Goal: Task Accomplishment & Management: Manage account settings

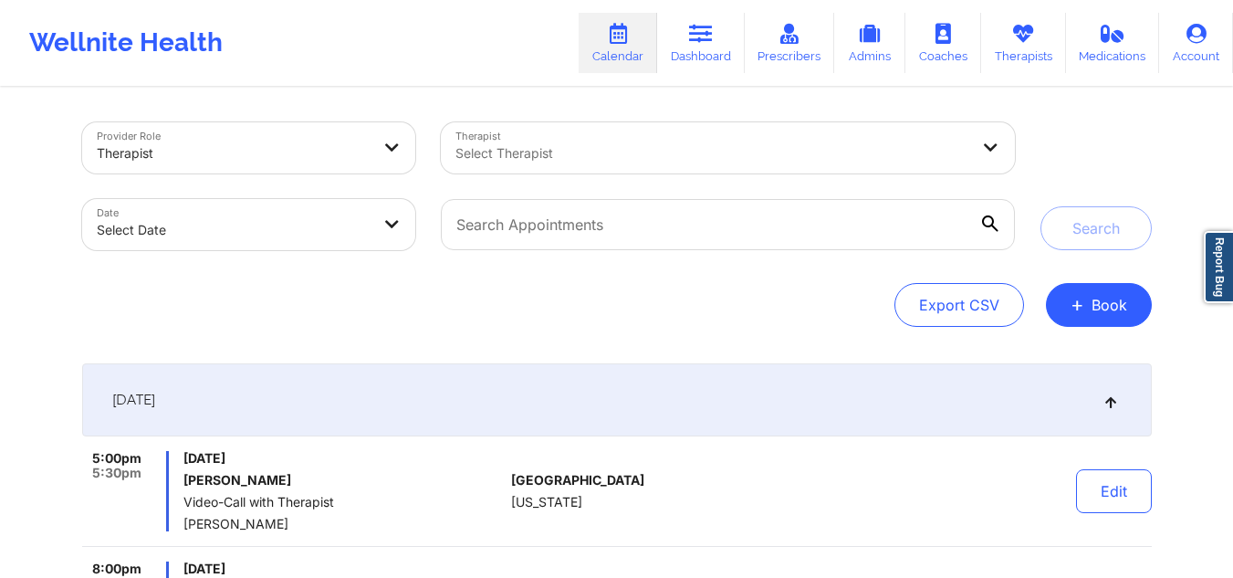
click at [737, 148] on div at bounding box center [712, 153] width 514 height 22
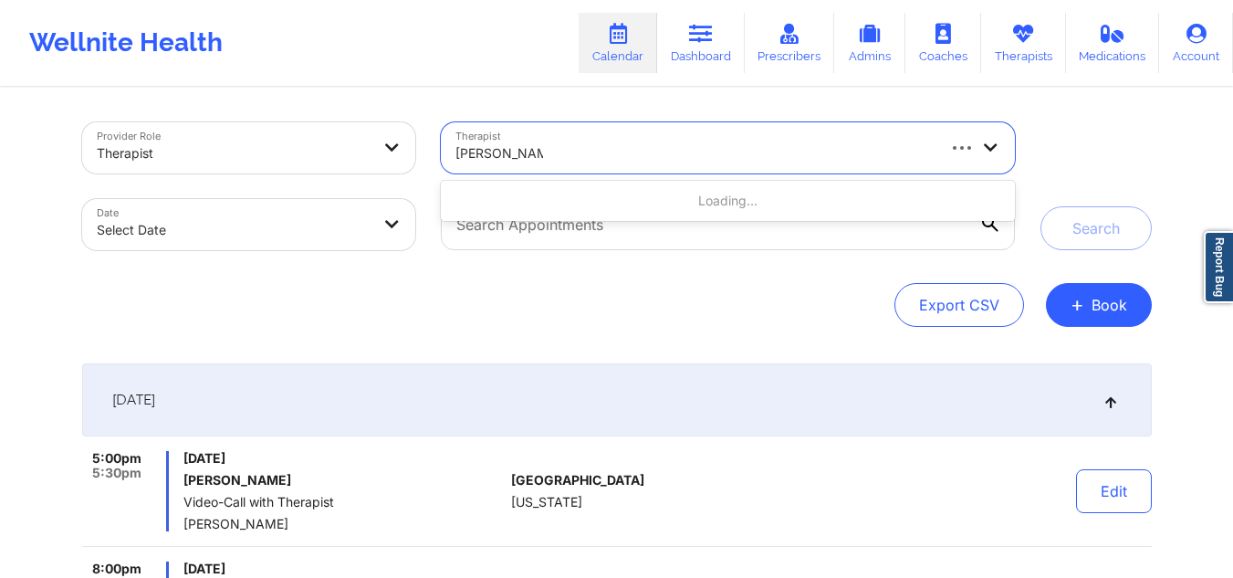
type input "raquel pereda"
click at [626, 124] on div "Select Therapist" at bounding box center [706, 147] width 530 height 51
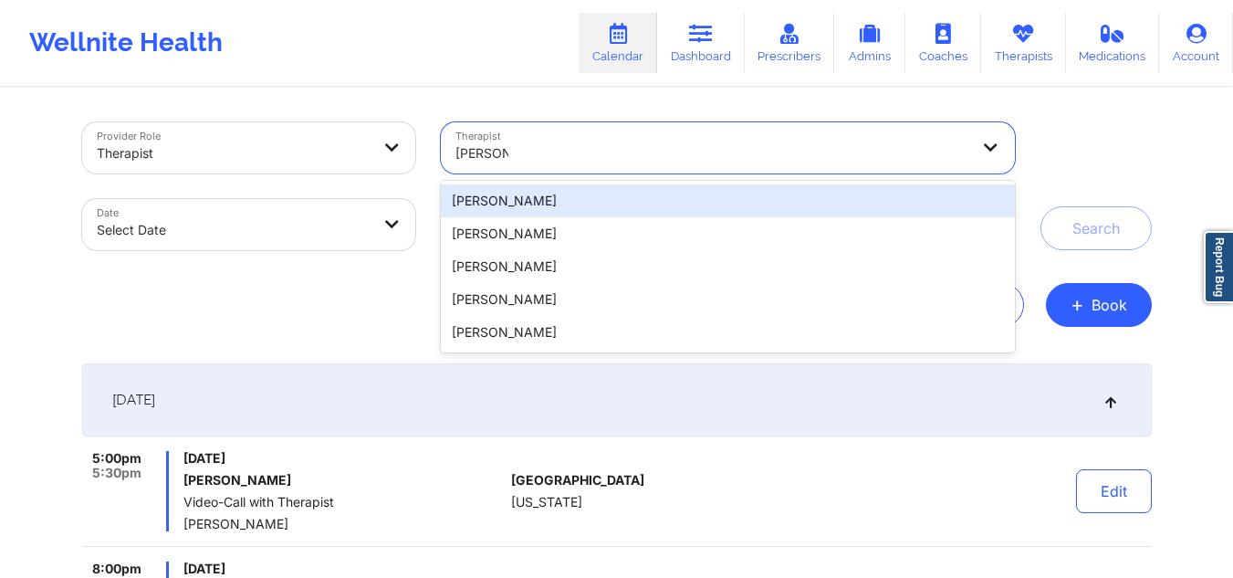
type input "raquel pe"
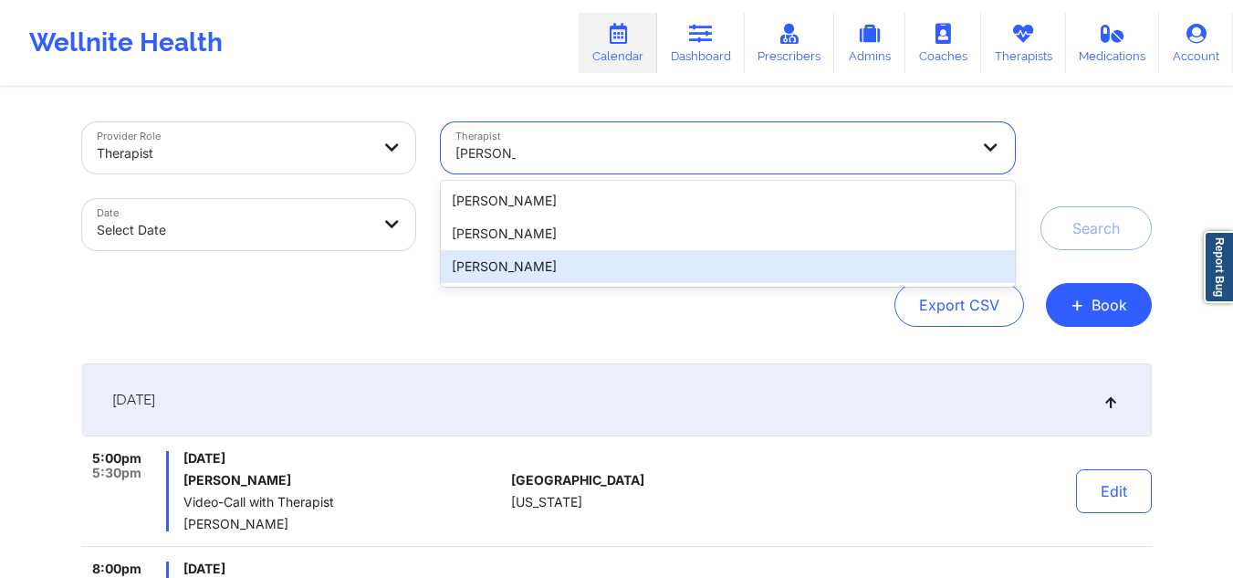
click at [534, 273] on div "Raquel Pereda" at bounding box center [727, 266] width 573 height 33
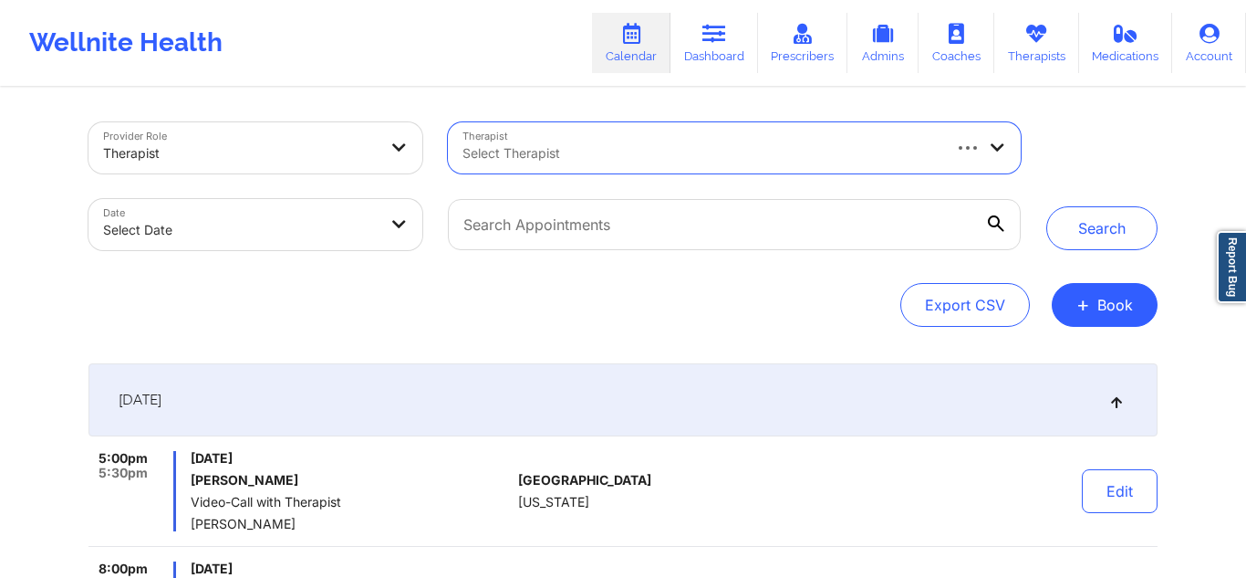
select select "2025-8"
select select "2025-9"
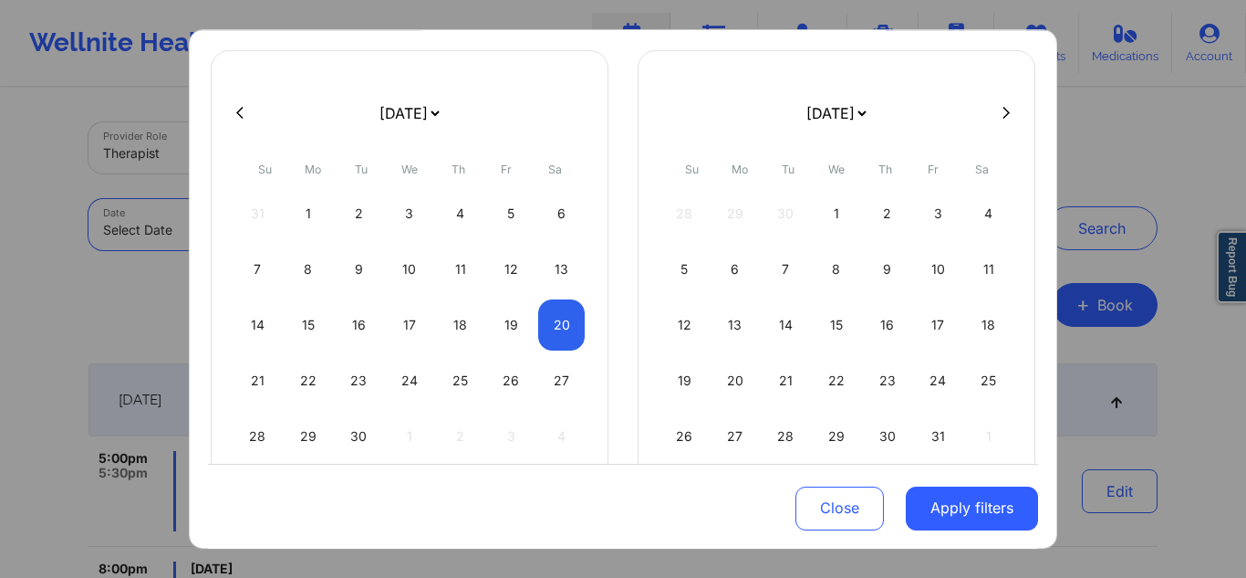
scroll to position [102, 0]
click at [302, 365] on div "22" at bounding box center [309, 378] width 47 height 51
select select "2025-8"
select select "2025-9"
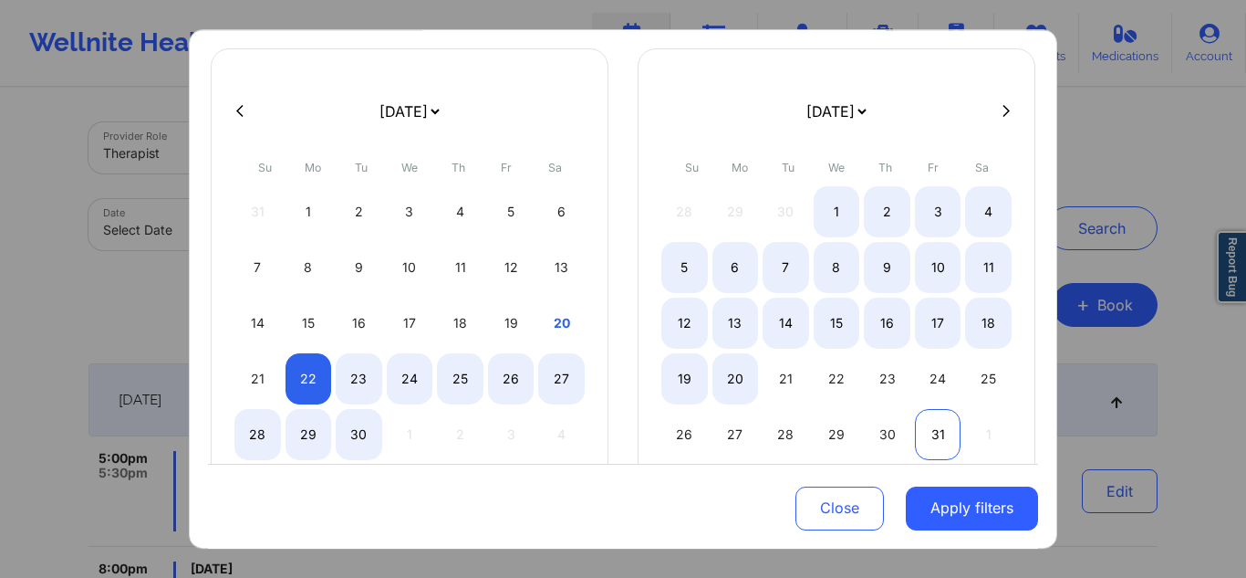
select select "2025-8"
select select "2025-9"
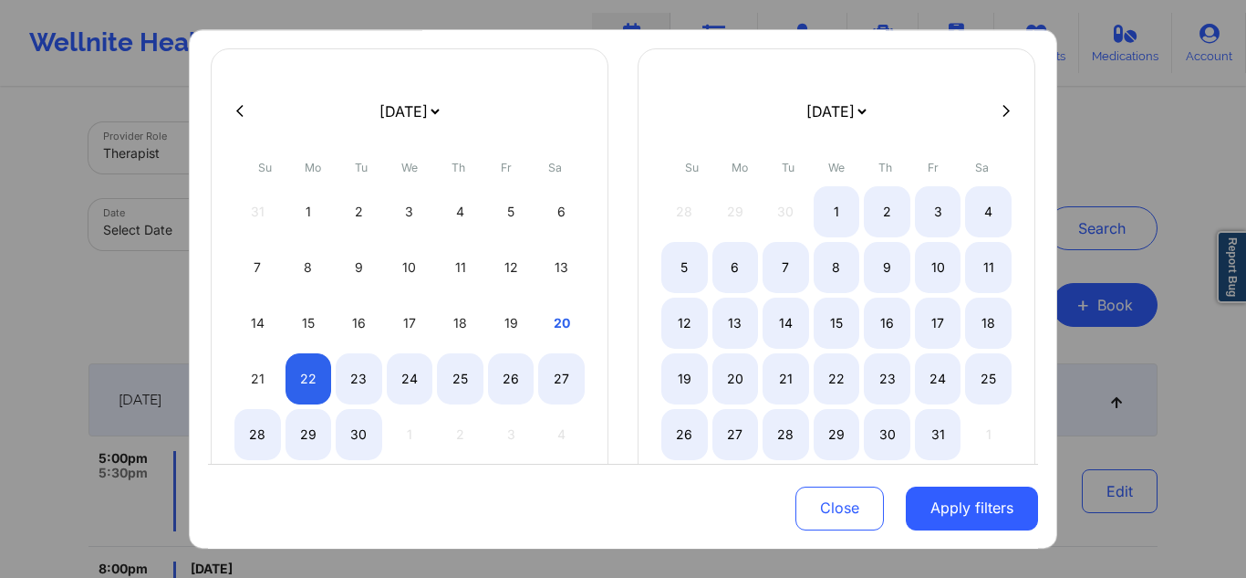
select select "2025-8"
select select "2025-9"
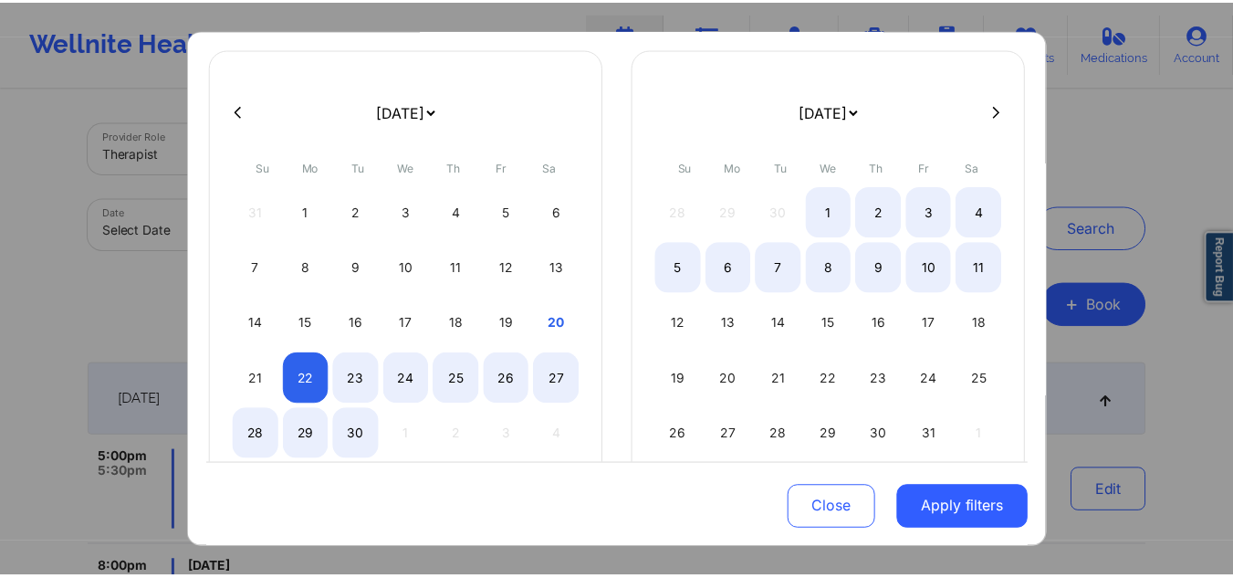
scroll to position [0, 0]
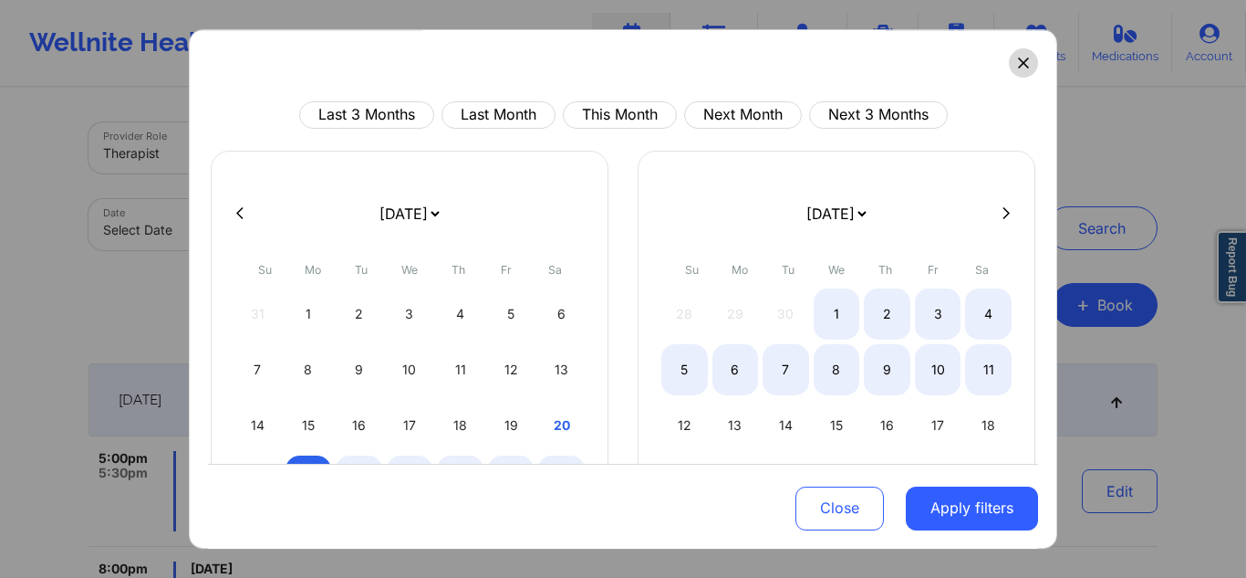
click at [1017, 70] on button at bounding box center [1023, 62] width 29 height 29
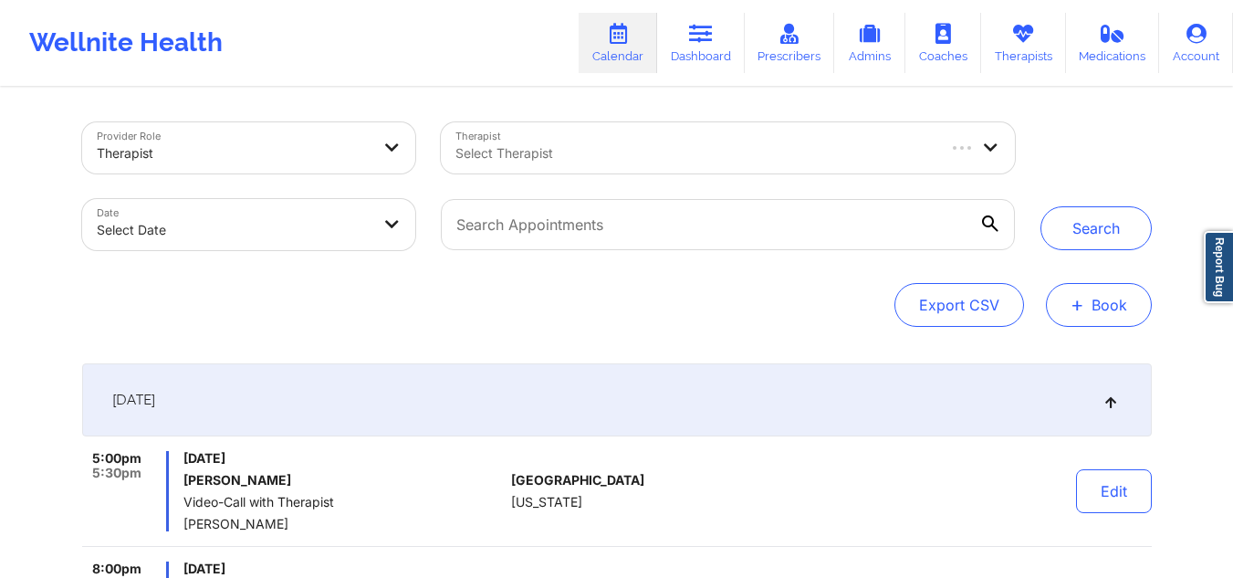
click at [1082, 308] on span "+" at bounding box center [1077, 304] width 14 height 10
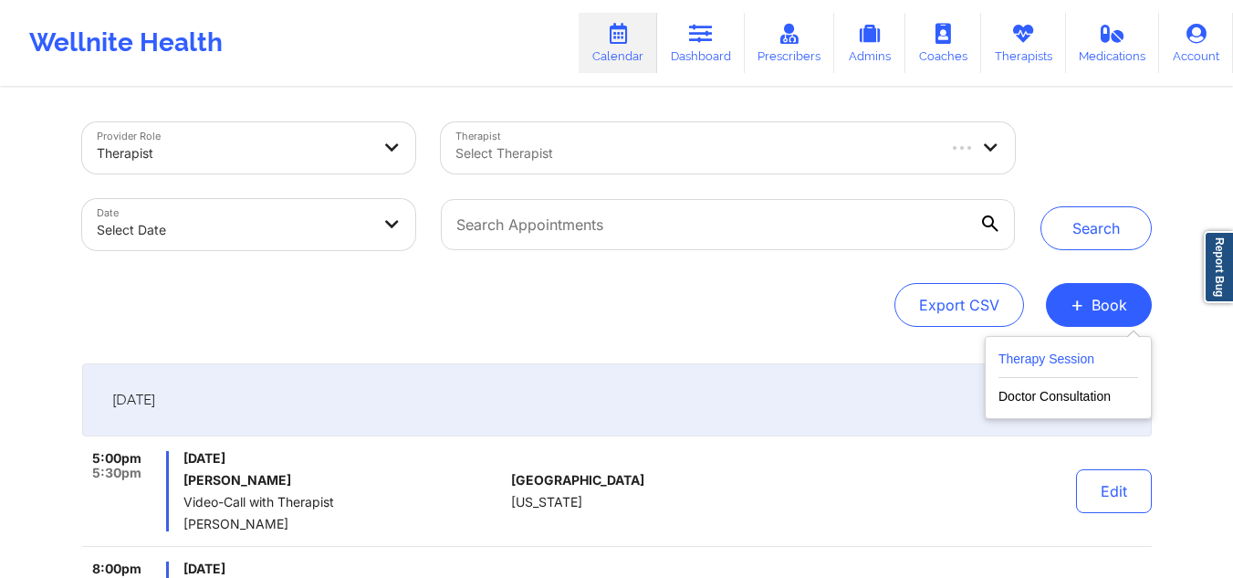
click at [1063, 359] on button "Therapy Session" at bounding box center [1068, 363] width 140 height 30
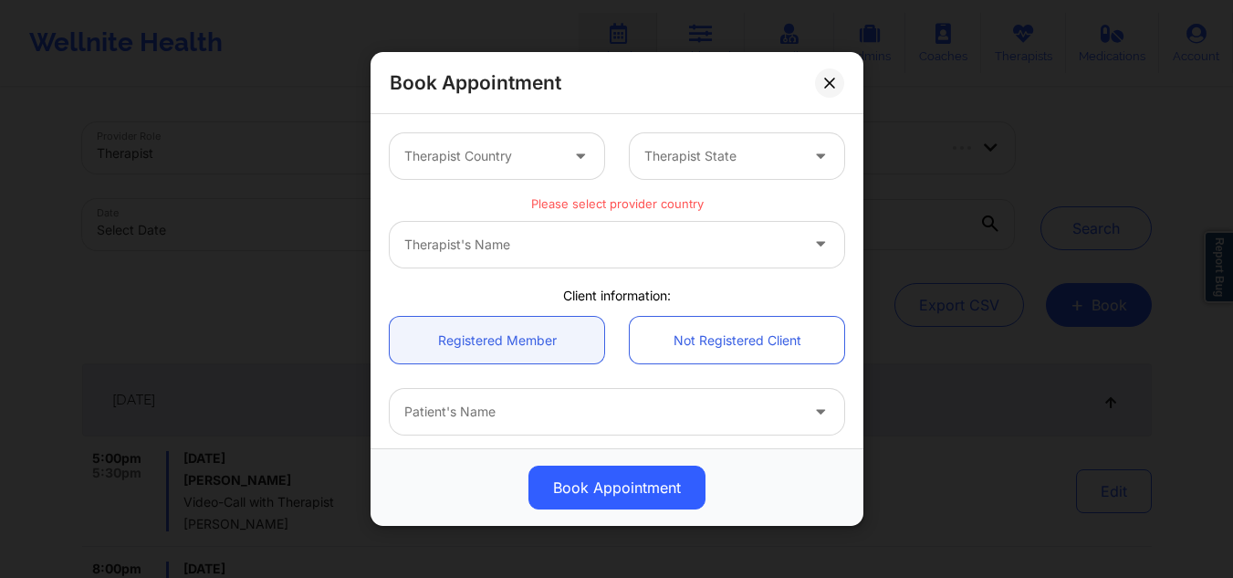
click at [509, 151] on div at bounding box center [481, 156] width 154 height 22
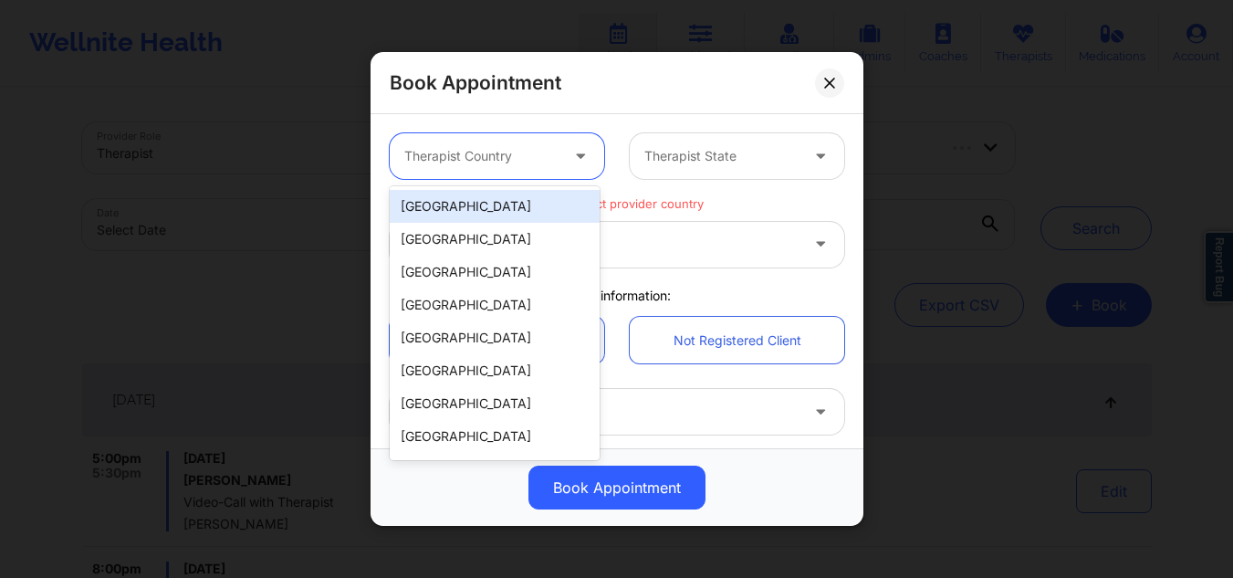
click at [479, 193] on div "[GEOGRAPHIC_DATA]" at bounding box center [495, 206] width 210 height 33
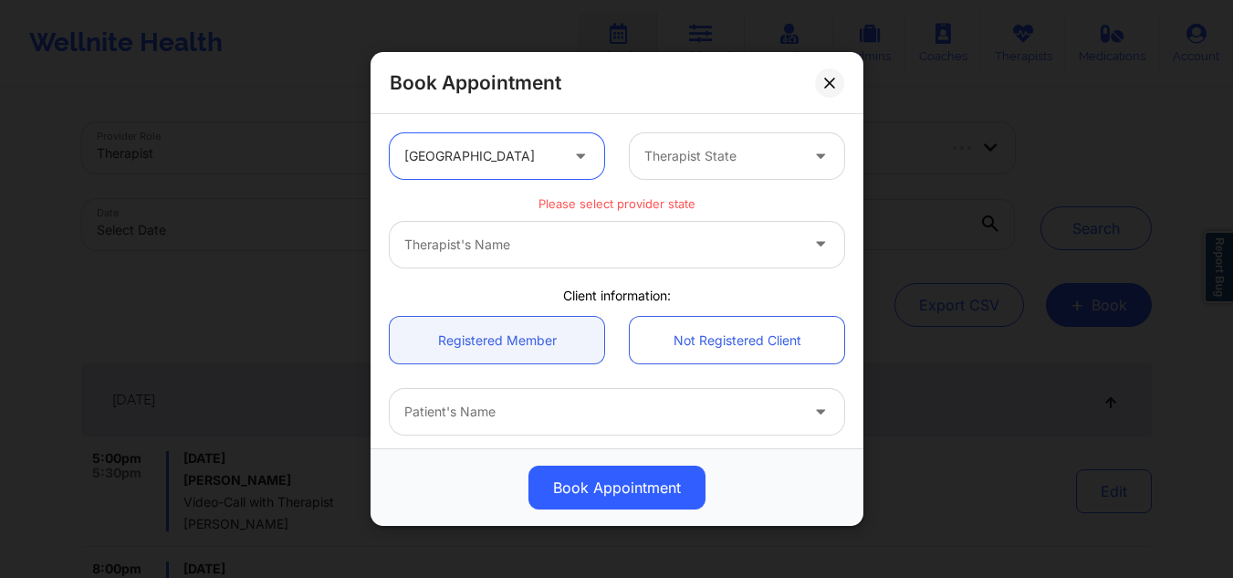
click at [717, 163] on div at bounding box center [721, 156] width 154 height 22
click at [826, 70] on button at bounding box center [829, 82] width 29 height 29
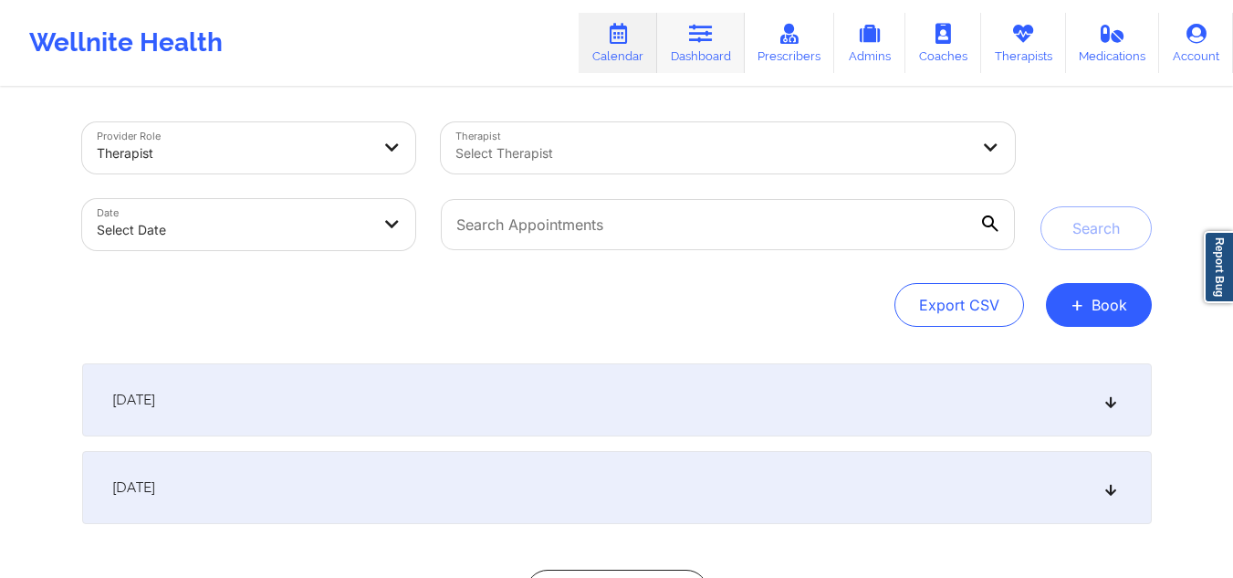
click at [703, 68] on link "Dashboard" at bounding box center [701, 43] width 88 height 60
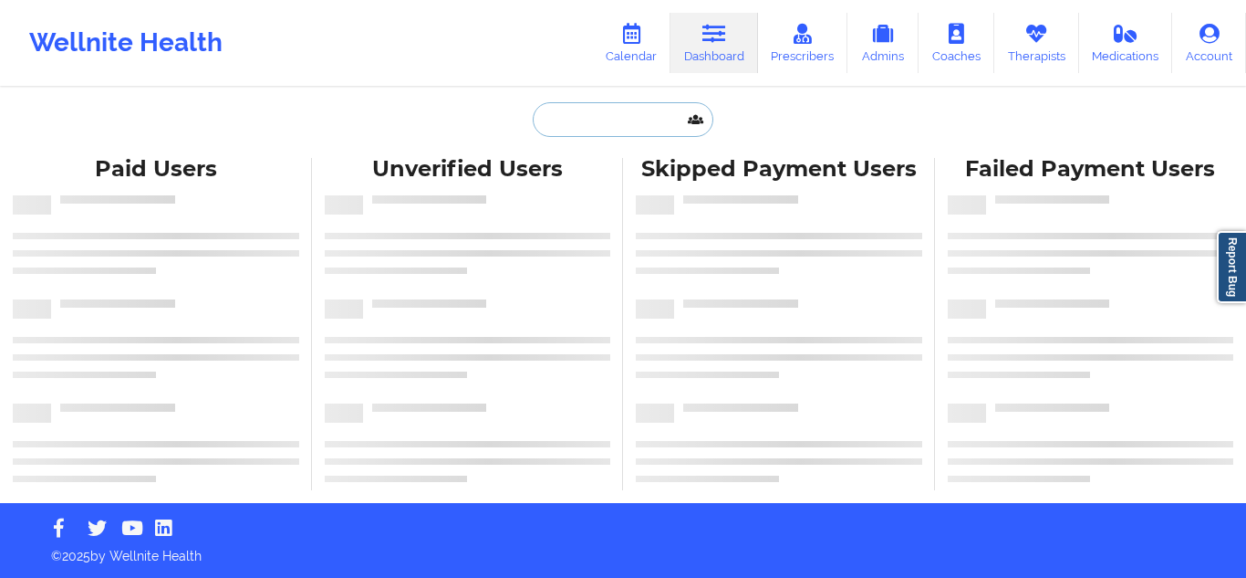
click at [611, 130] on input "text" at bounding box center [623, 119] width 181 height 35
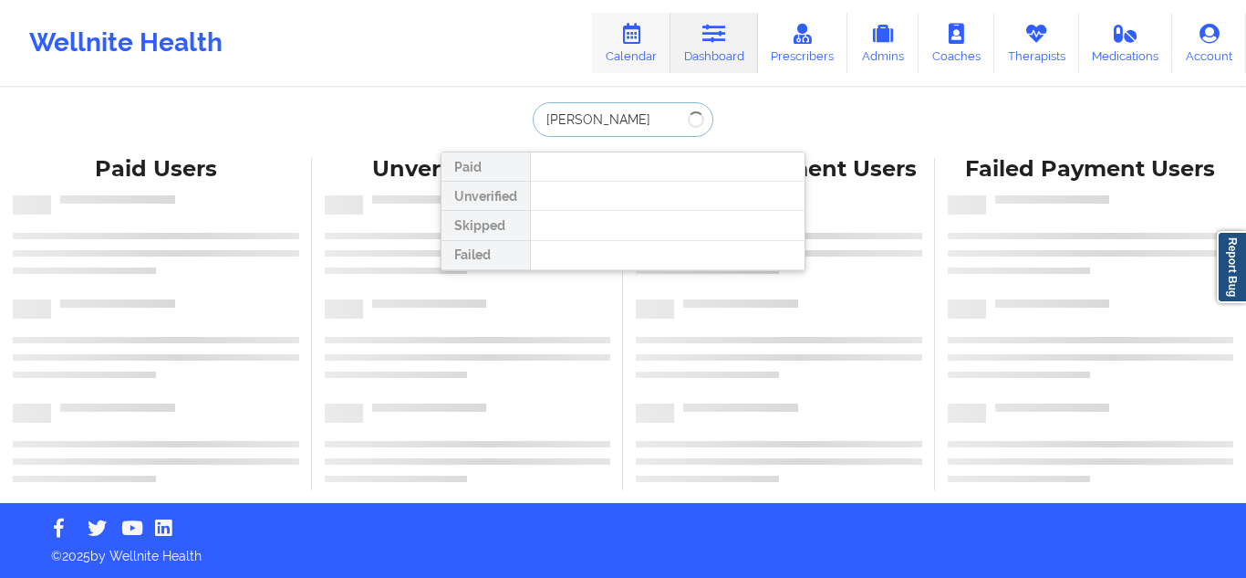
type input "janice wu"
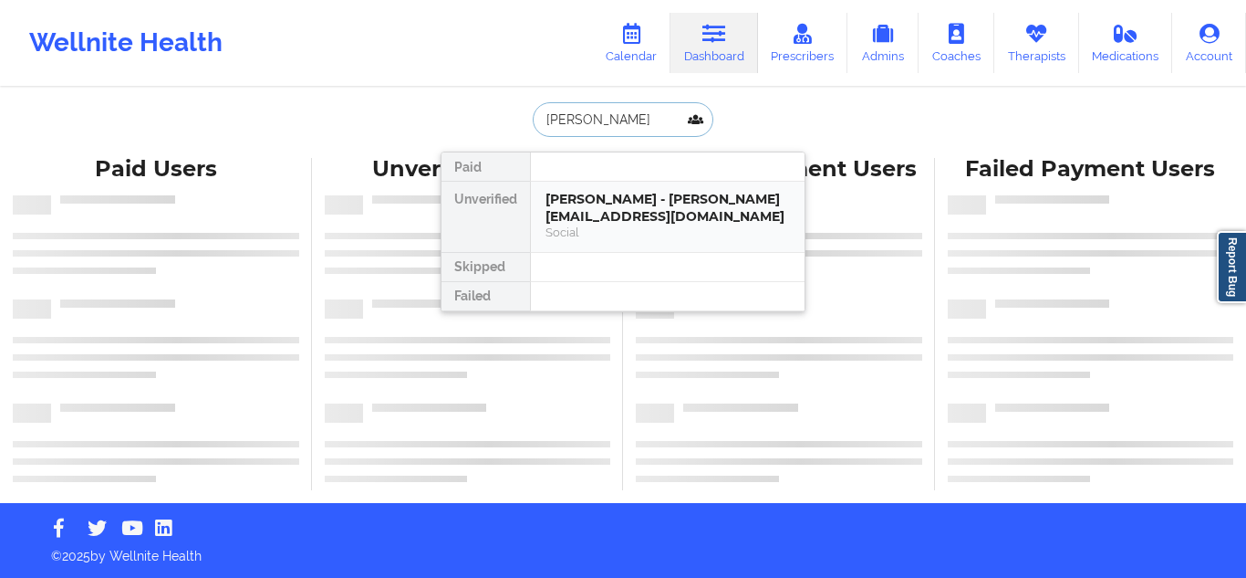
click at [673, 224] on div "Social" at bounding box center [668, 232] width 245 height 16
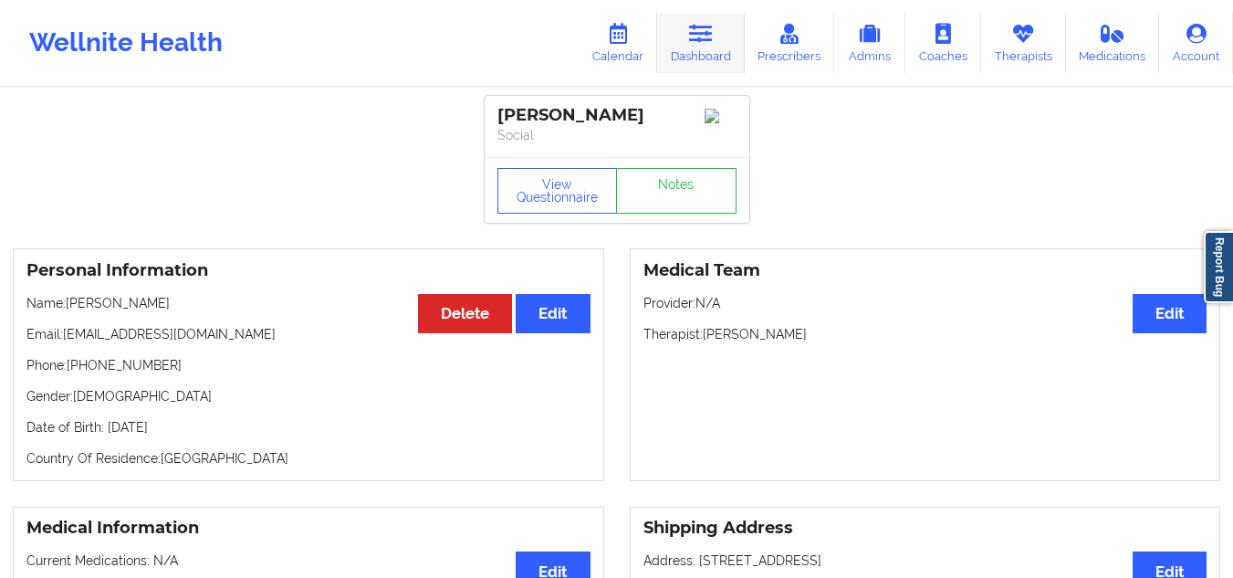
click at [719, 41] on link "Dashboard" at bounding box center [701, 43] width 88 height 60
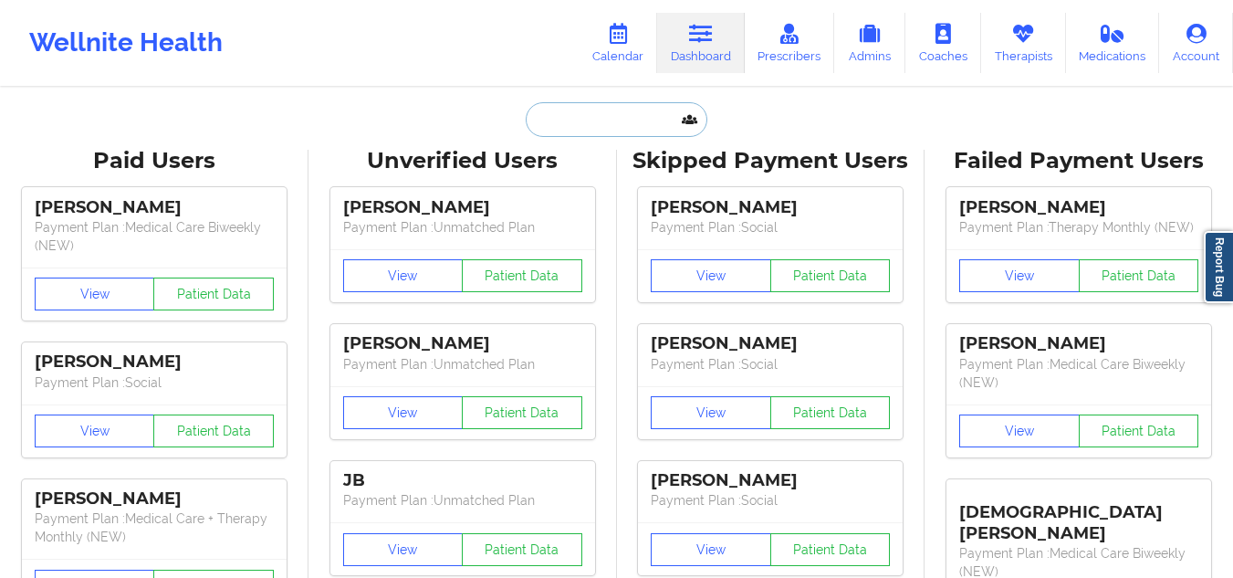
click at [617, 109] on input "text" at bounding box center [616, 119] width 181 height 35
paste input "[PERSON_NAME]"
type input "[PERSON_NAME]"
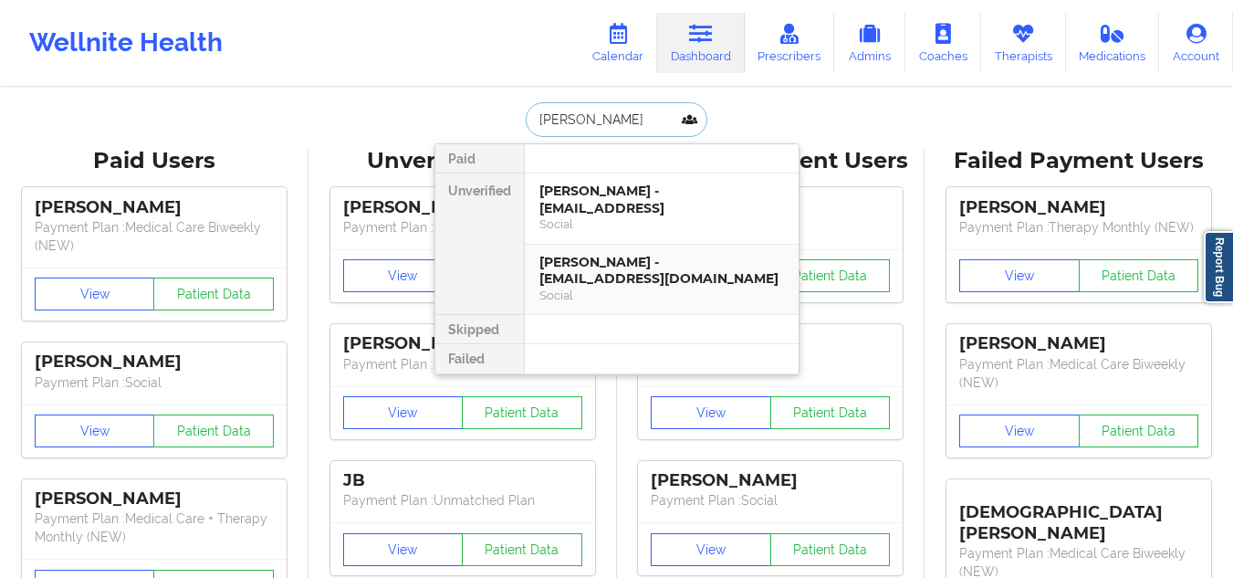
click at [626, 273] on div "Rehan Yazdani - rehanyazdani@outlook.com" at bounding box center [661, 271] width 245 height 34
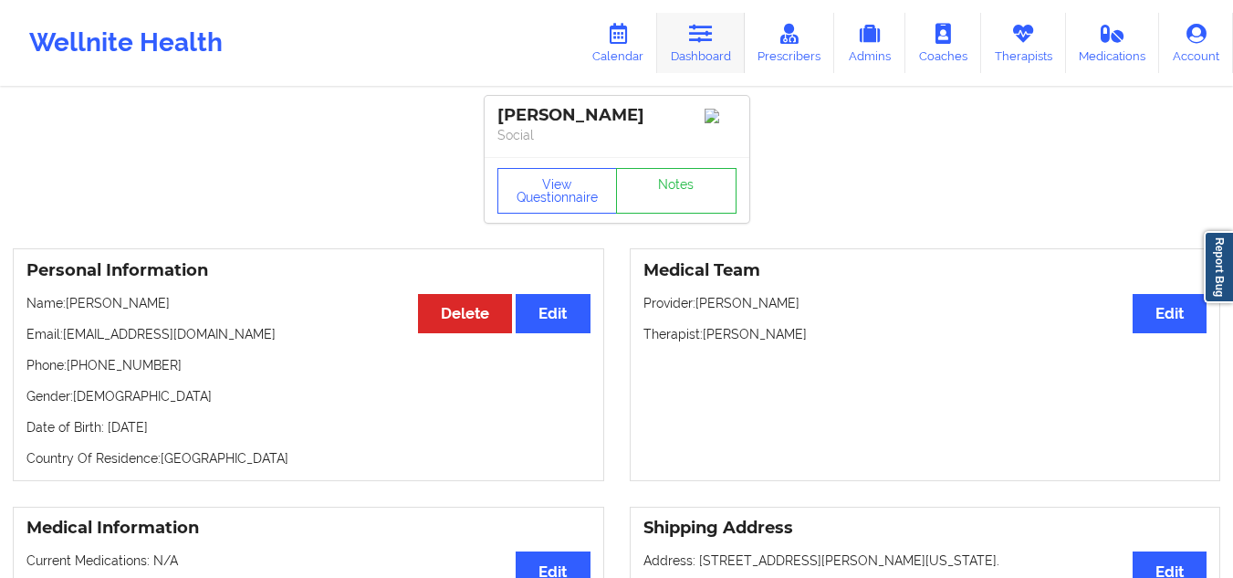
click at [703, 35] on icon at bounding box center [701, 34] width 24 height 20
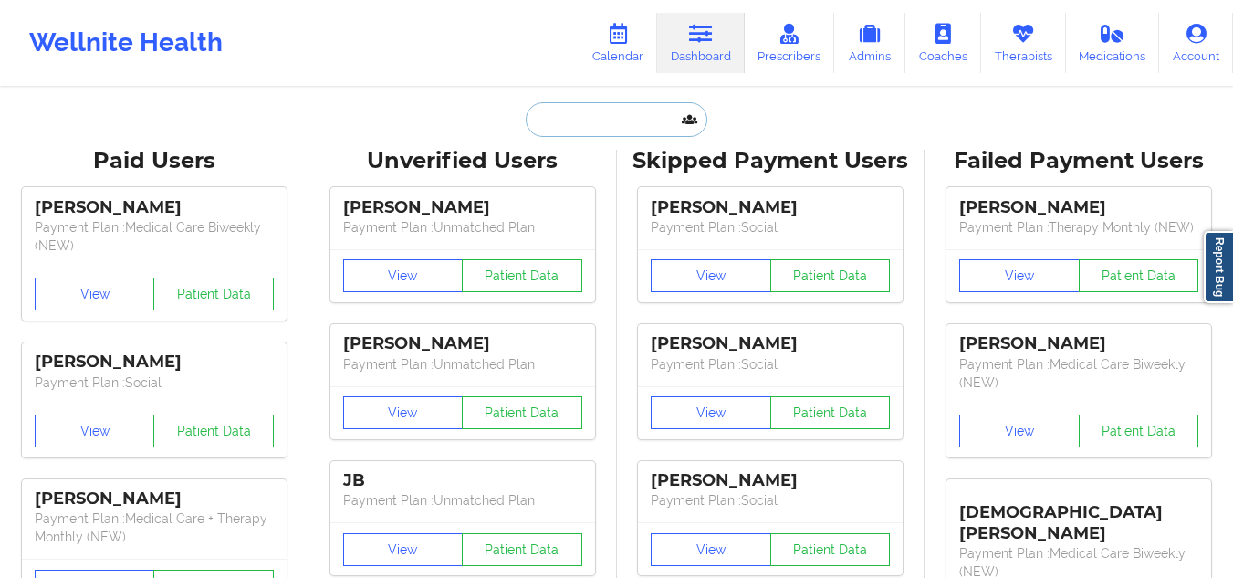
click at [617, 129] on input "text" at bounding box center [616, 119] width 181 height 35
paste input "Travis Wallace"
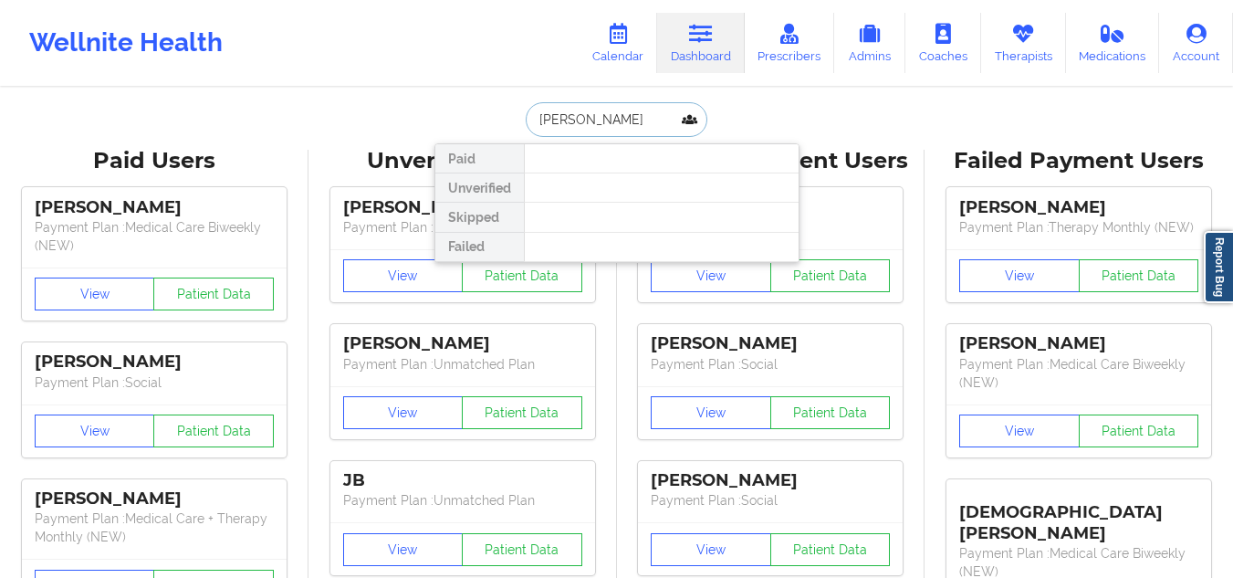
click at [536, 119] on input "Travis Wallace" at bounding box center [616, 119] width 181 height 35
drag, startPoint x: 625, startPoint y: 120, endPoint x: 505, endPoint y: 109, distance: 120.1
click at [505, 109] on div "Travis Wallace Paid Unverified Skipped Failed" at bounding box center [616, 119] width 365 height 35
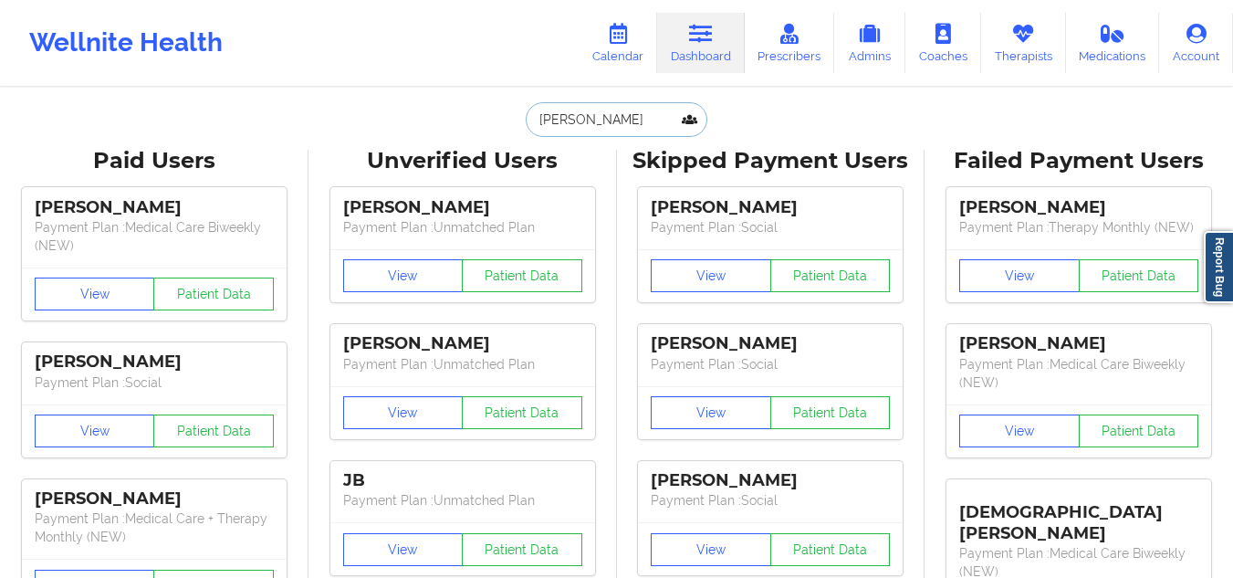
paste input "[EMAIL_ADDRESS][DOMAIN_NAME]"
type input "[EMAIL_ADDRESS][DOMAIN_NAME]"
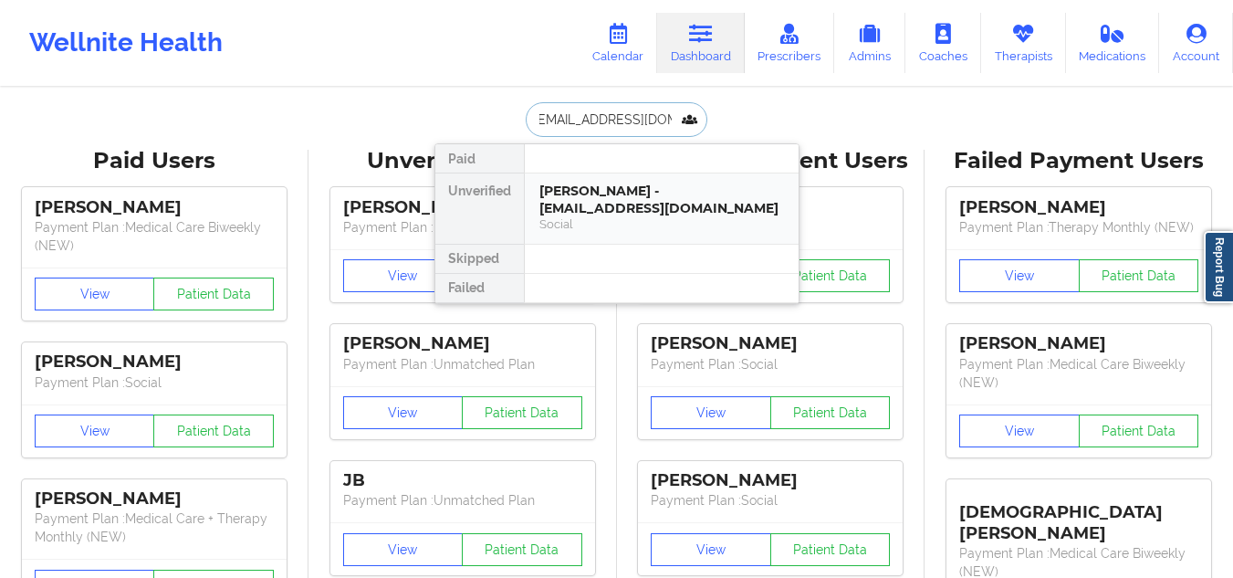
click at [568, 214] on div "Travis L Wallace - travisw12002@gmail.com" at bounding box center [661, 199] width 245 height 34
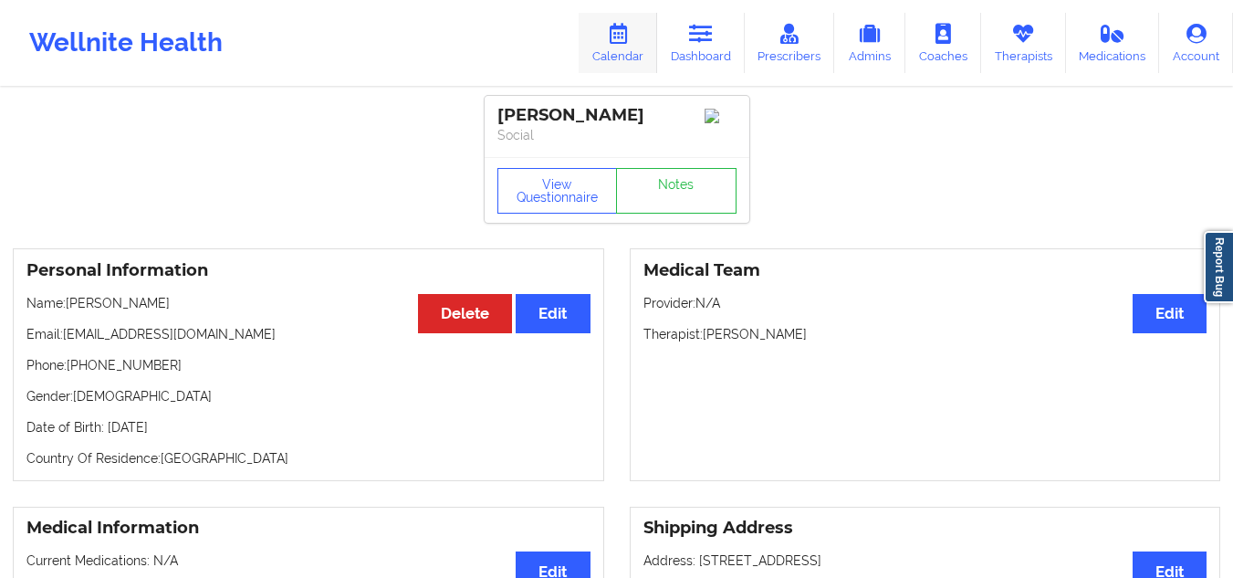
click at [607, 31] on link "Calendar" at bounding box center [617, 43] width 78 height 60
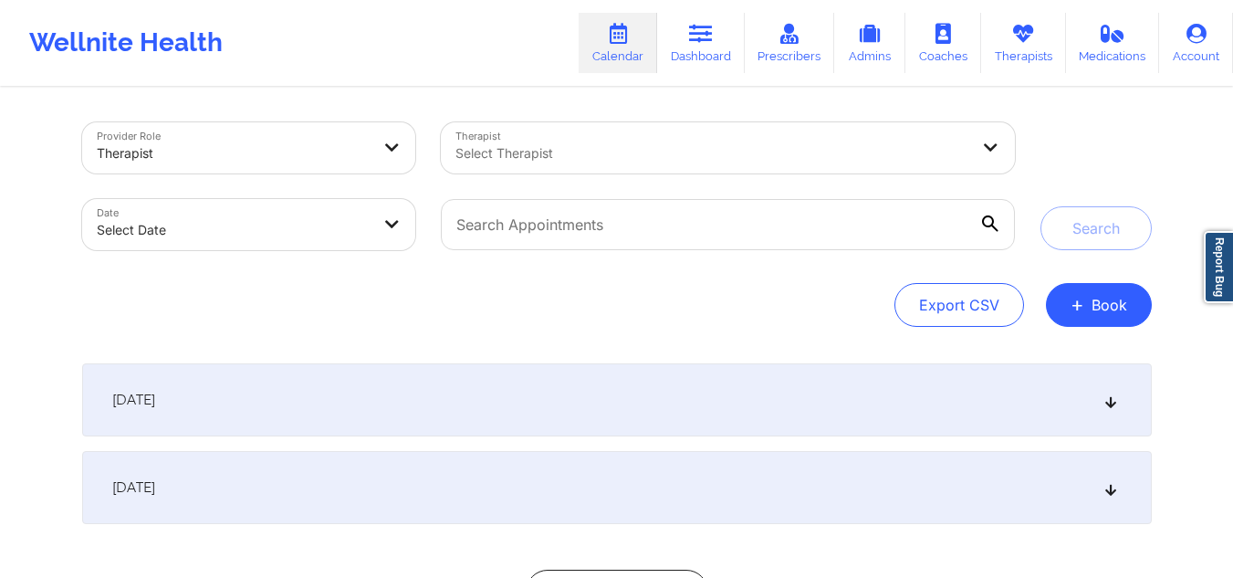
click at [657, 129] on div "Select Therapist" at bounding box center [706, 147] width 530 height 51
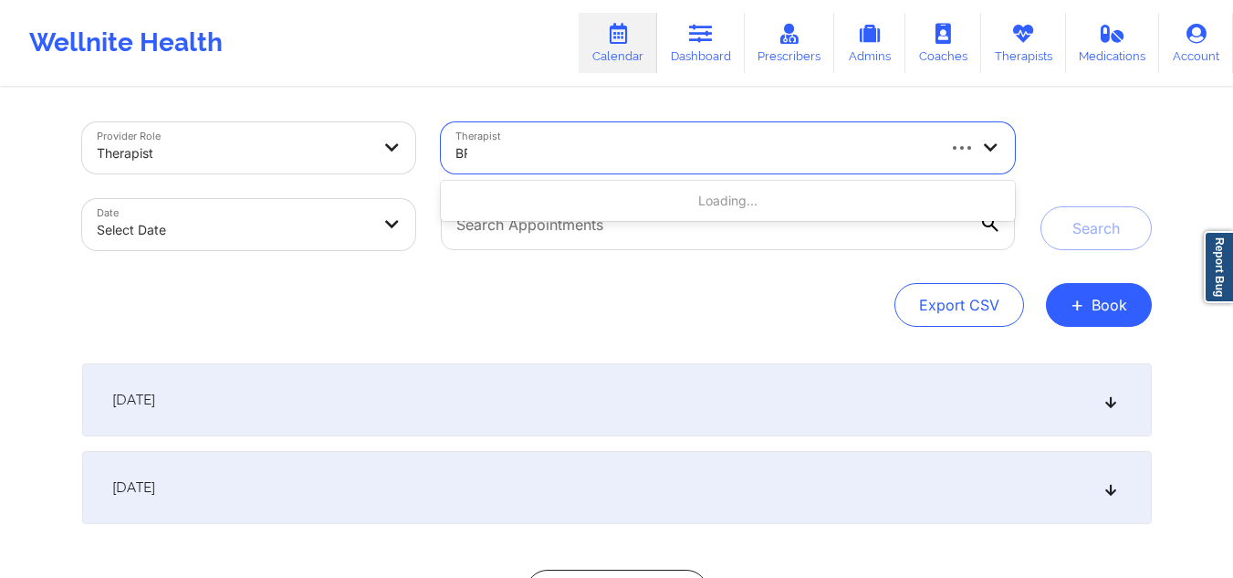
type input "BRI"
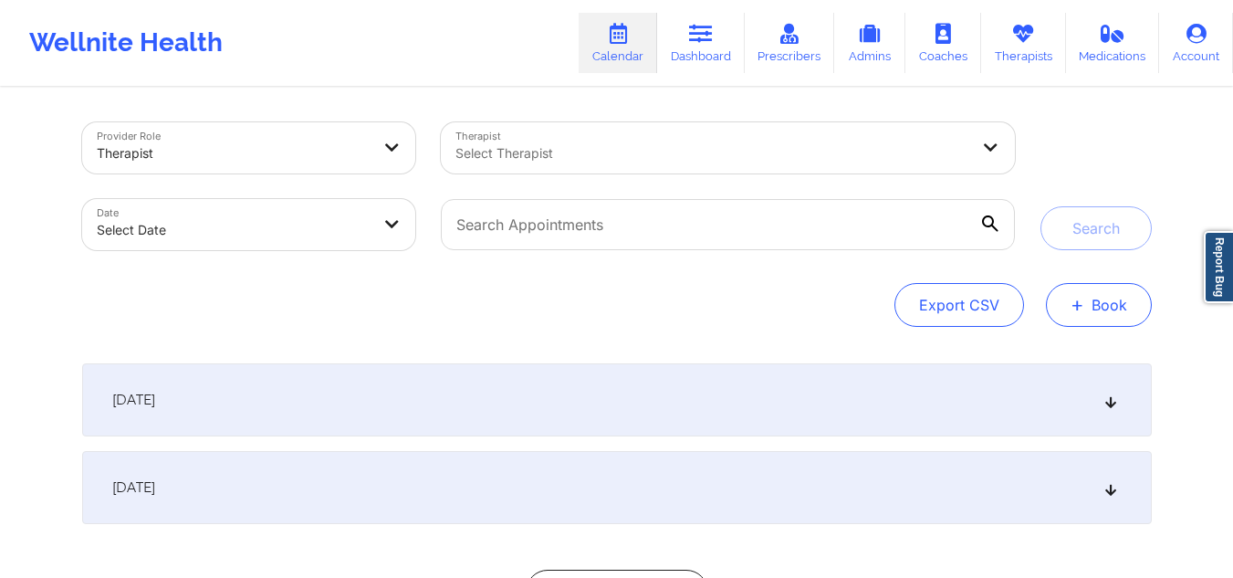
click at [1081, 320] on button "+ Book" at bounding box center [1099, 305] width 106 height 44
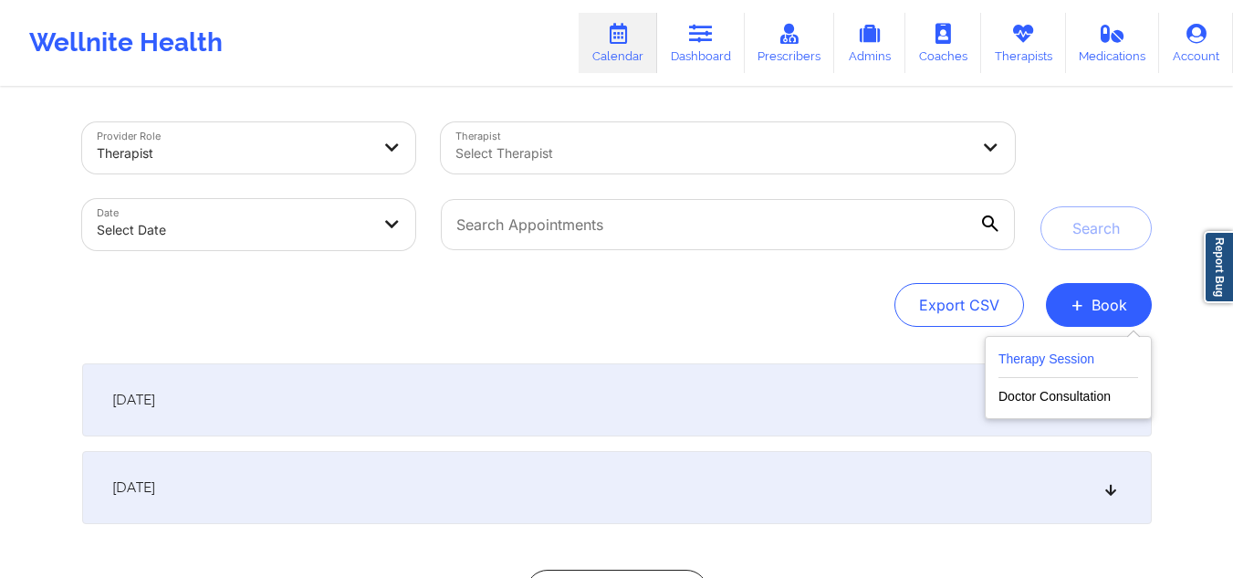
click at [1045, 366] on button "Therapy Session" at bounding box center [1068, 363] width 140 height 30
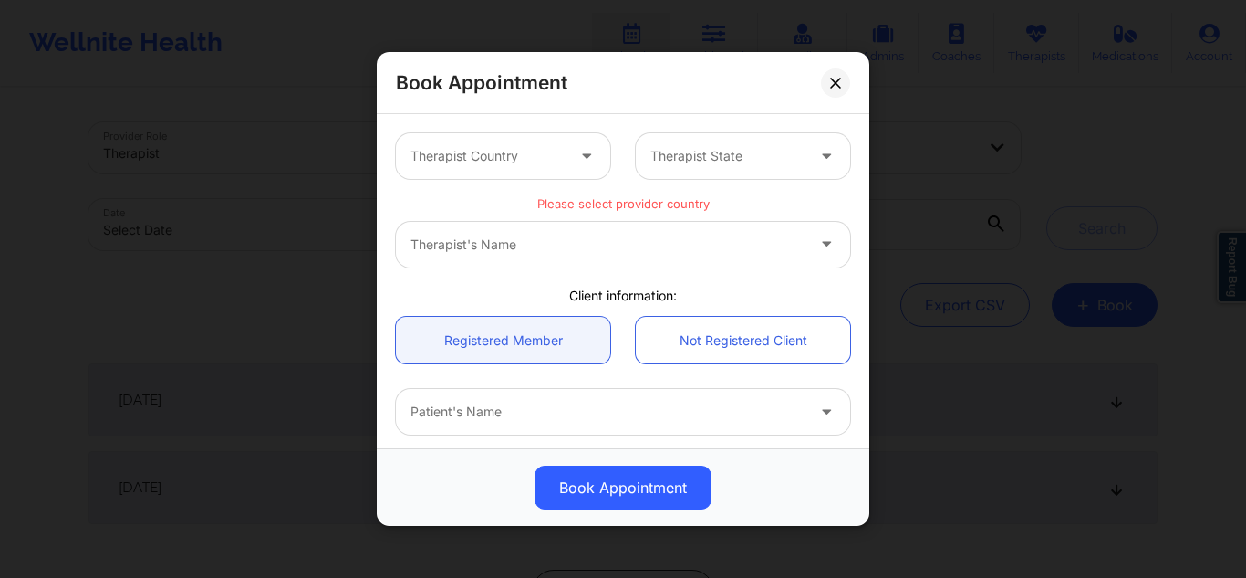
click at [541, 161] on div at bounding box center [488, 156] width 154 height 22
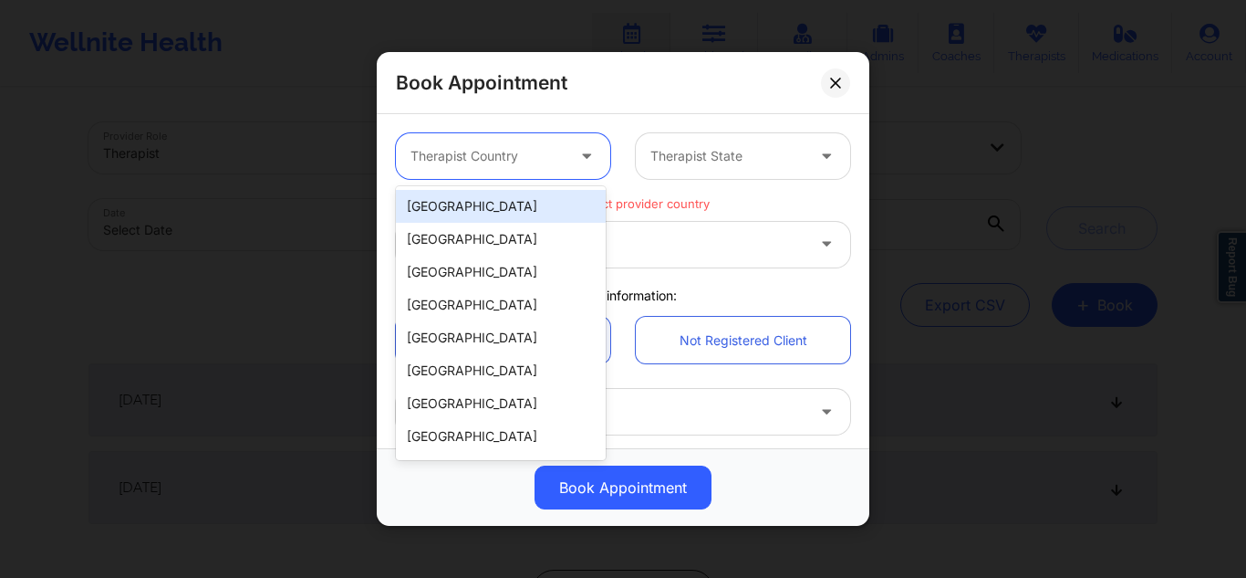
click at [510, 211] on div "[GEOGRAPHIC_DATA]" at bounding box center [501, 206] width 210 height 33
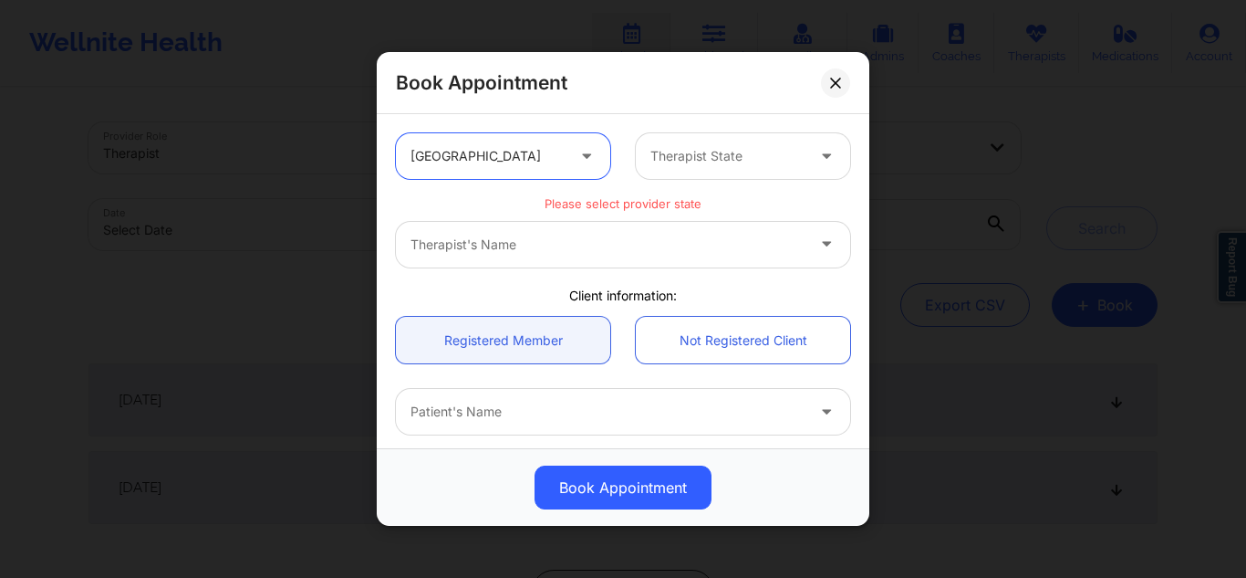
click at [680, 151] on div at bounding box center [728, 156] width 154 height 22
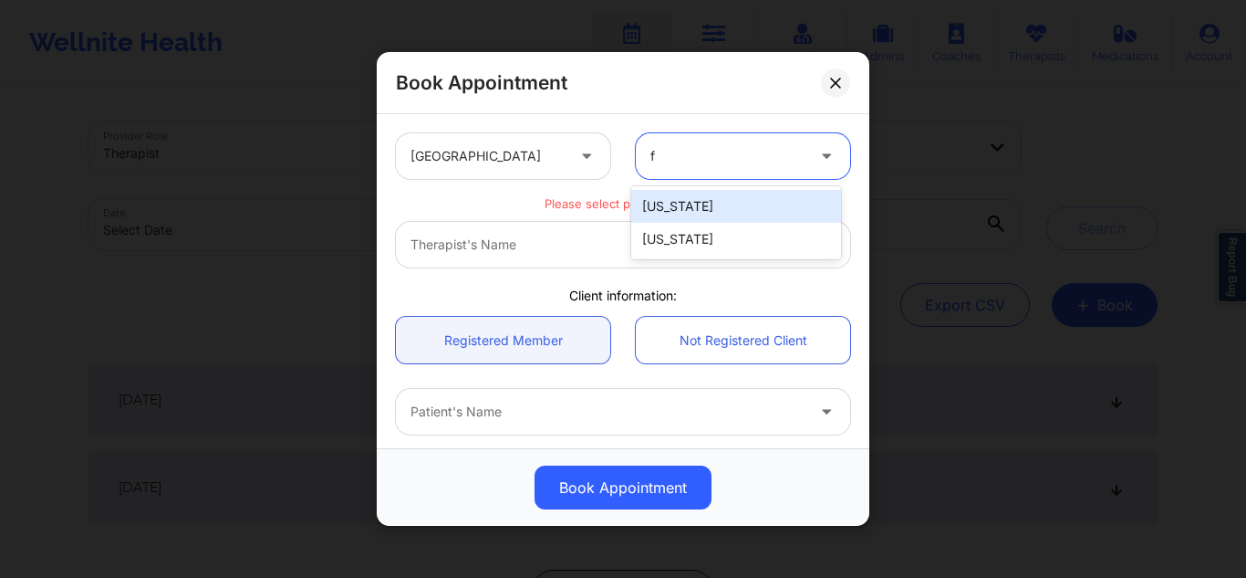
type input "fl"
click at [677, 202] on div "[US_STATE]" at bounding box center [736, 206] width 210 height 33
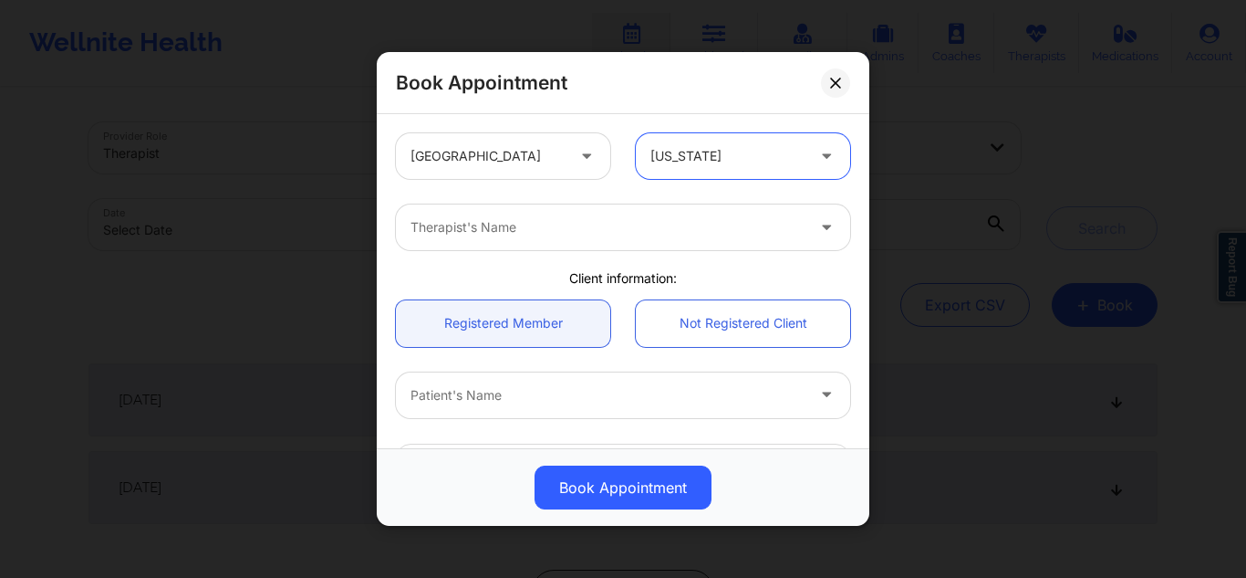
click at [625, 224] on div at bounding box center [608, 227] width 394 height 22
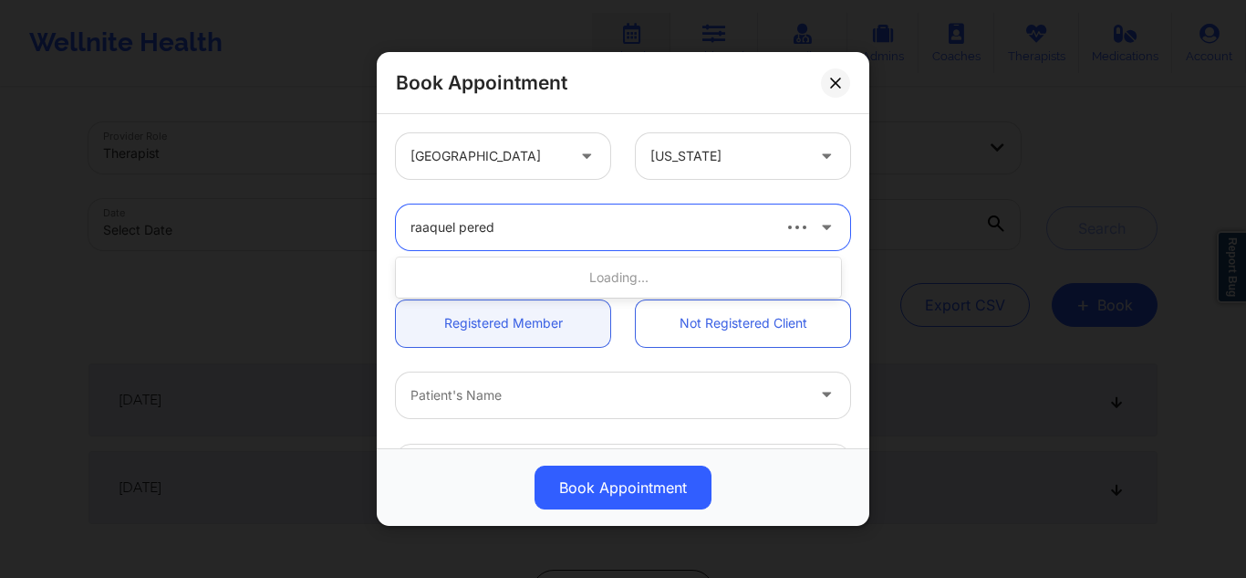
type input "raaquel pereda"
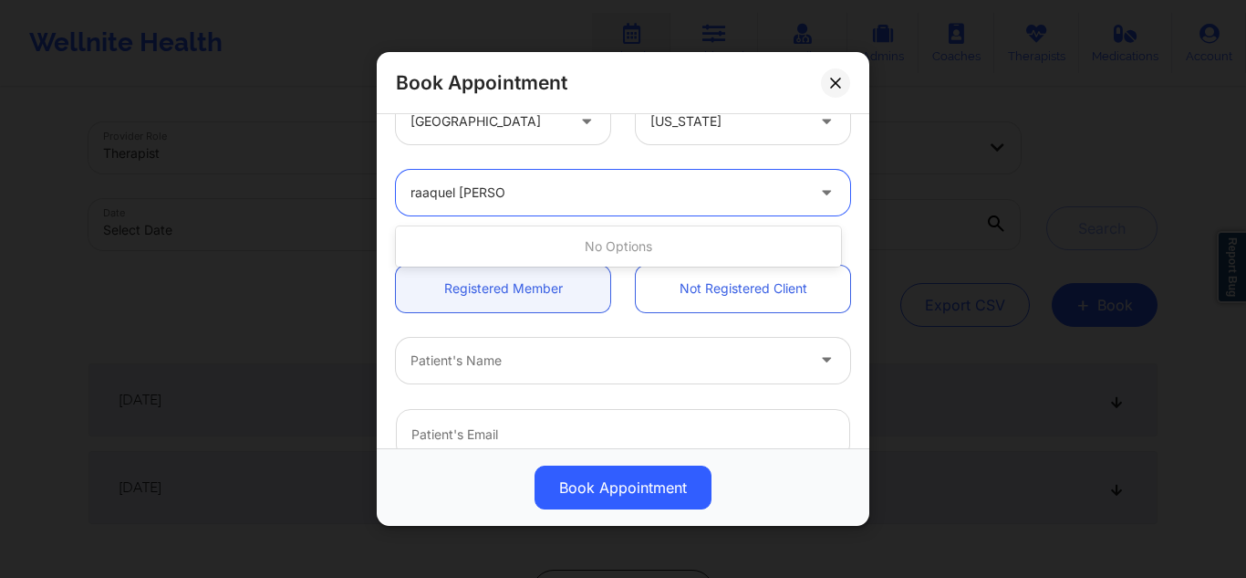
scroll to position [31, 0]
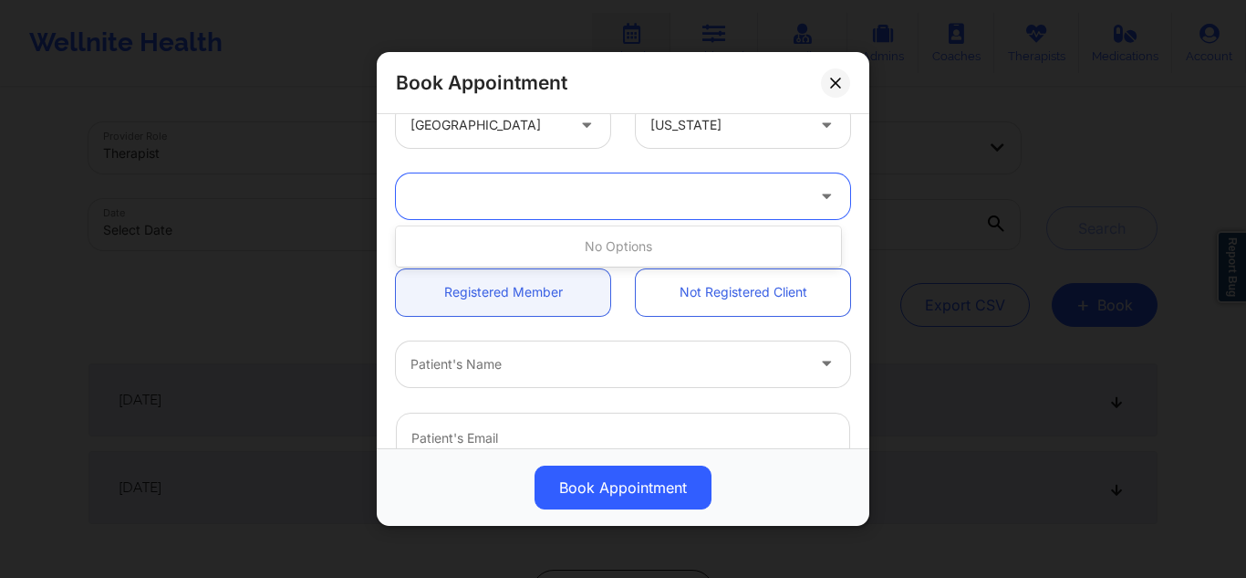
click at [817, 194] on icon at bounding box center [826, 192] width 18 height 16
type input "raquel p"
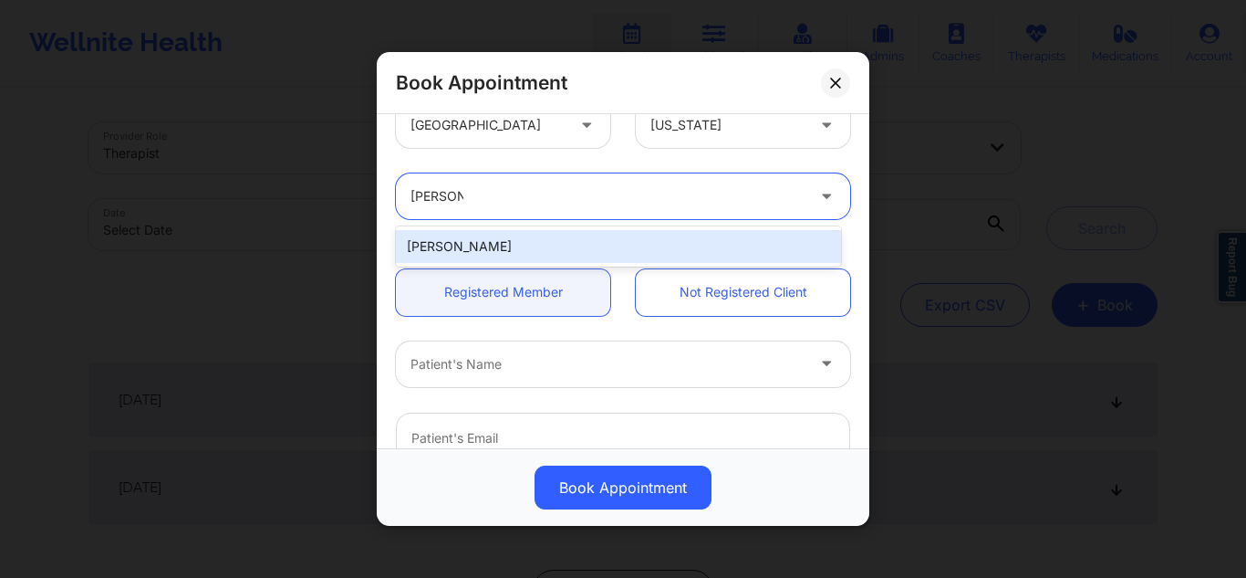
click at [742, 238] on div "Raquel Pereda" at bounding box center [618, 246] width 445 height 33
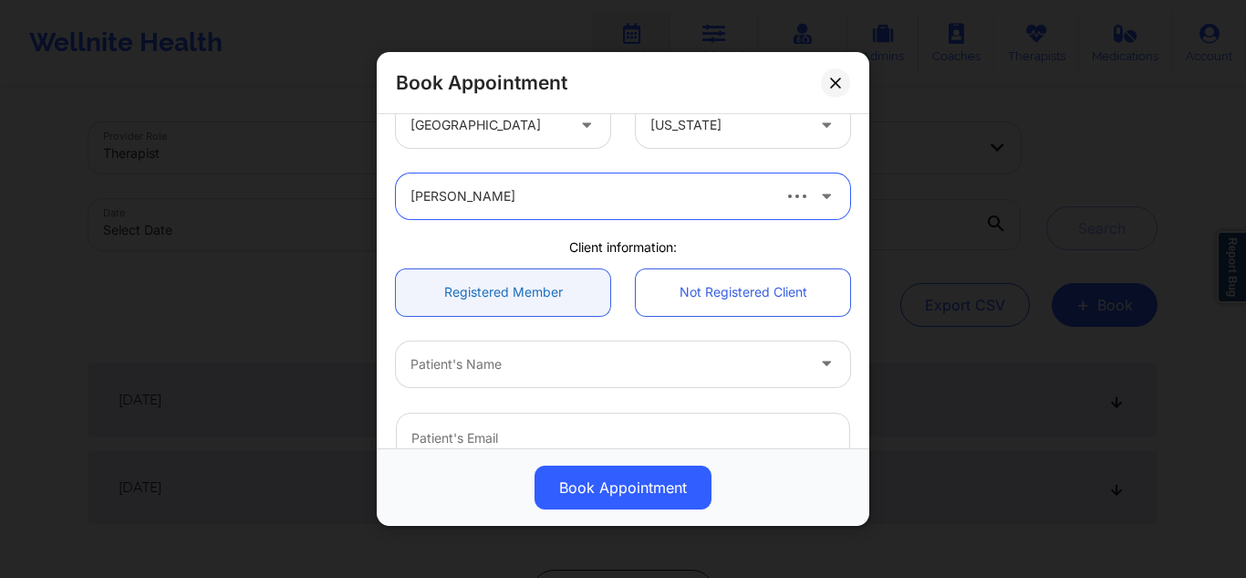
click at [522, 292] on link "Registered Member" at bounding box center [503, 291] width 214 height 47
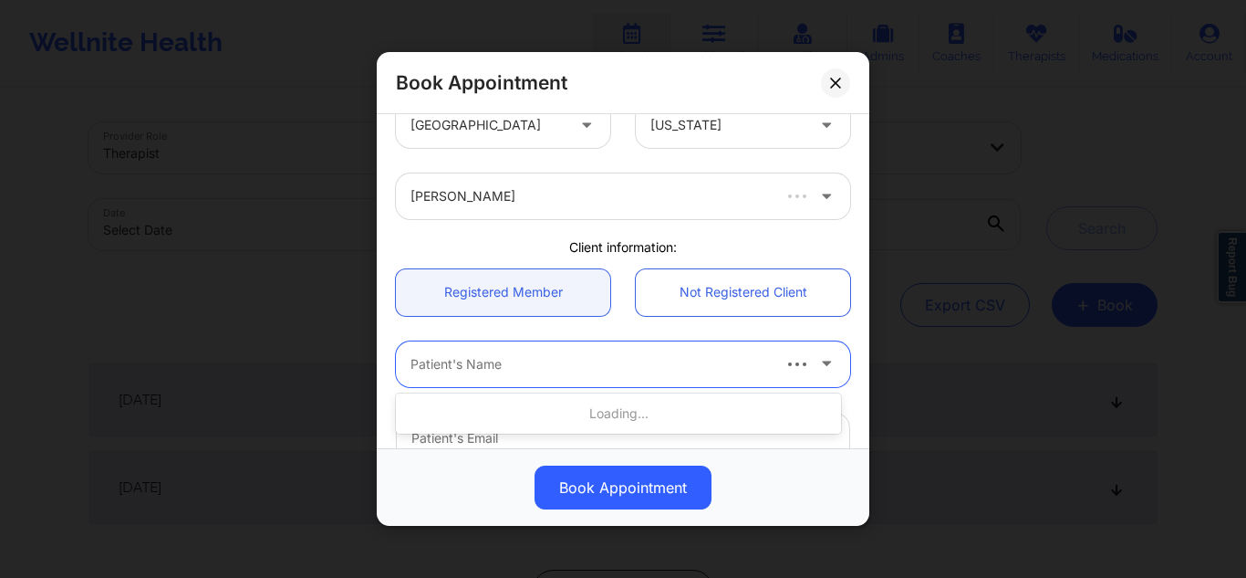
click at [820, 365] on icon at bounding box center [826, 360] width 18 height 16
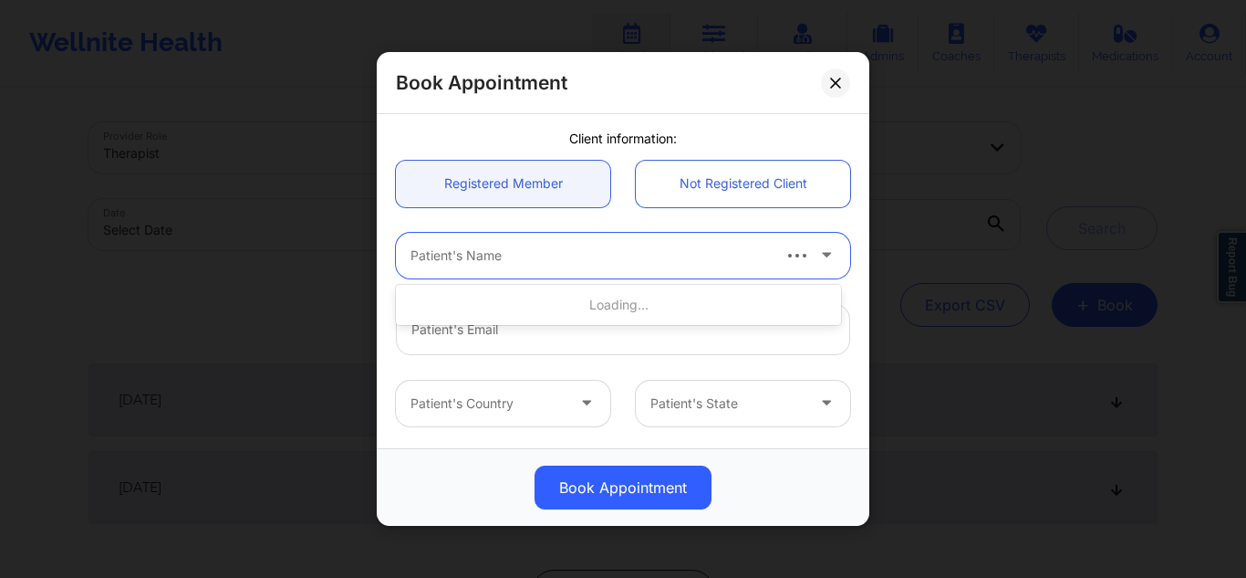
scroll to position [142, 0]
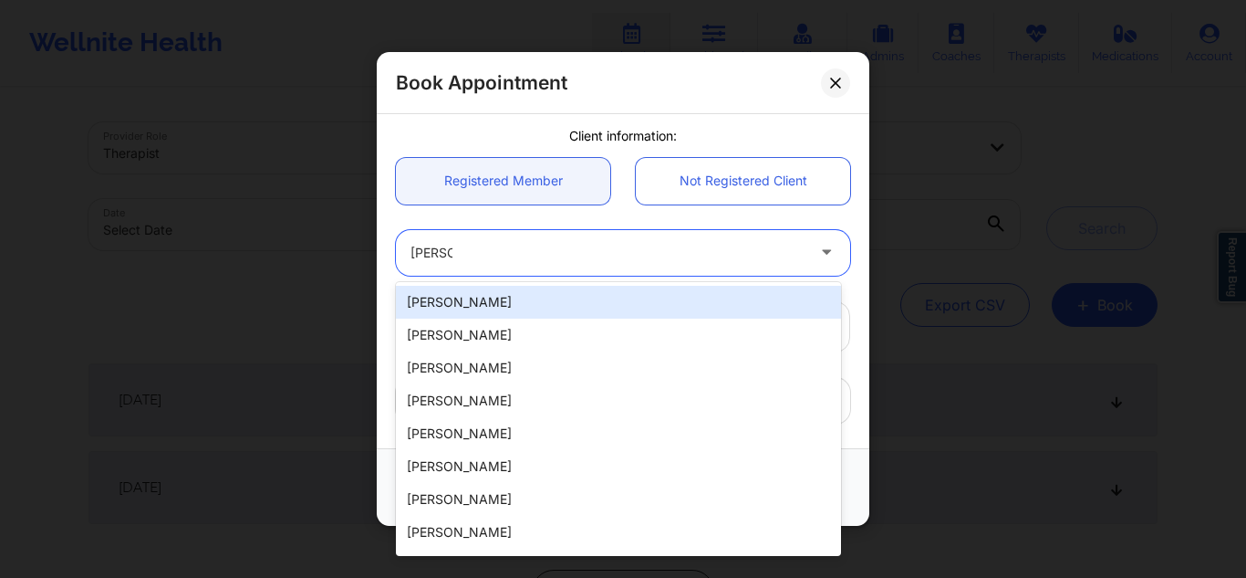
type input "janice w"
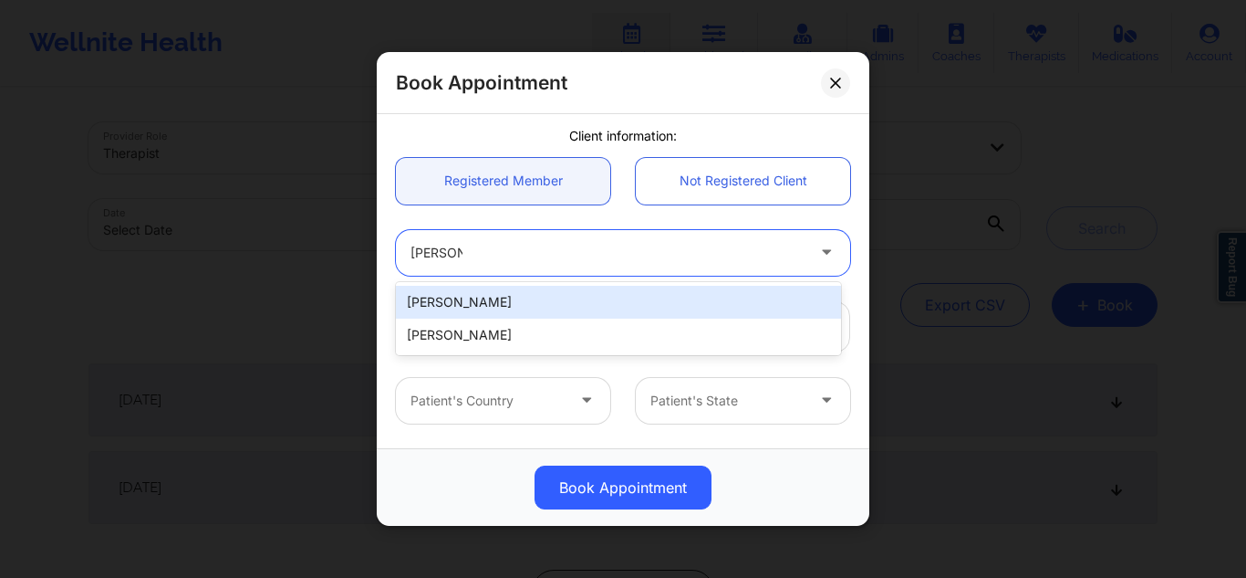
click at [632, 294] on div "Janice Wu" at bounding box center [618, 302] width 445 height 33
type input "janicewwu@gmail.com"
type input "+17043510622"
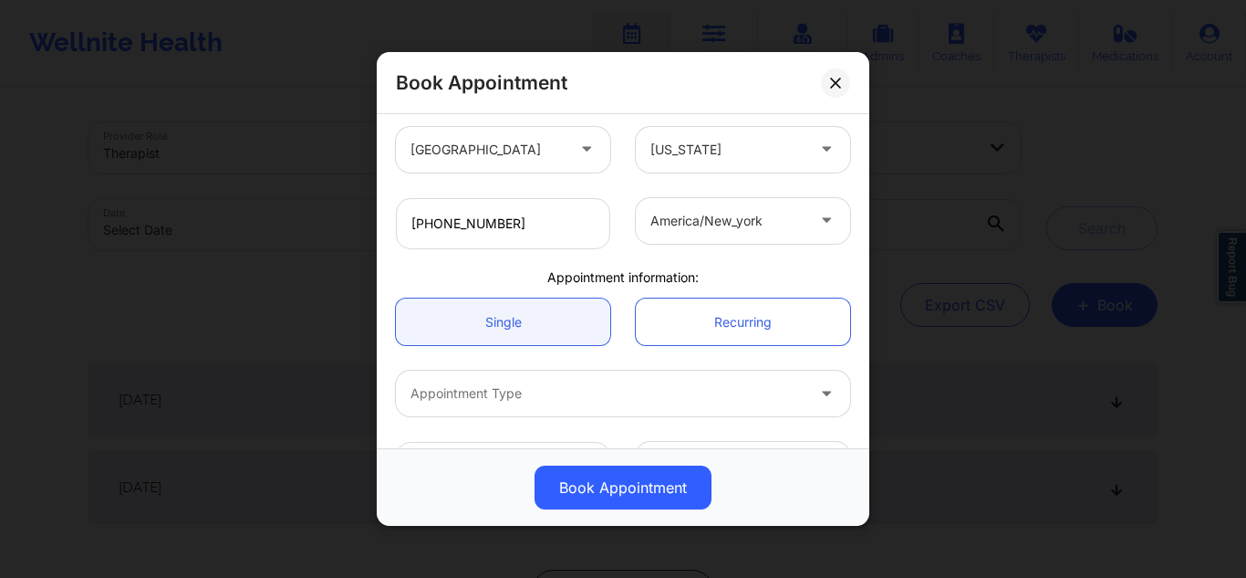
scroll to position [452, 0]
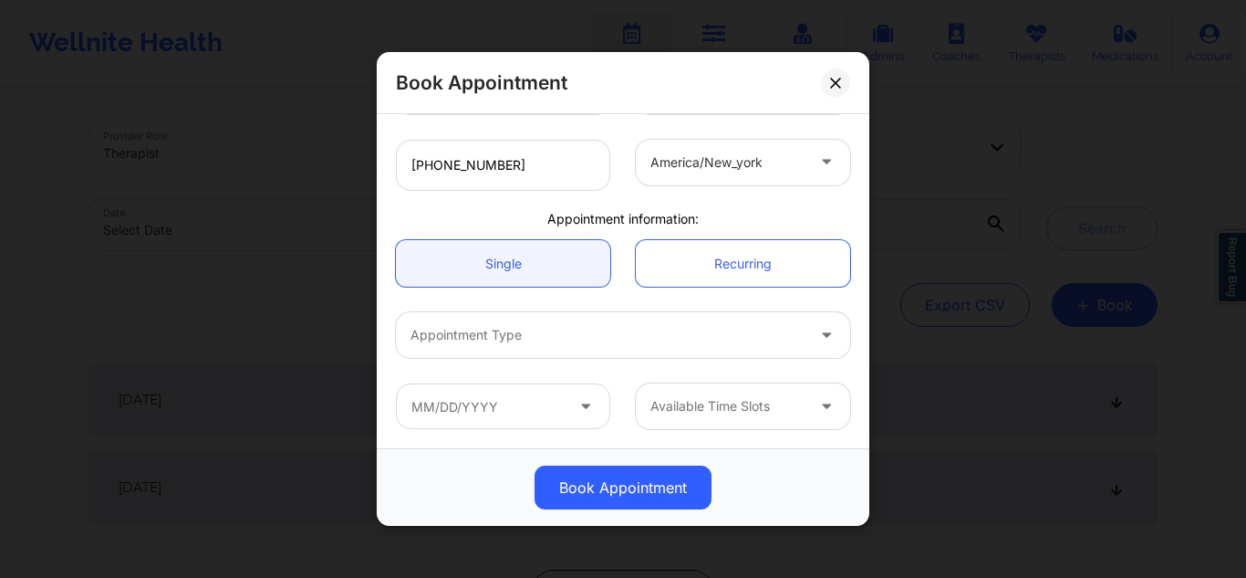
click at [739, 328] on div at bounding box center [608, 335] width 394 height 22
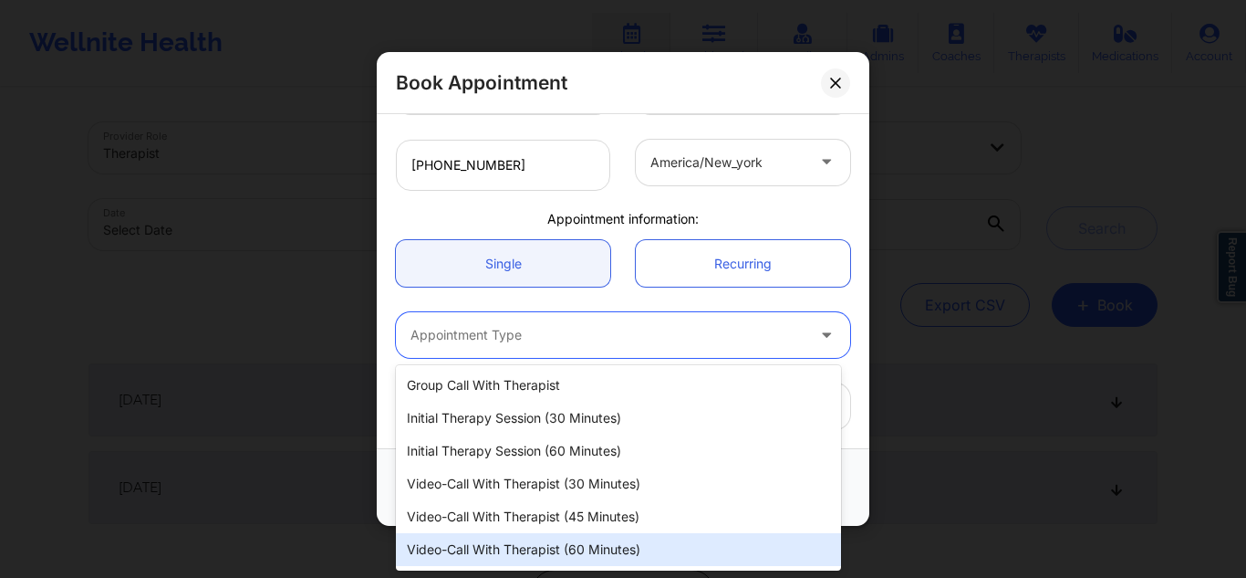
click at [553, 540] on div "Video-Call with Therapist (60 minutes)" at bounding box center [618, 549] width 445 height 33
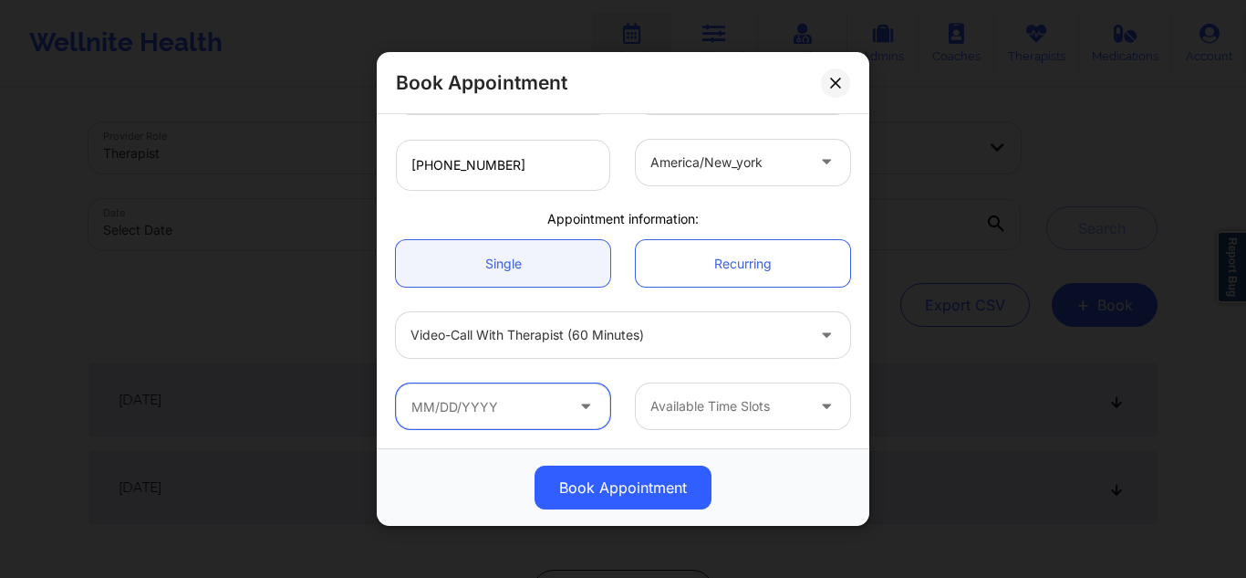
click at [515, 416] on input "text" at bounding box center [503, 406] width 214 height 46
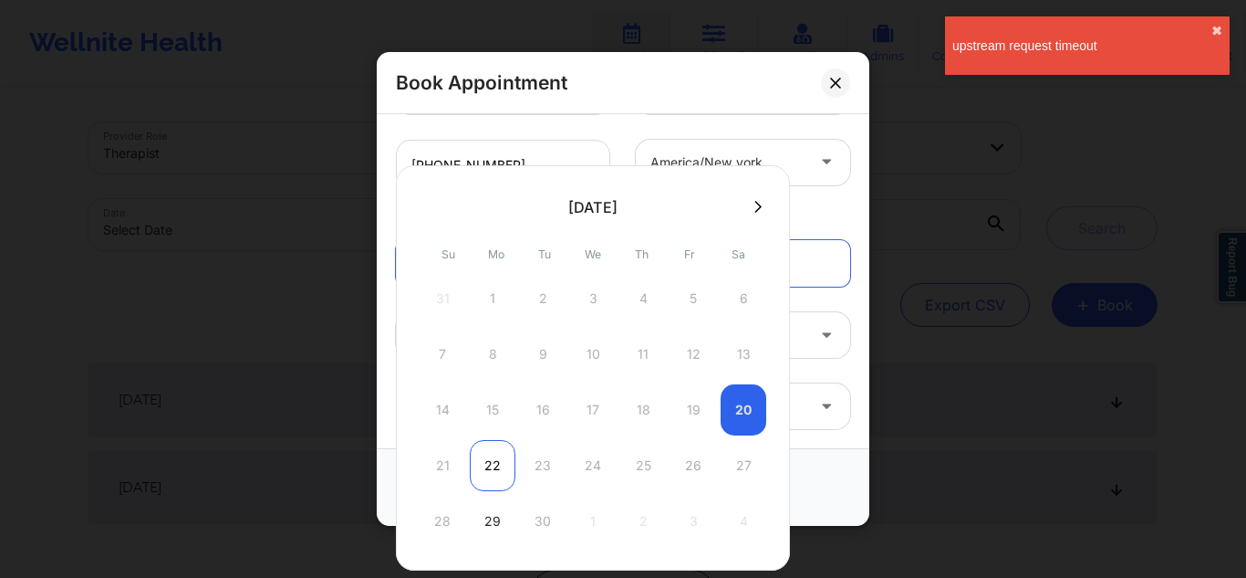
click at [497, 465] on div "22" at bounding box center [493, 465] width 46 height 51
type input "09/22/2025"
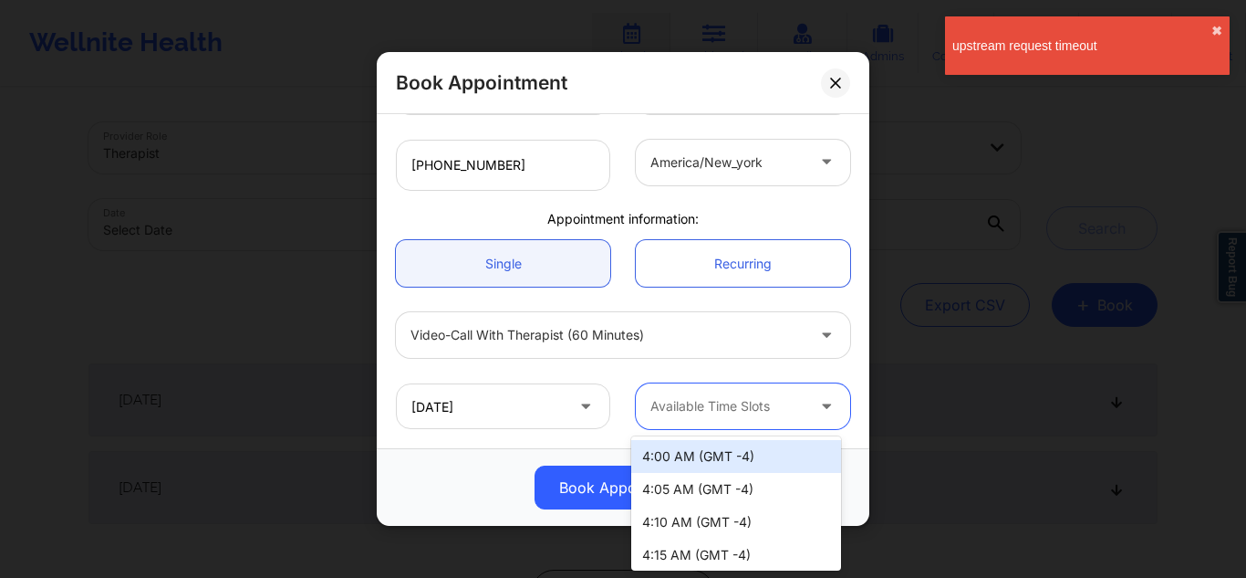
click at [807, 394] on div at bounding box center [829, 406] width 44 height 46
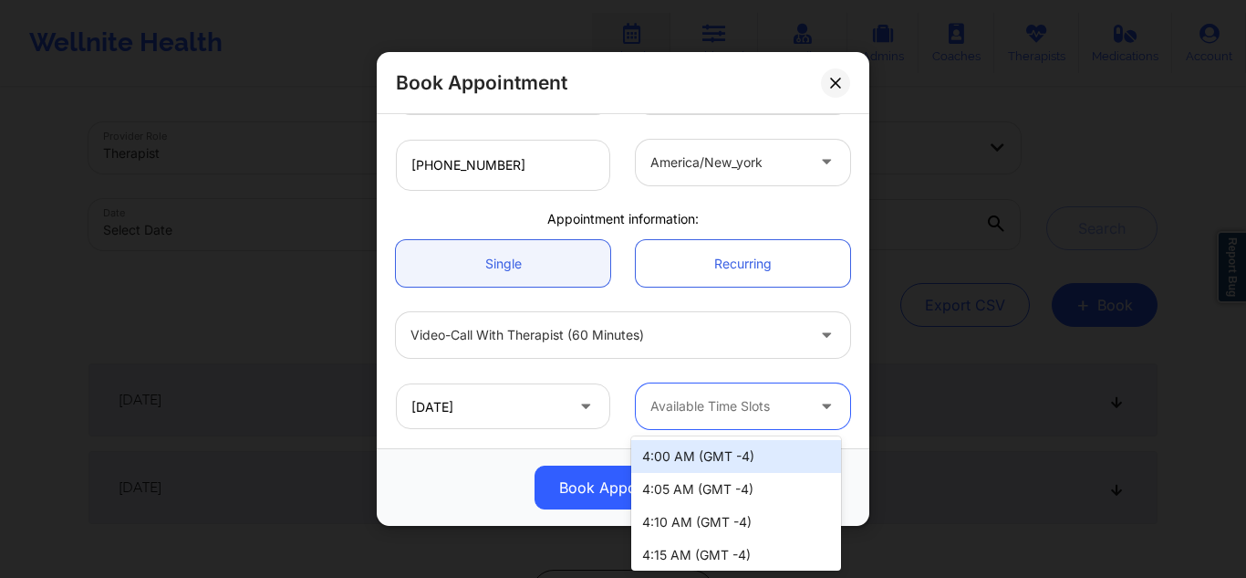
click at [692, 458] on div "4:00 AM (GMT -4)" at bounding box center [736, 456] width 210 height 33
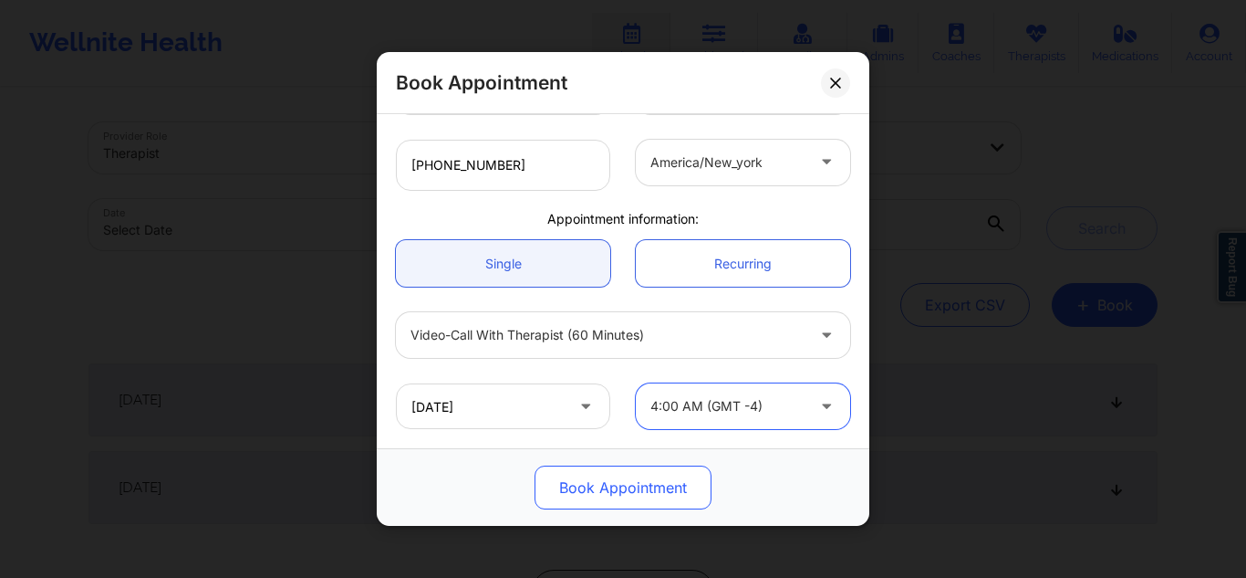
click at [588, 483] on button "Book Appointment" at bounding box center [623, 487] width 177 height 44
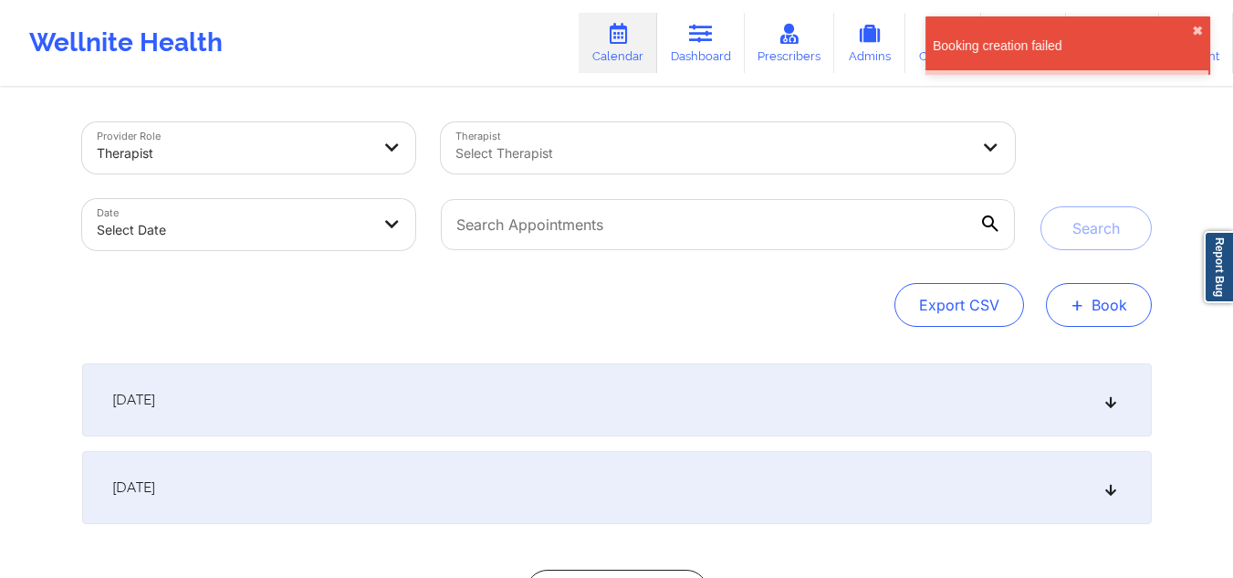
click at [1080, 307] on span "+" at bounding box center [1077, 304] width 14 height 10
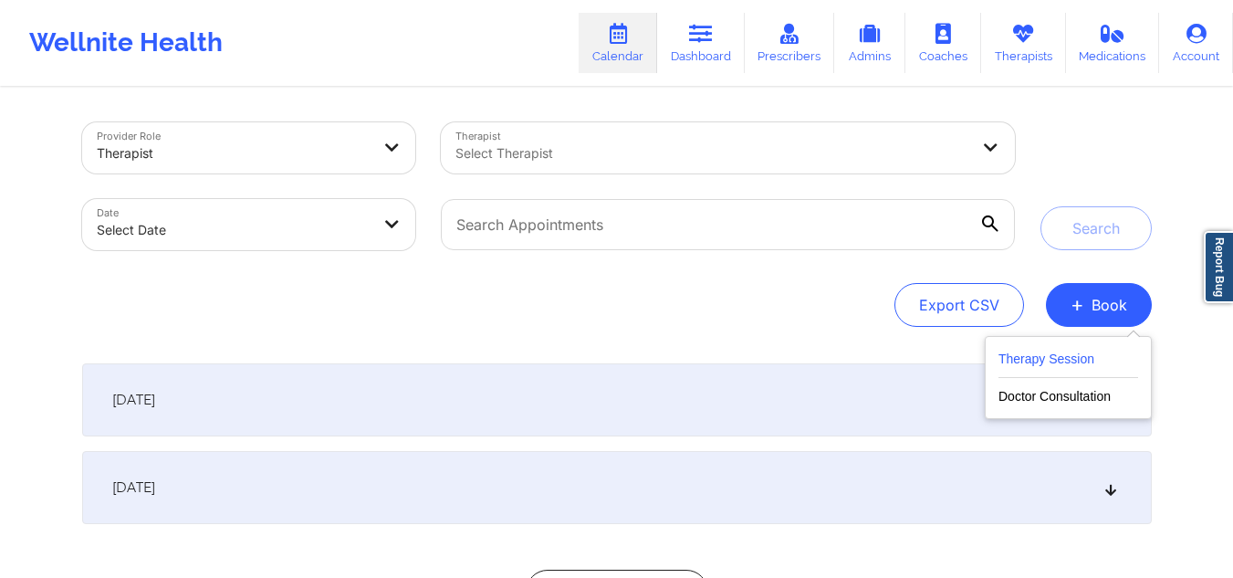
click at [1041, 353] on button "Therapy Session" at bounding box center [1068, 363] width 140 height 30
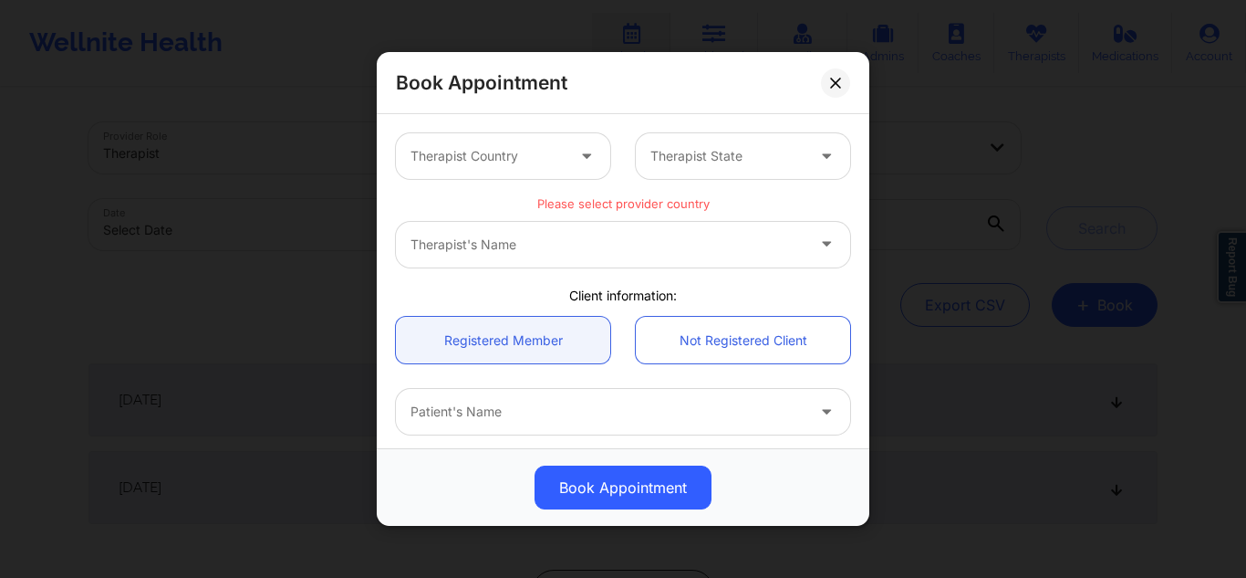
click at [544, 134] on div "Therapist Country" at bounding box center [481, 156] width 171 height 46
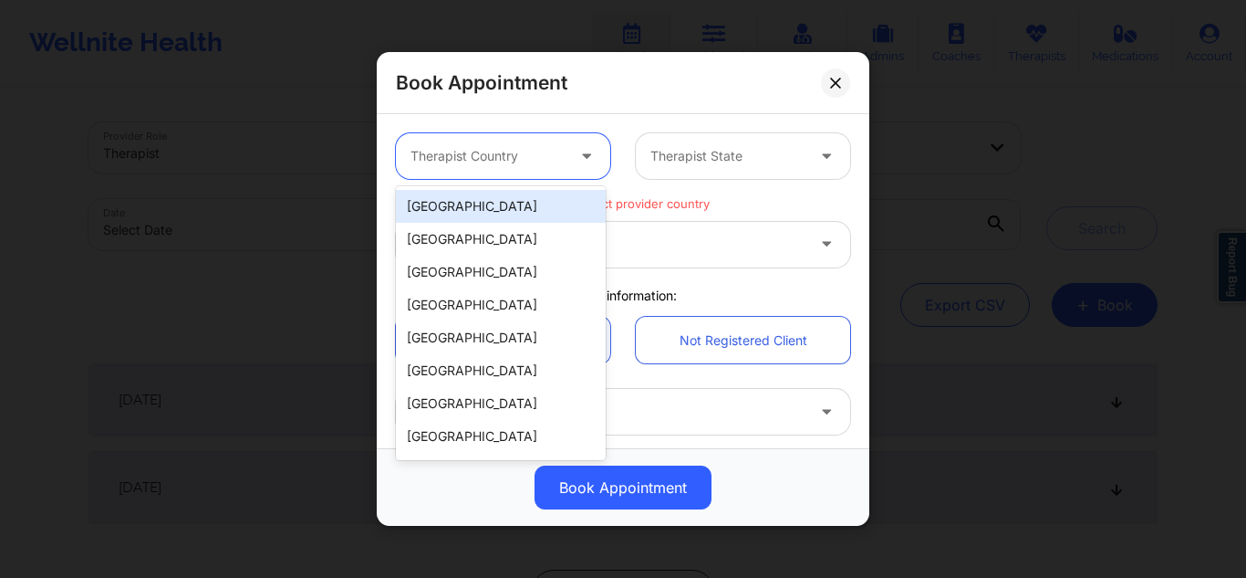
click at [472, 199] on div "[GEOGRAPHIC_DATA]" at bounding box center [501, 206] width 210 height 33
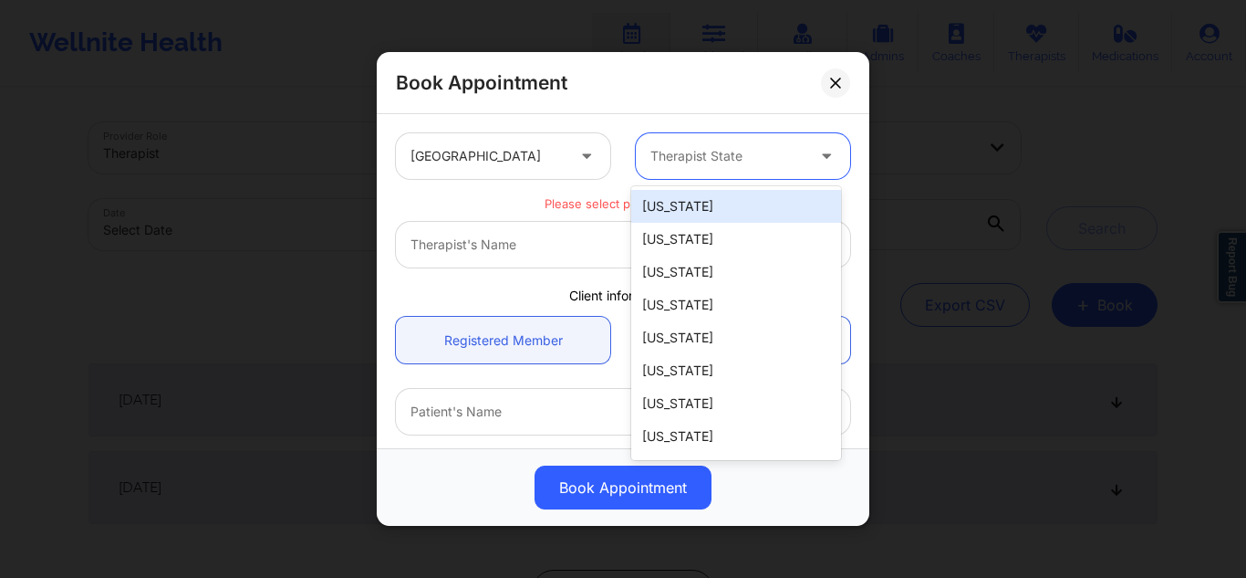
click at [690, 155] on div at bounding box center [728, 156] width 154 height 22
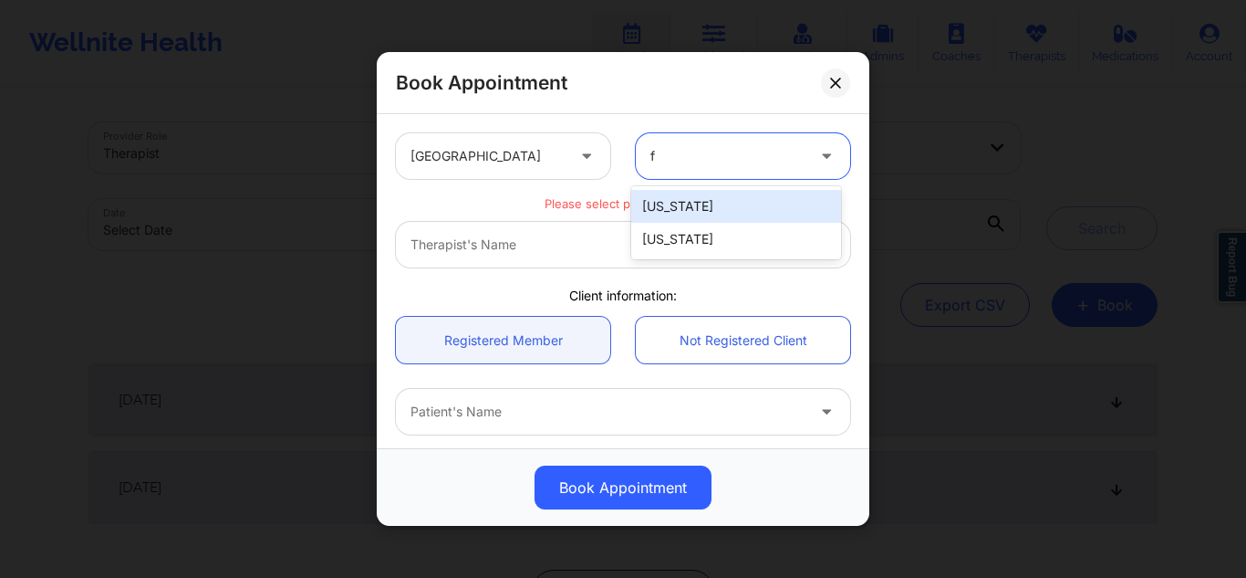
type input "fl"
click at [704, 213] on div "[US_STATE]" at bounding box center [736, 206] width 210 height 33
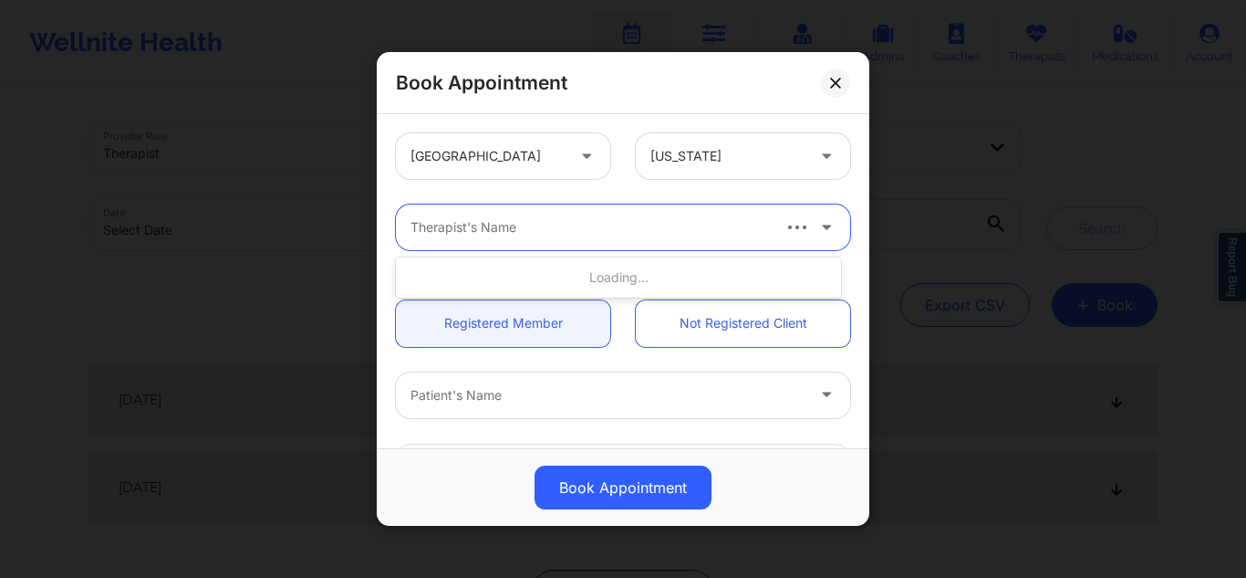
click at [622, 233] on div at bounding box center [590, 227] width 358 height 22
type input "raquel p"
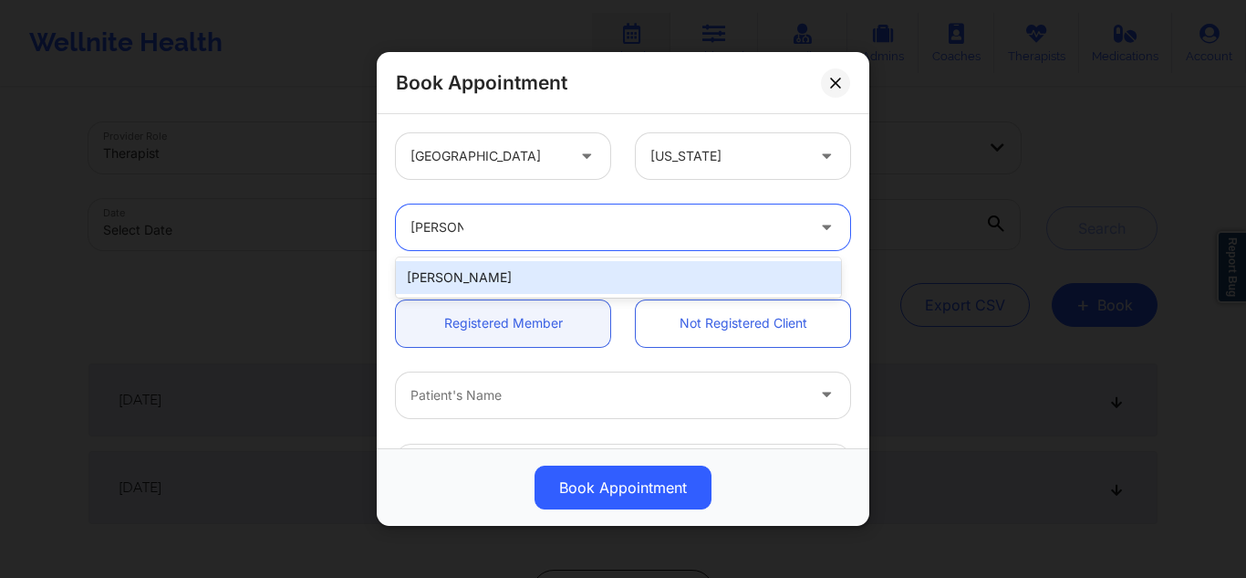
click at [526, 273] on div "Raquel Pereda" at bounding box center [618, 277] width 445 height 33
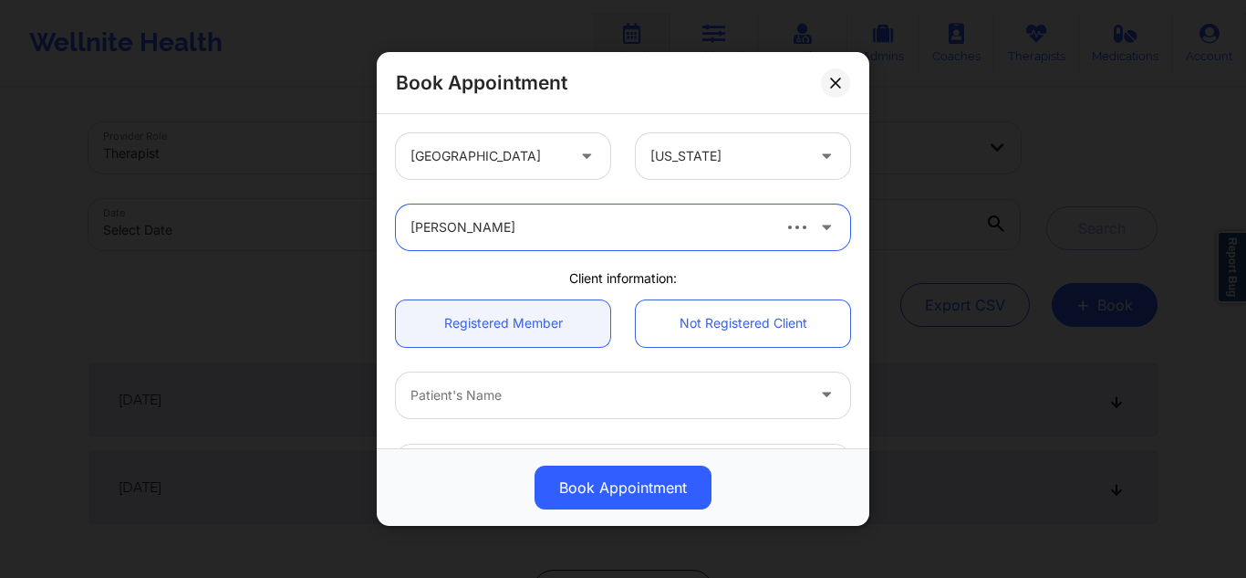
click at [817, 403] on div at bounding box center [828, 394] width 22 height 23
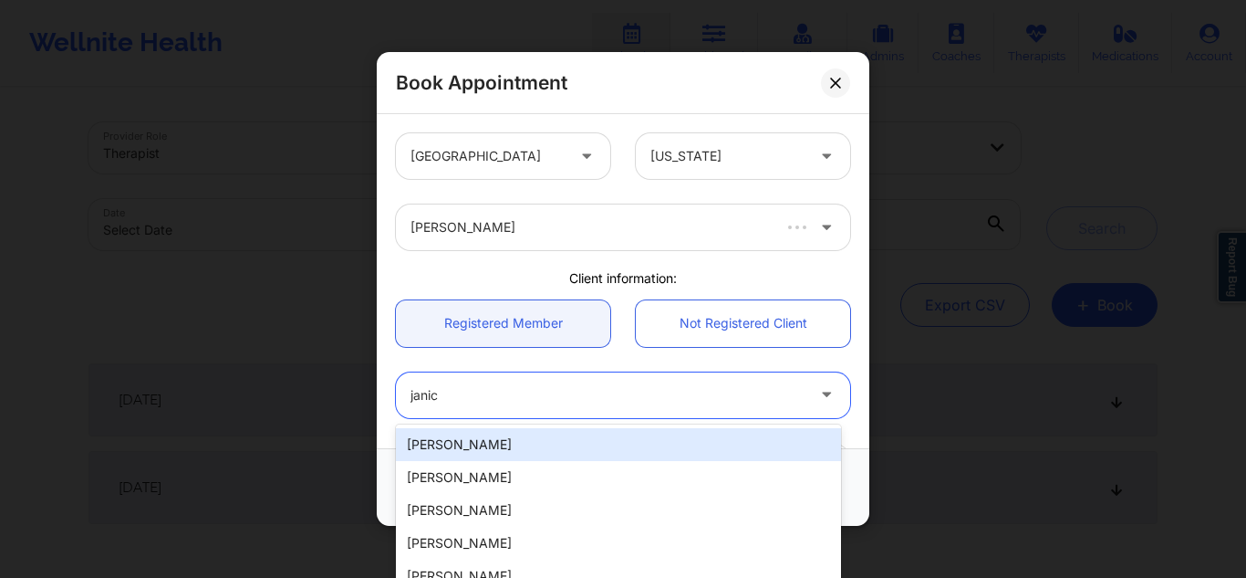
type input "janice"
click at [721, 435] on div "Janice Wu" at bounding box center [618, 444] width 445 height 33
type input "janicewwu@gmail.com"
type input "+17043510622"
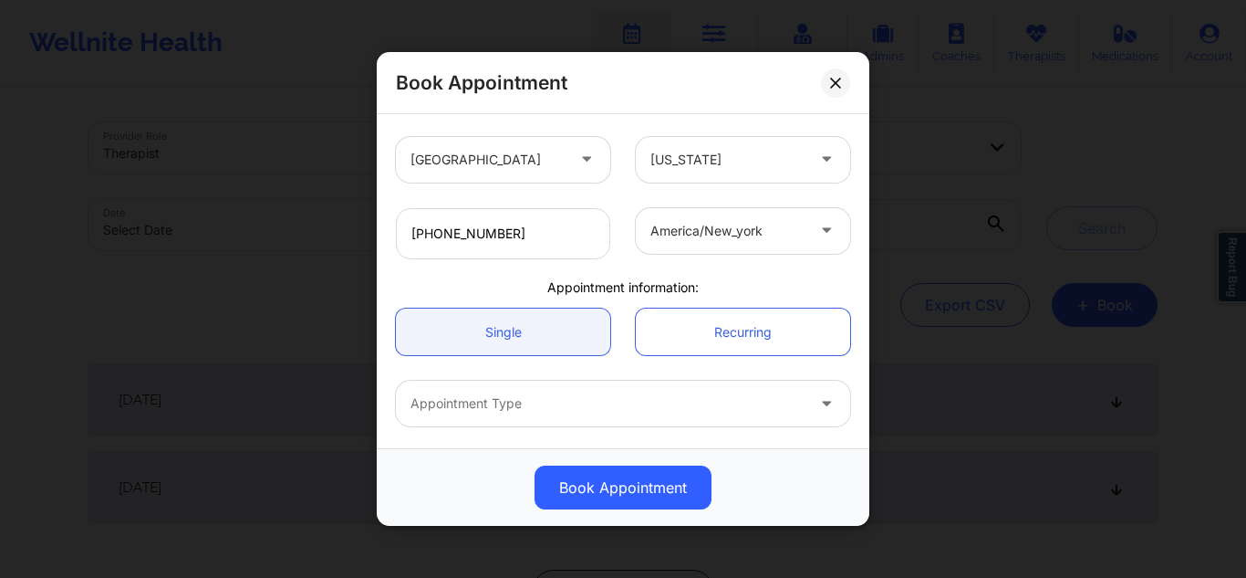
scroll to position [387, 0]
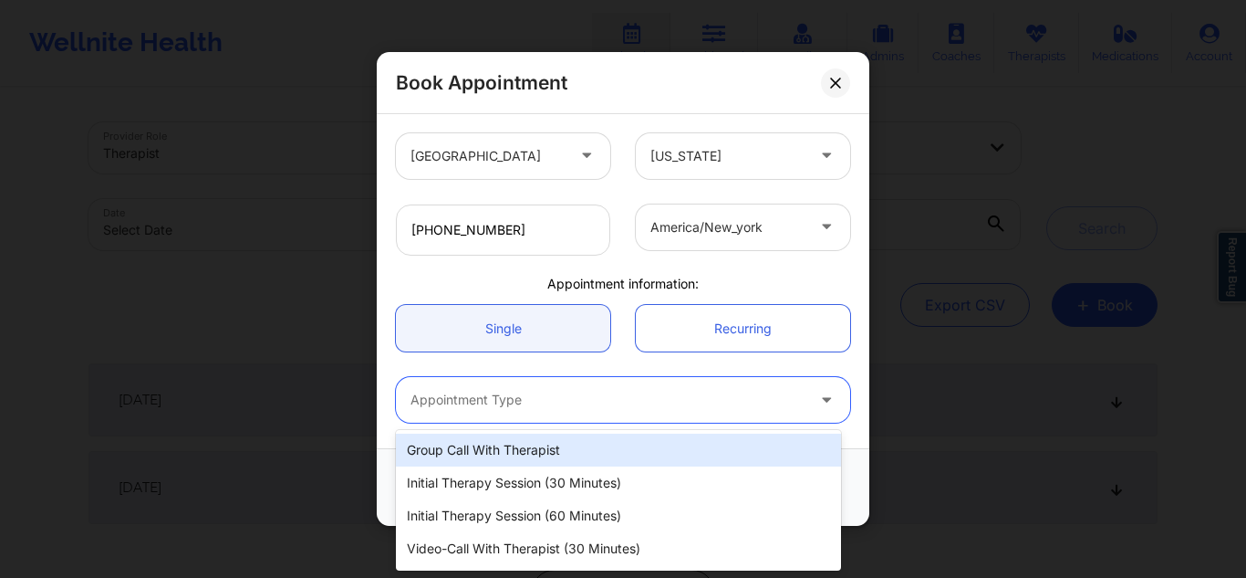
click at [604, 384] on div "Appointment Type" at bounding box center [601, 400] width 411 height 46
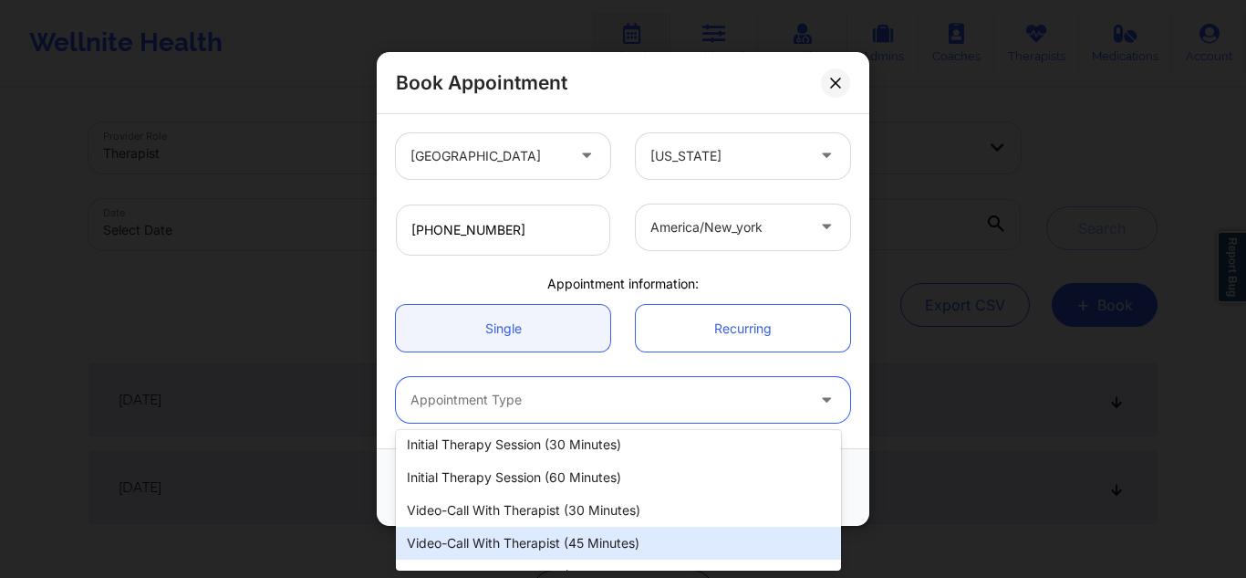
scroll to position [71, 0]
click at [511, 536] on div "Video-Call with Therapist (60 minutes)" at bounding box center [618, 542] width 445 height 33
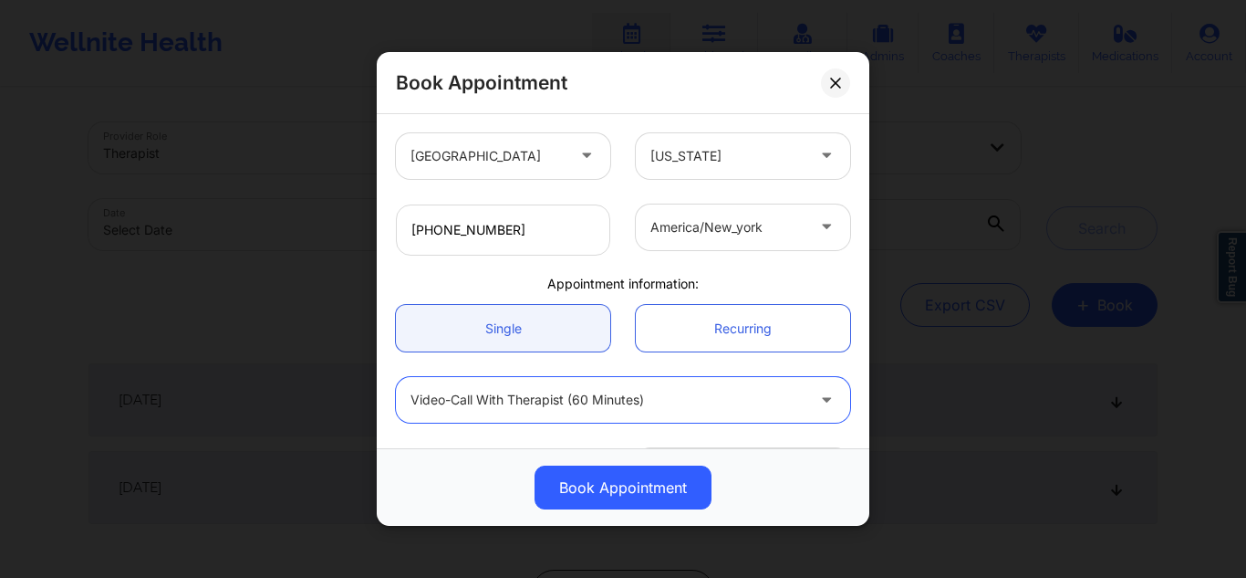
scroll to position [452, 0]
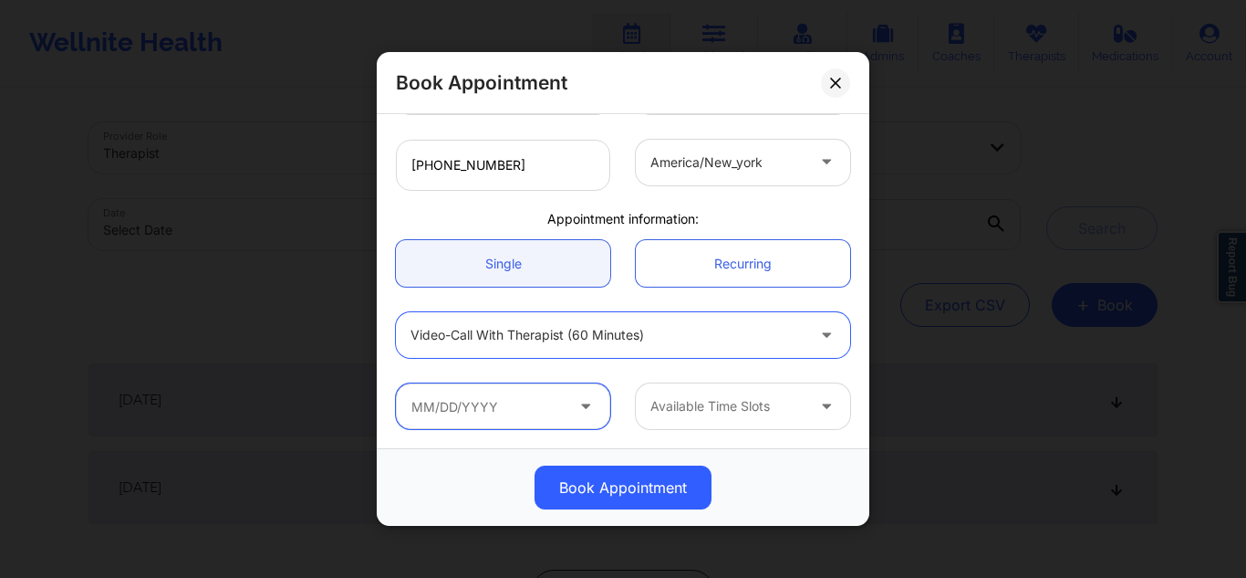
click at [535, 399] on input "text" at bounding box center [503, 406] width 214 height 46
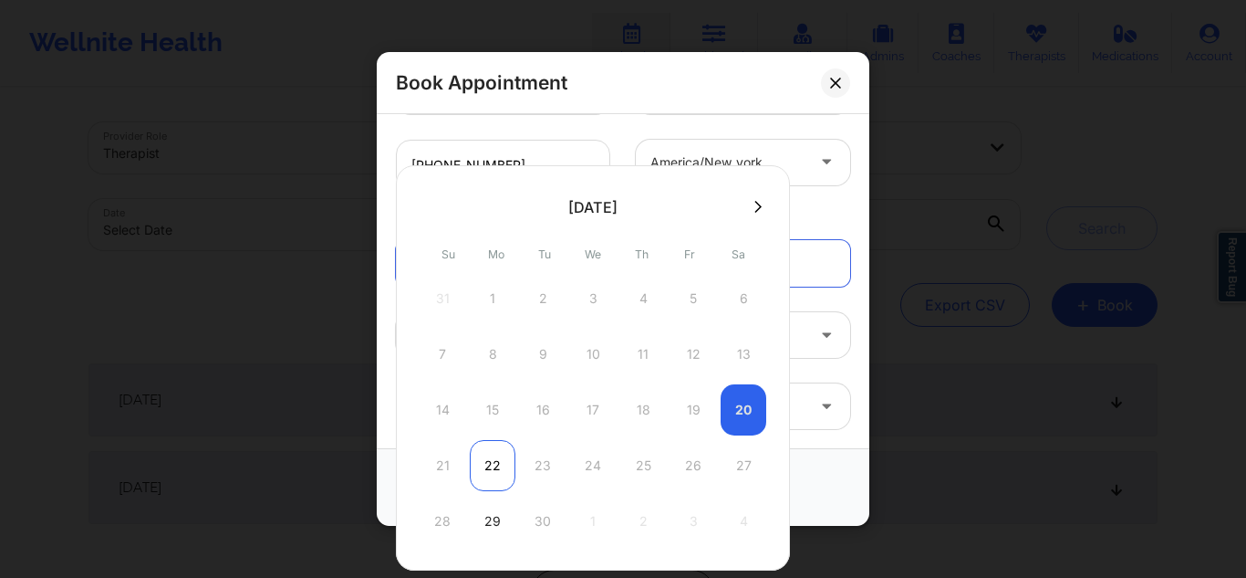
click at [483, 459] on div "22" at bounding box center [493, 465] width 46 height 51
type input "09/22/2025"
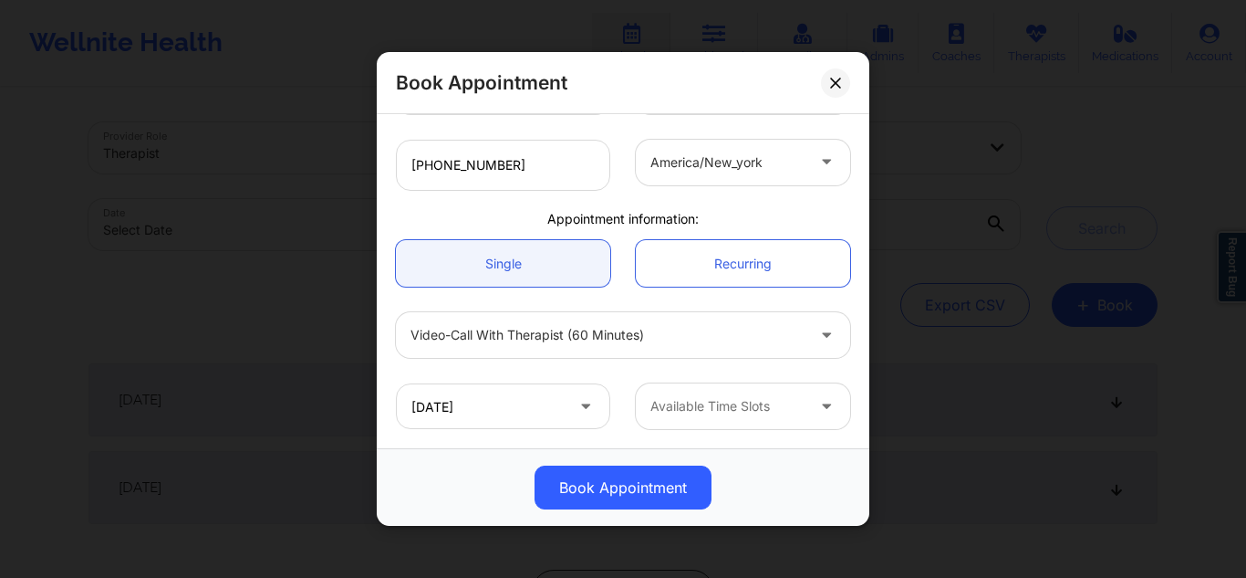
click at [763, 418] on div "Available Time Slots" at bounding box center [721, 406] width 171 height 46
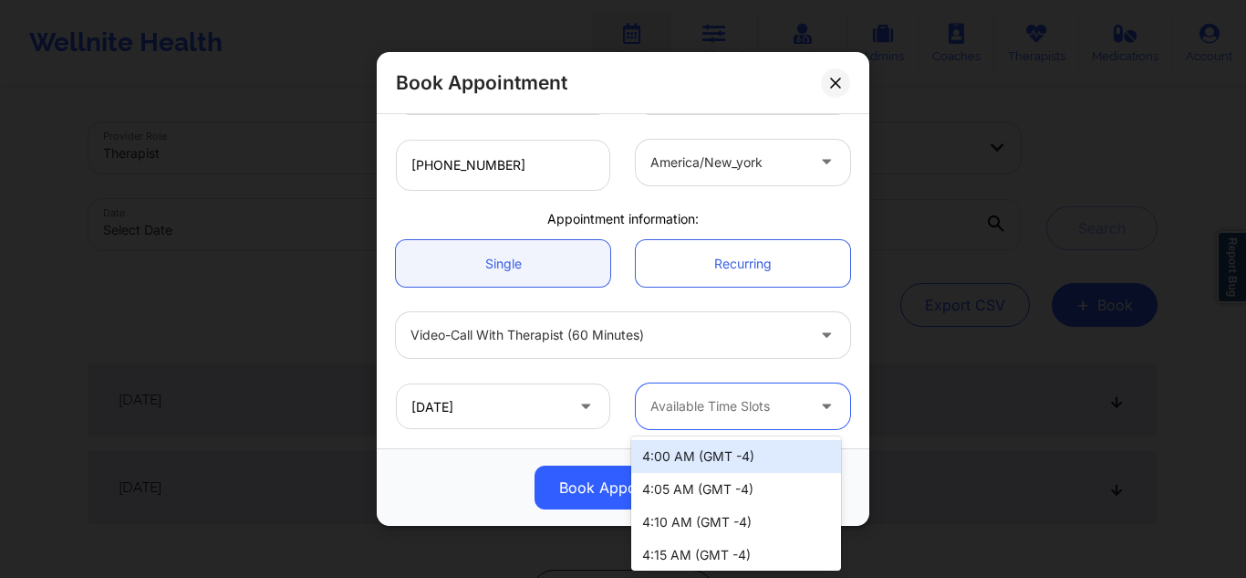
click at [709, 458] on div "4:00 AM (GMT -4)" at bounding box center [736, 456] width 210 height 33
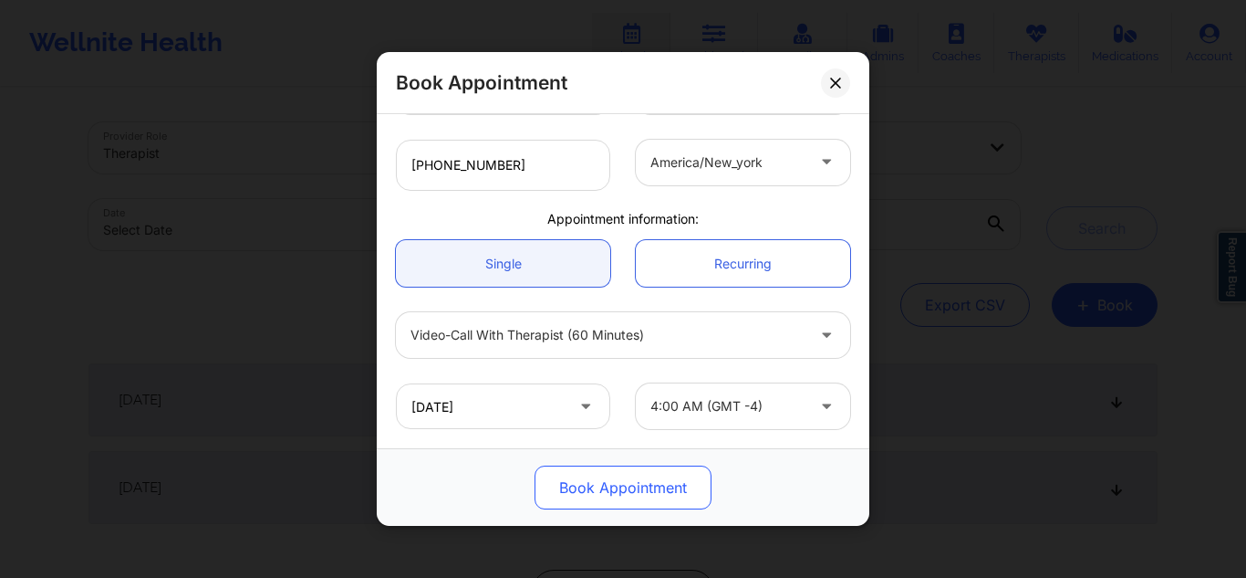
click at [622, 490] on button "Book Appointment" at bounding box center [623, 487] width 177 height 44
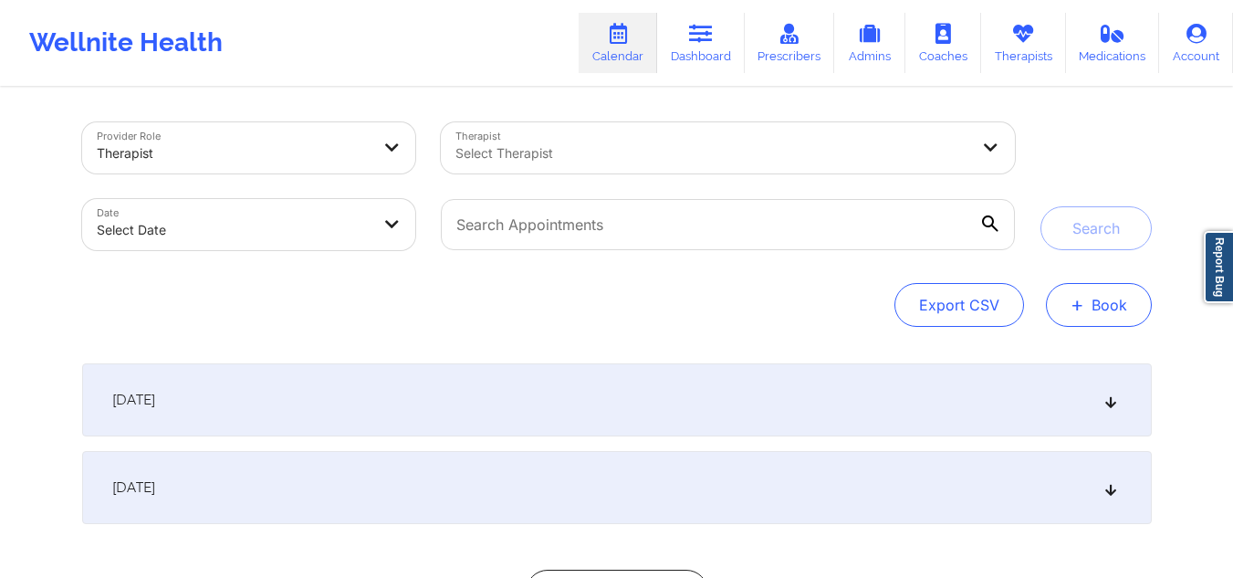
click at [1087, 302] on button "+ Book" at bounding box center [1099, 305] width 106 height 44
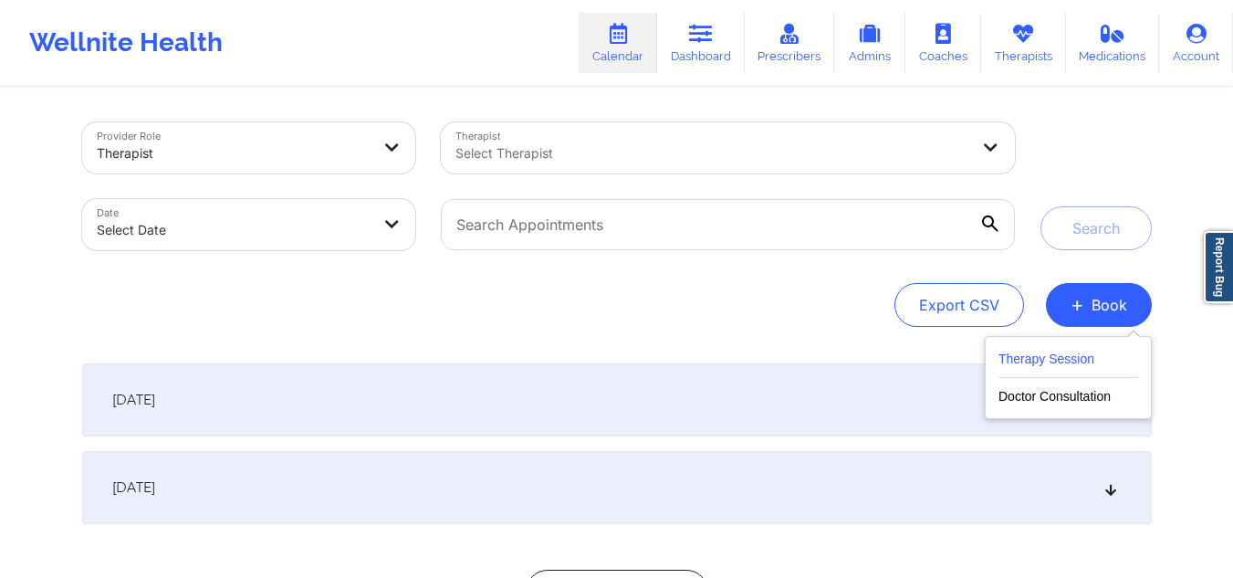
click at [1044, 355] on button "Therapy Session" at bounding box center [1068, 363] width 140 height 30
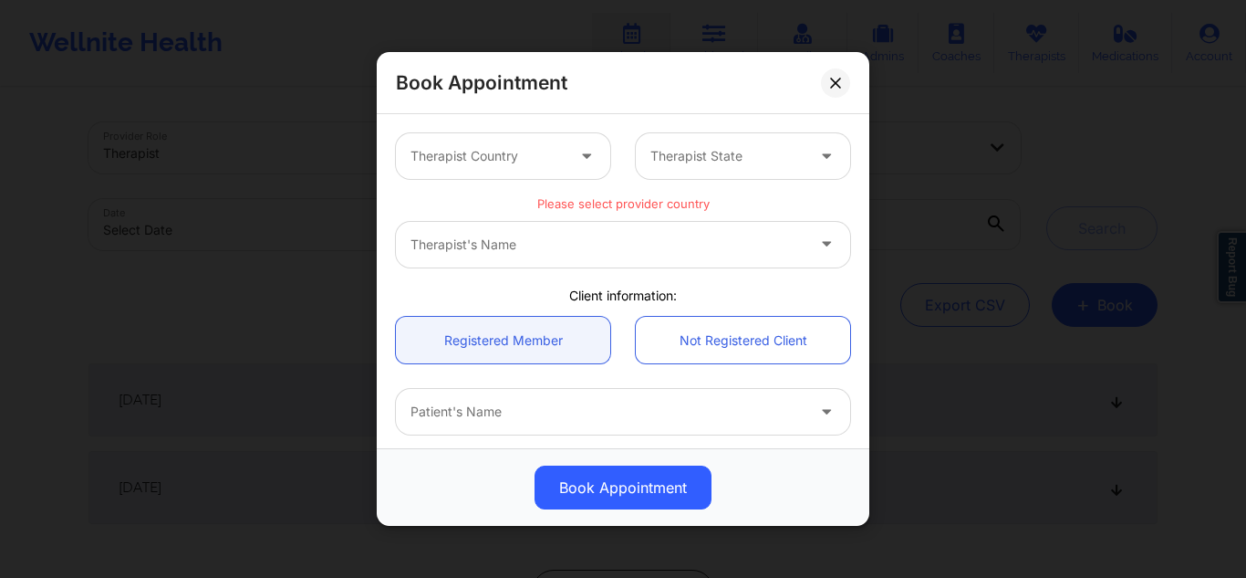
click at [465, 167] on div "Therapist Country" at bounding box center [481, 156] width 171 height 46
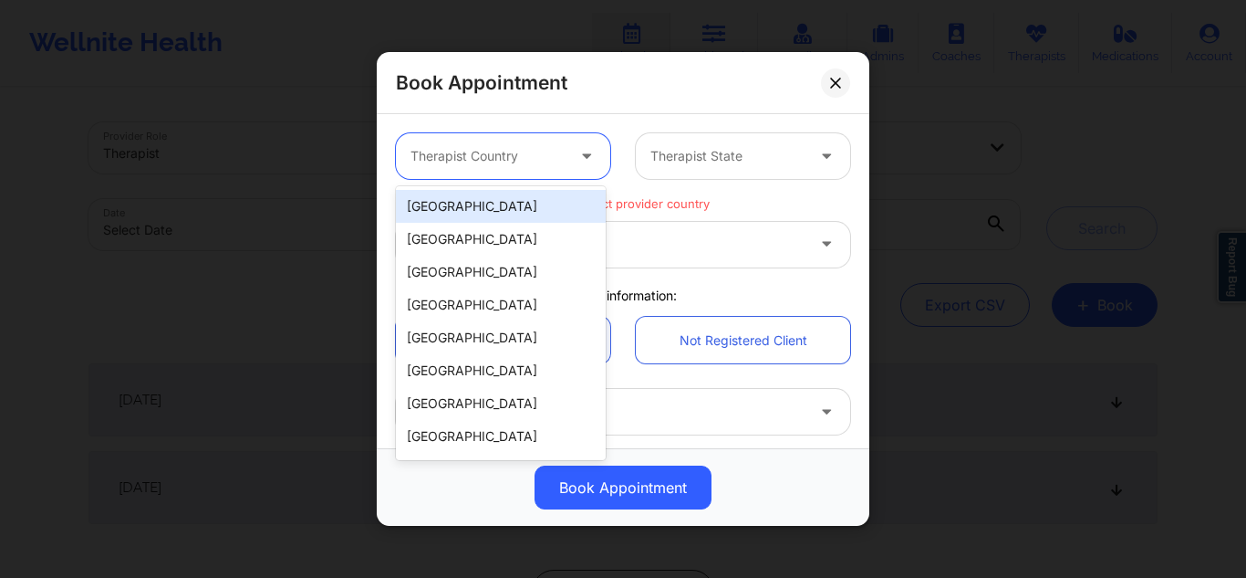
click at [462, 213] on div "[GEOGRAPHIC_DATA]" at bounding box center [501, 206] width 210 height 33
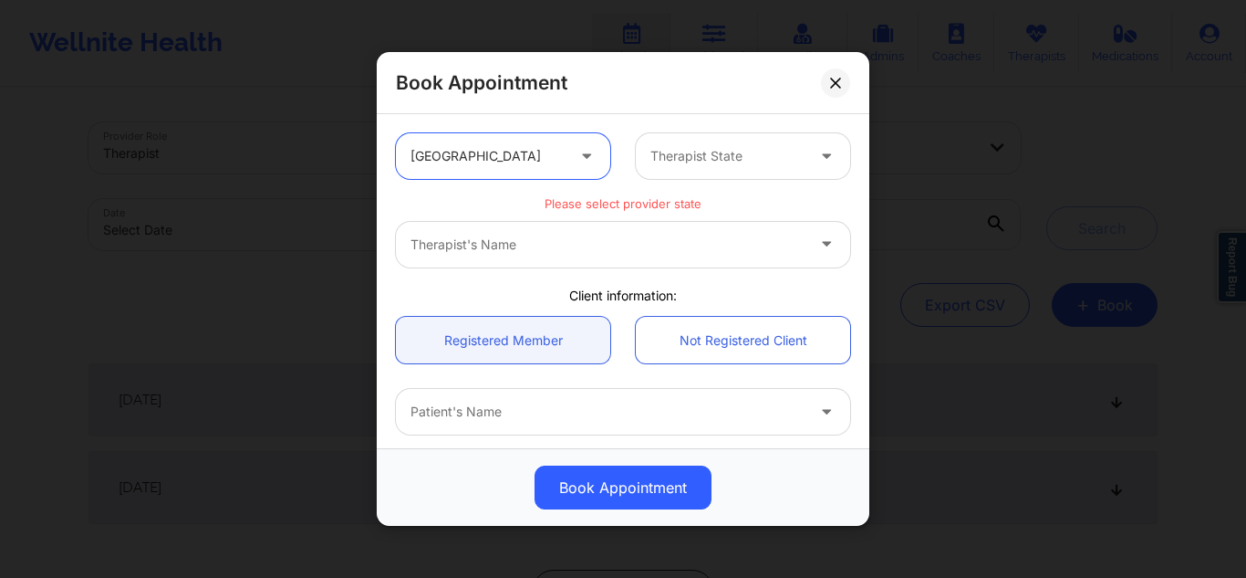
click at [702, 169] on div "Therapist State" at bounding box center [721, 156] width 171 height 46
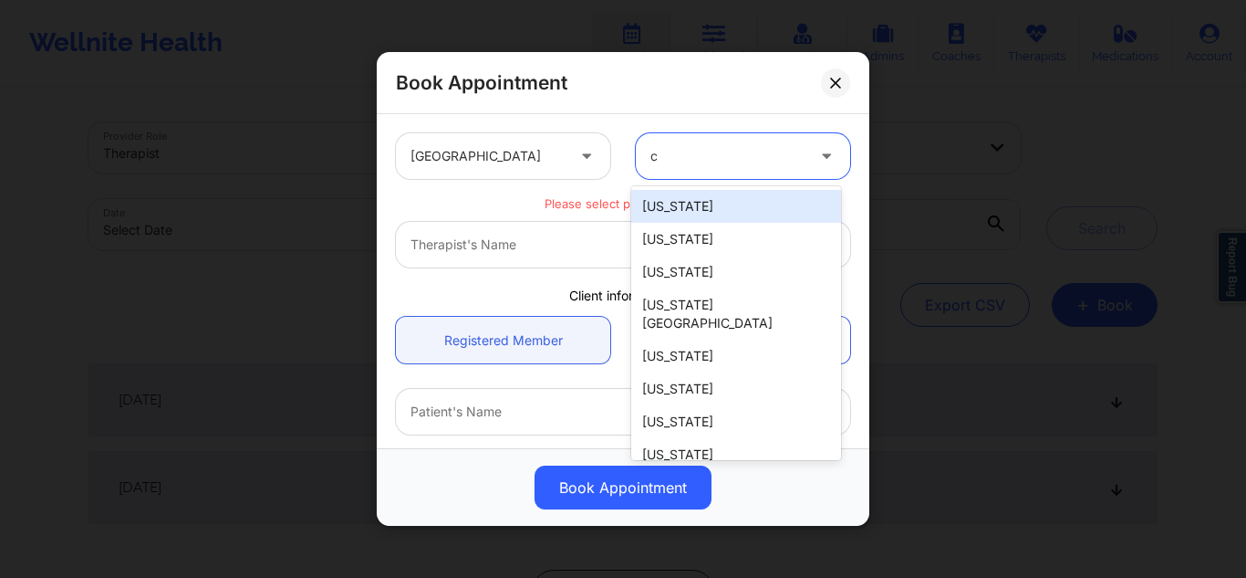
type input "ca"
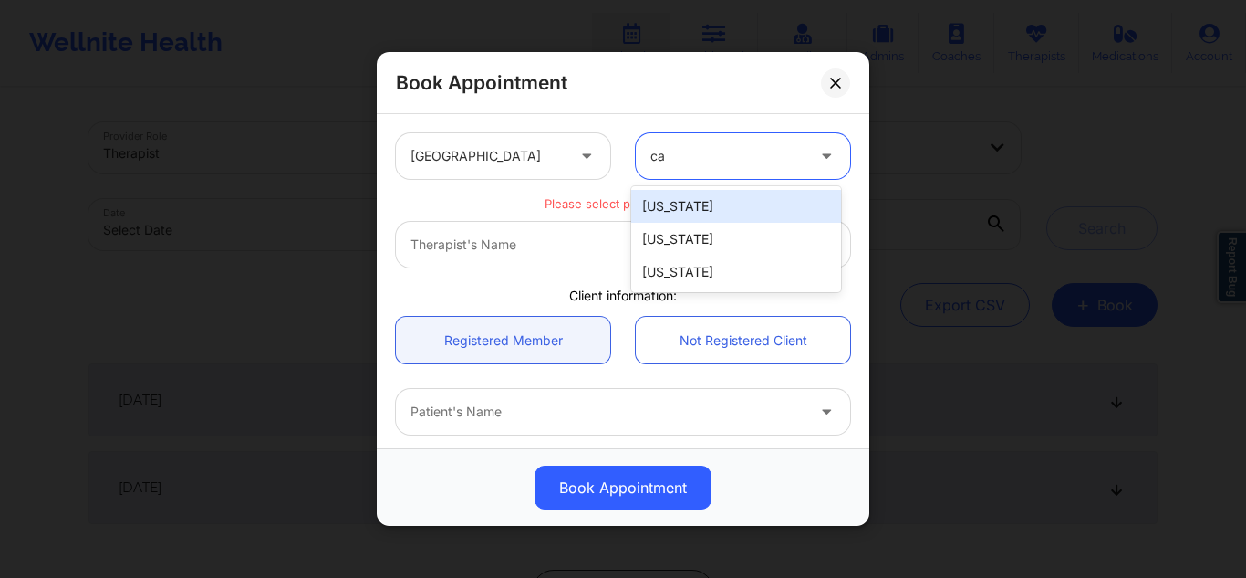
click at [684, 207] on div "[US_STATE]" at bounding box center [736, 206] width 210 height 33
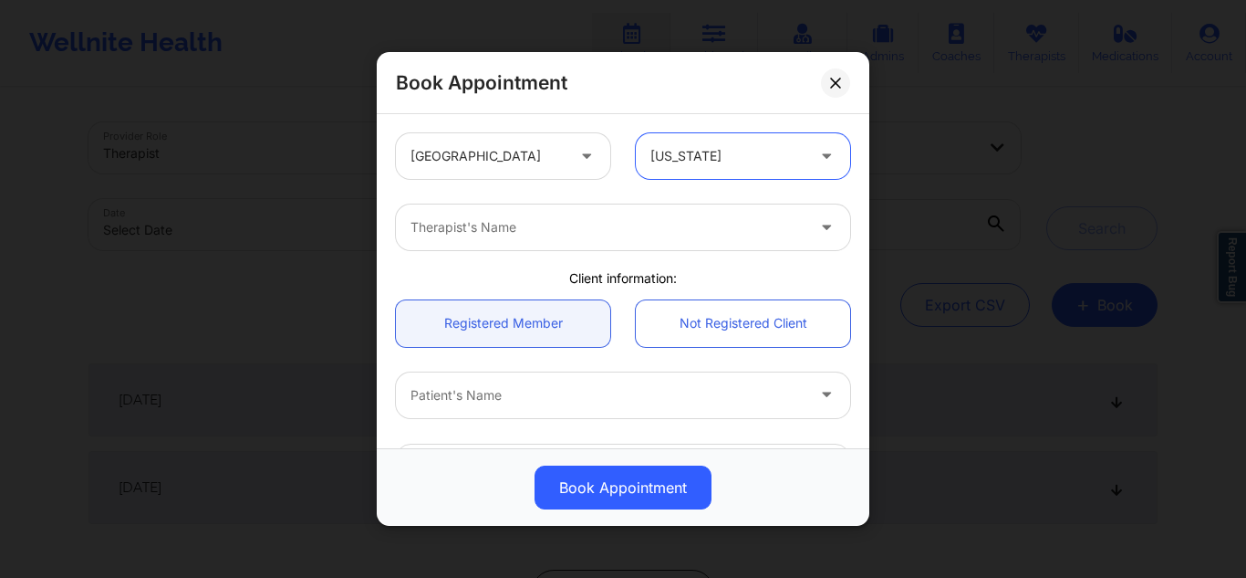
click at [597, 250] on div "Therapist's Name" at bounding box center [623, 227] width 480 height 71
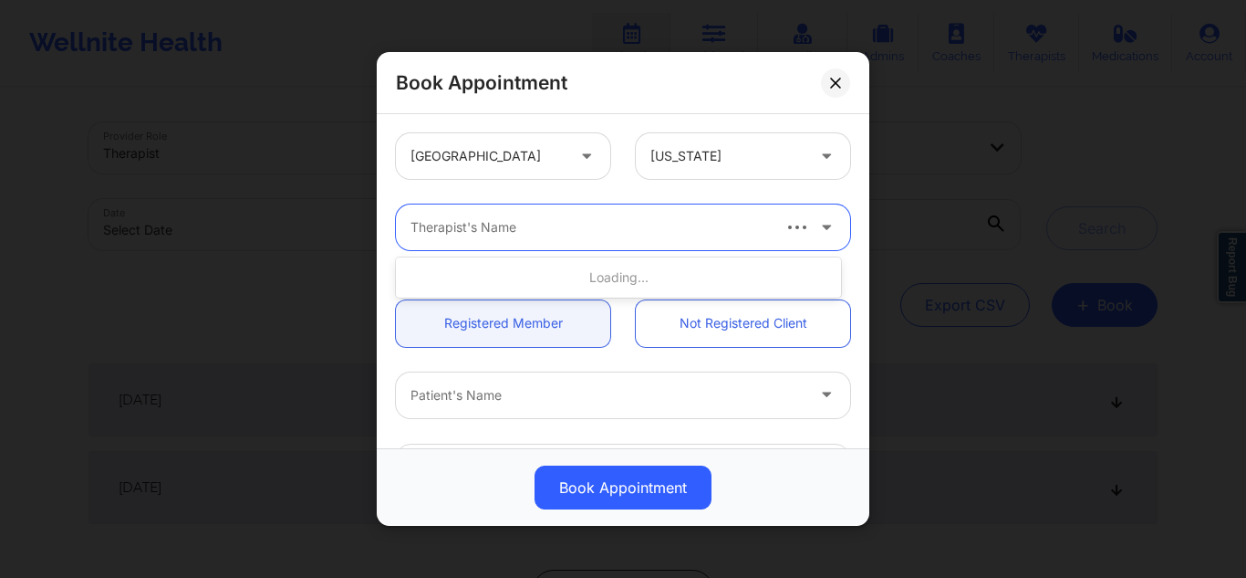
click at [588, 240] on div "Therapist's Name" at bounding box center [583, 227] width 374 height 46
type input "shenae"
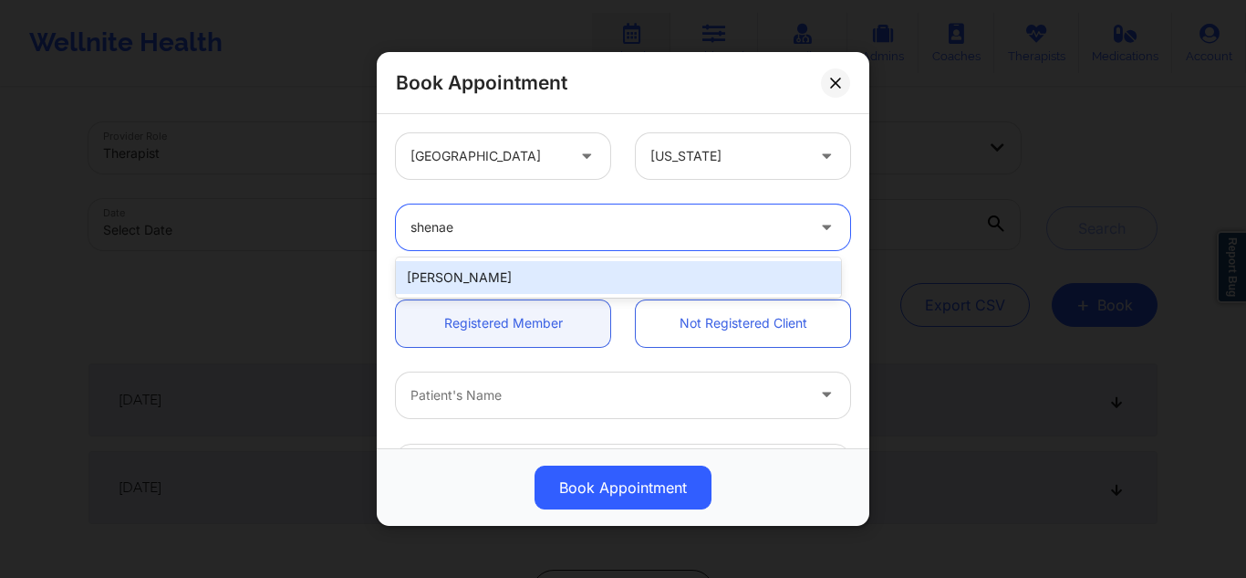
click at [529, 292] on div "Shenae Brown" at bounding box center [618, 277] width 445 height 33
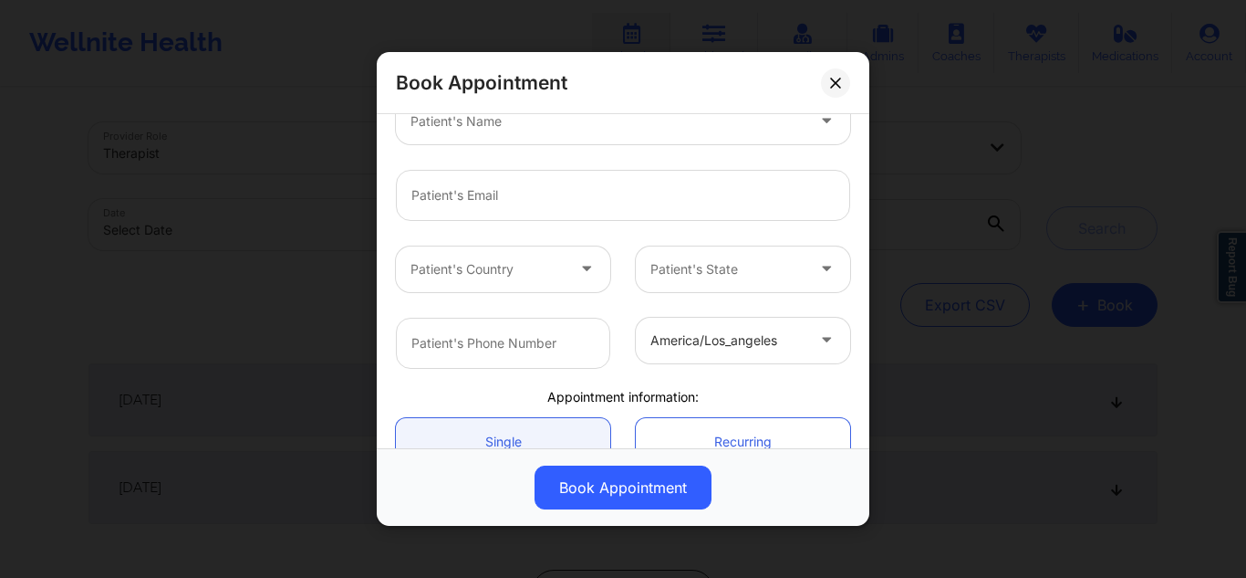
scroll to position [155, 0]
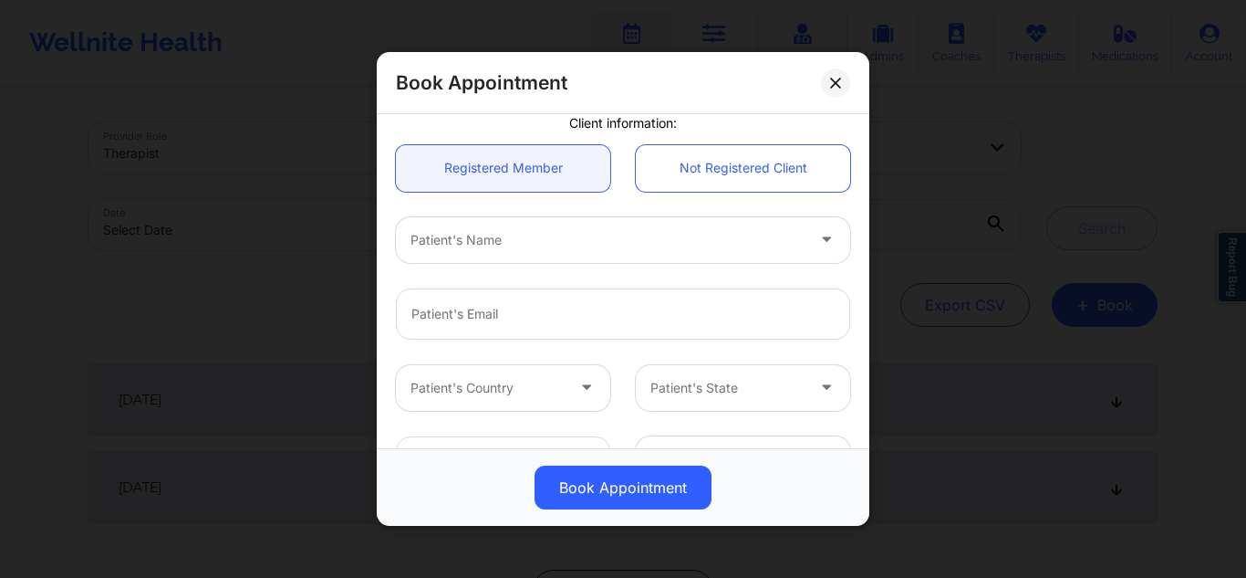
click at [769, 237] on div "Patient's Name" at bounding box center [623, 239] width 454 height 46
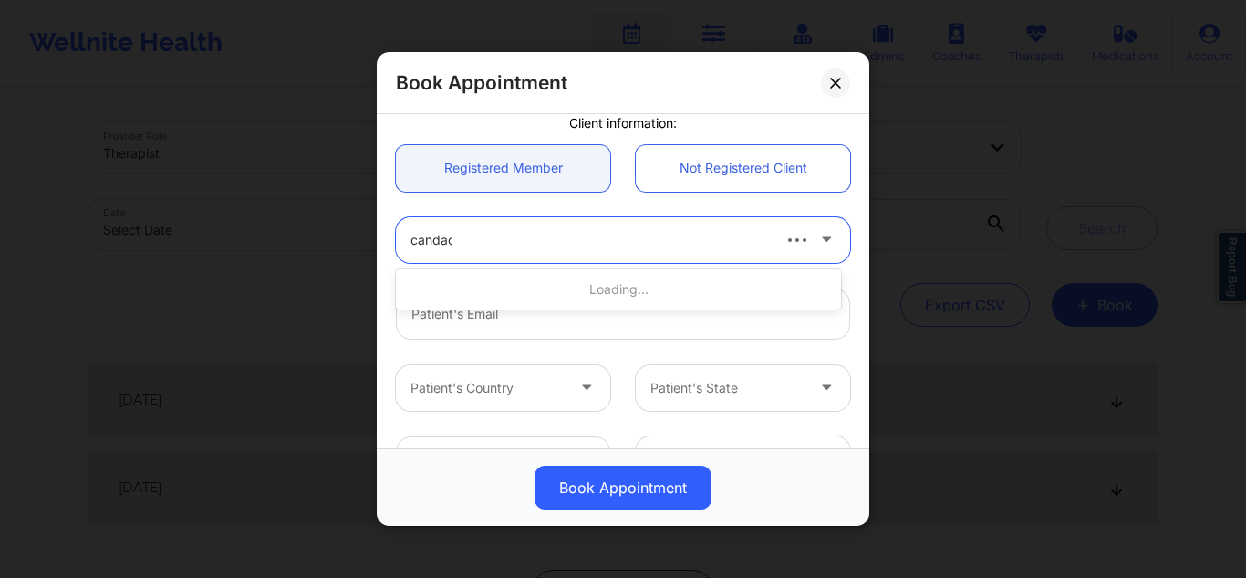
type input "candace"
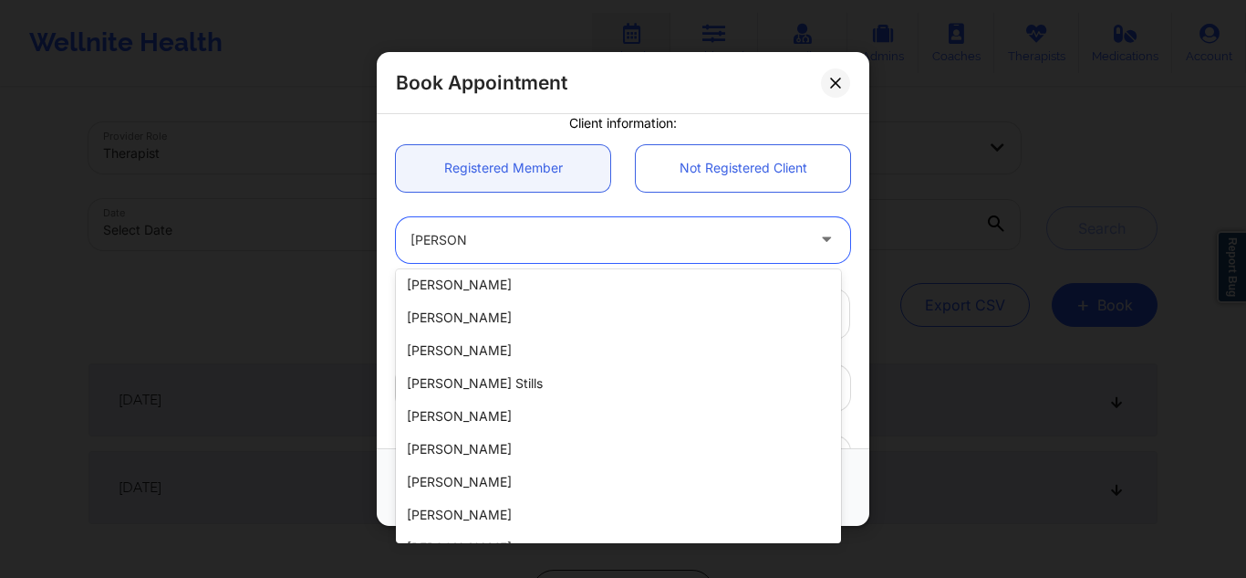
scroll to position [370, 0]
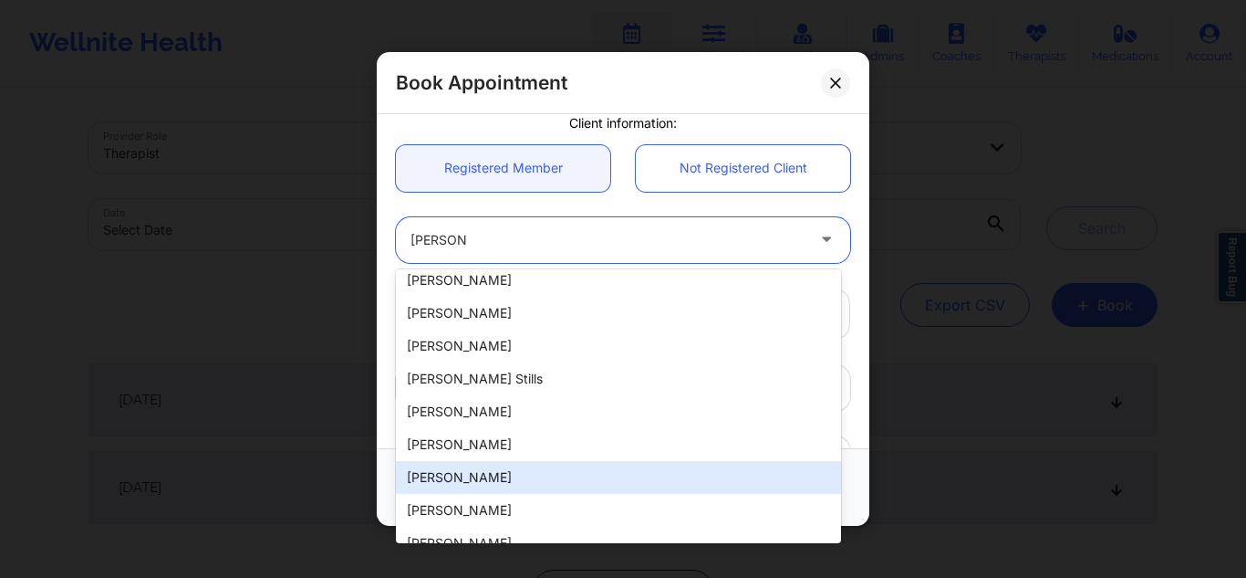
click at [593, 464] on div "Candace Baker" at bounding box center [618, 477] width 445 height 33
type input "candacejbaker@yahoo.com"
type input "+1310-850-8365"
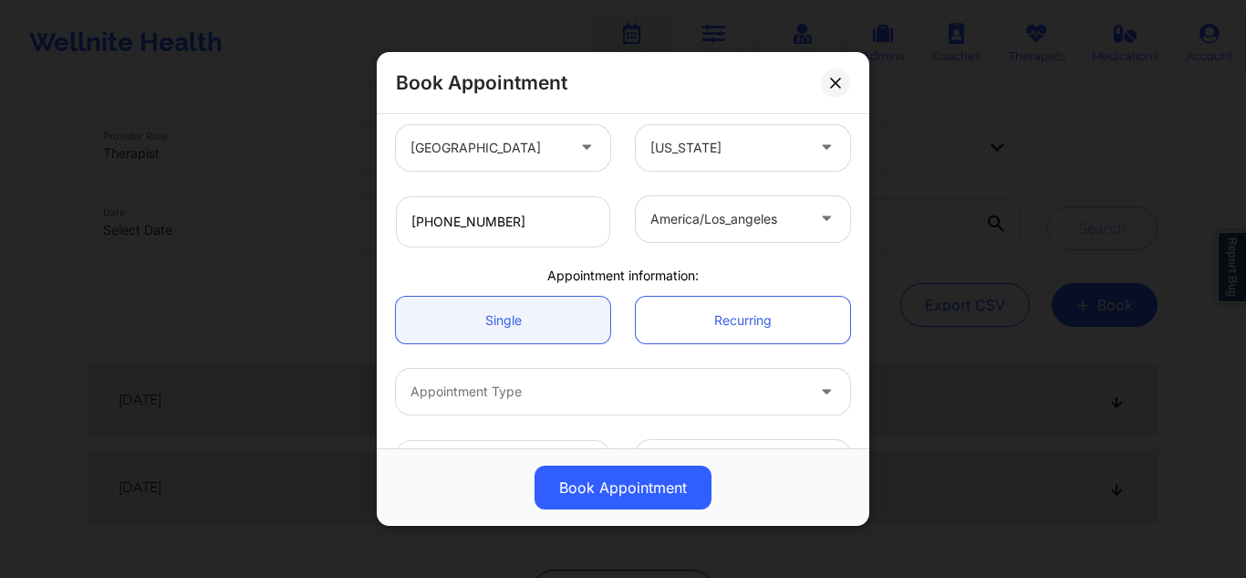
scroll to position [452, 0]
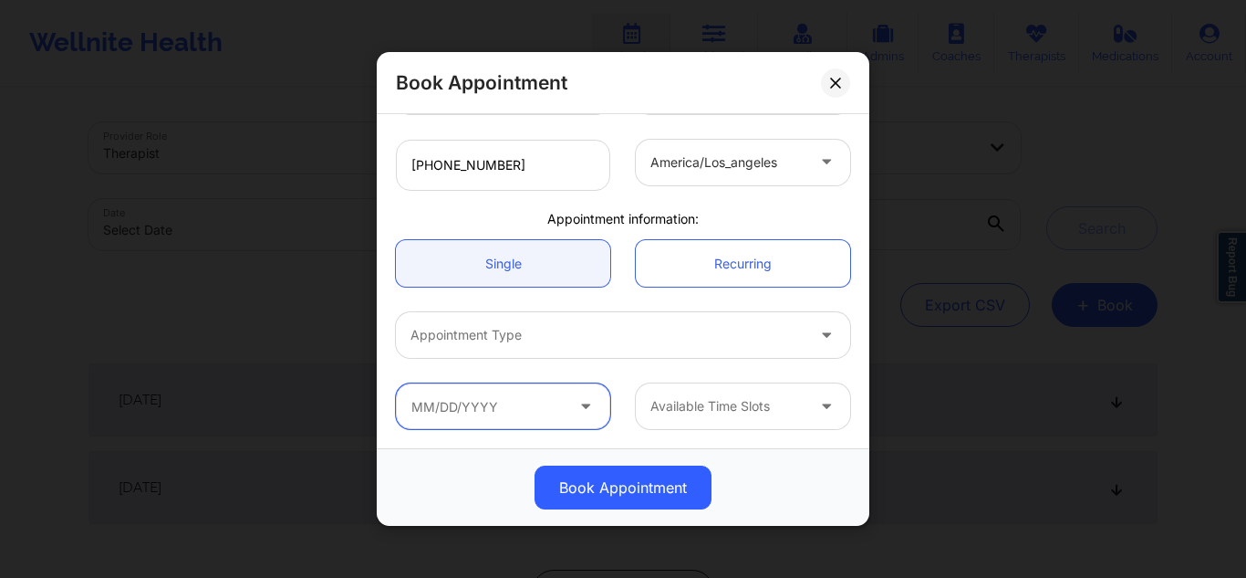
click at [510, 393] on input "text" at bounding box center [503, 406] width 214 height 46
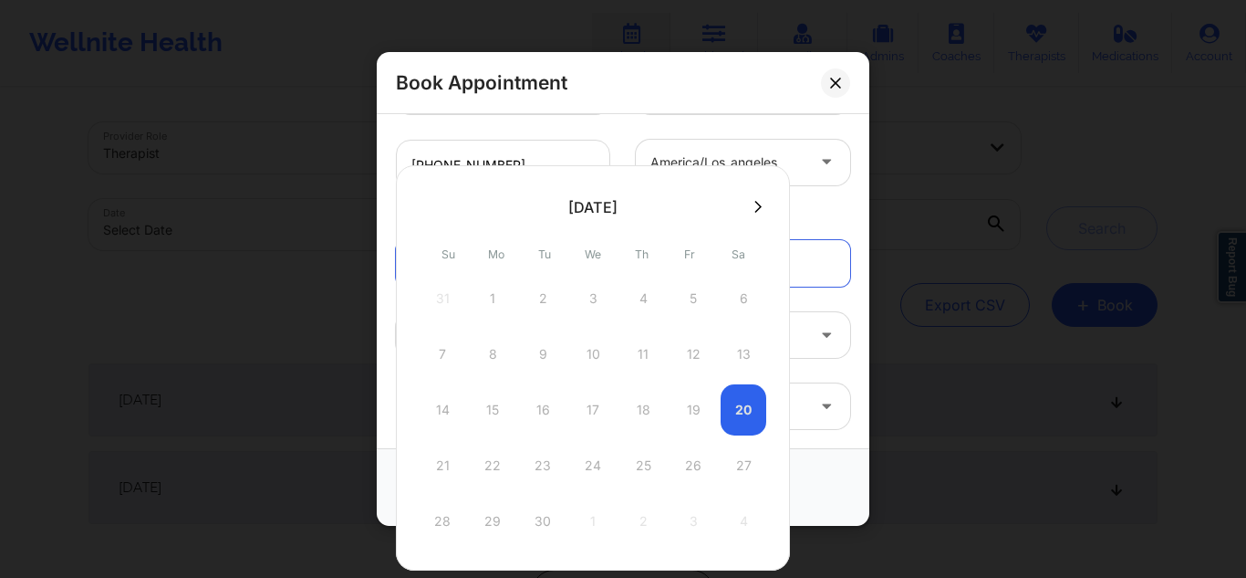
click at [760, 207] on icon at bounding box center [758, 207] width 7 height 14
click at [690, 411] on div "17" at bounding box center [694, 409] width 46 height 51
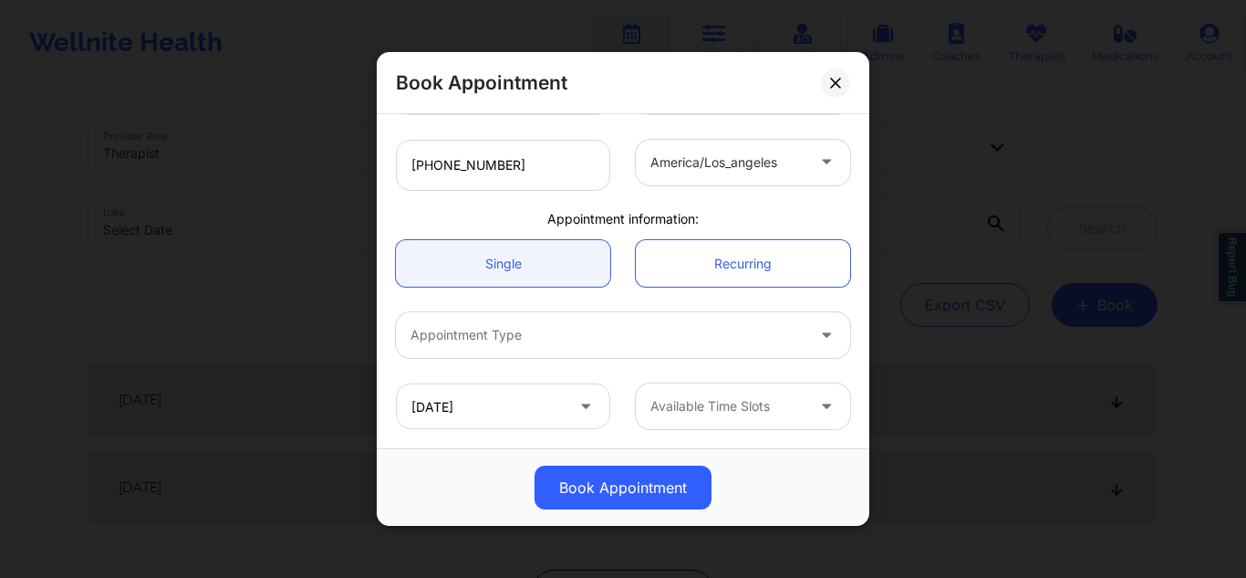
type input "10/17/2025"
click at [740, 404] on div at bounding box center [728, 406] width 154 height 22
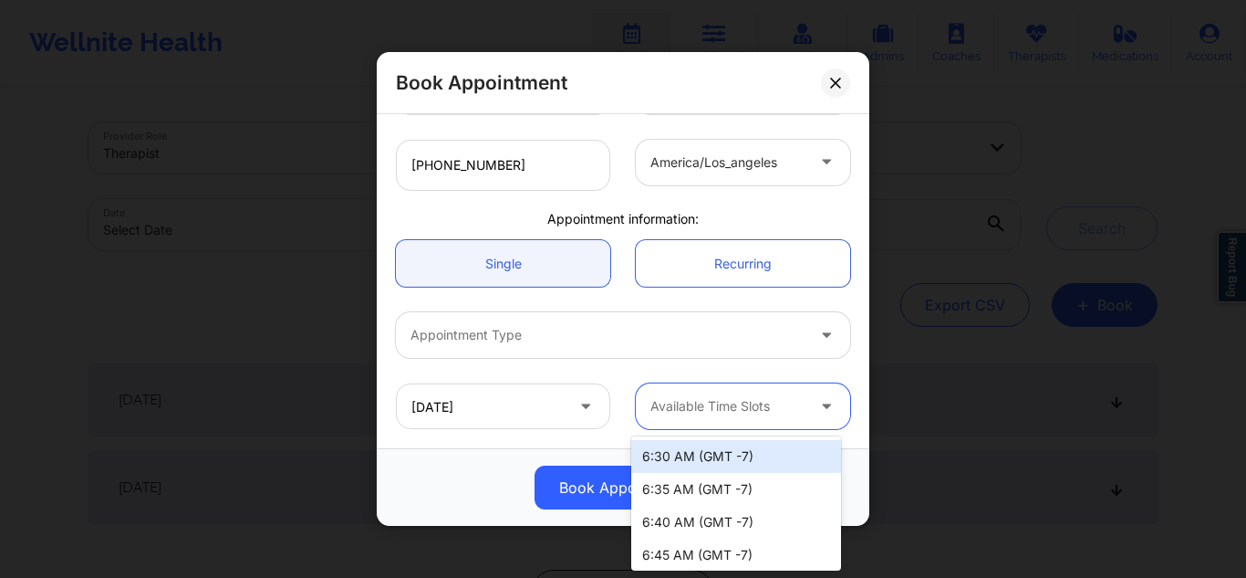
click at [704, 455] on div "6:30 AM (GMT -7)" at bounding box center [736, 456] width 210 height 33
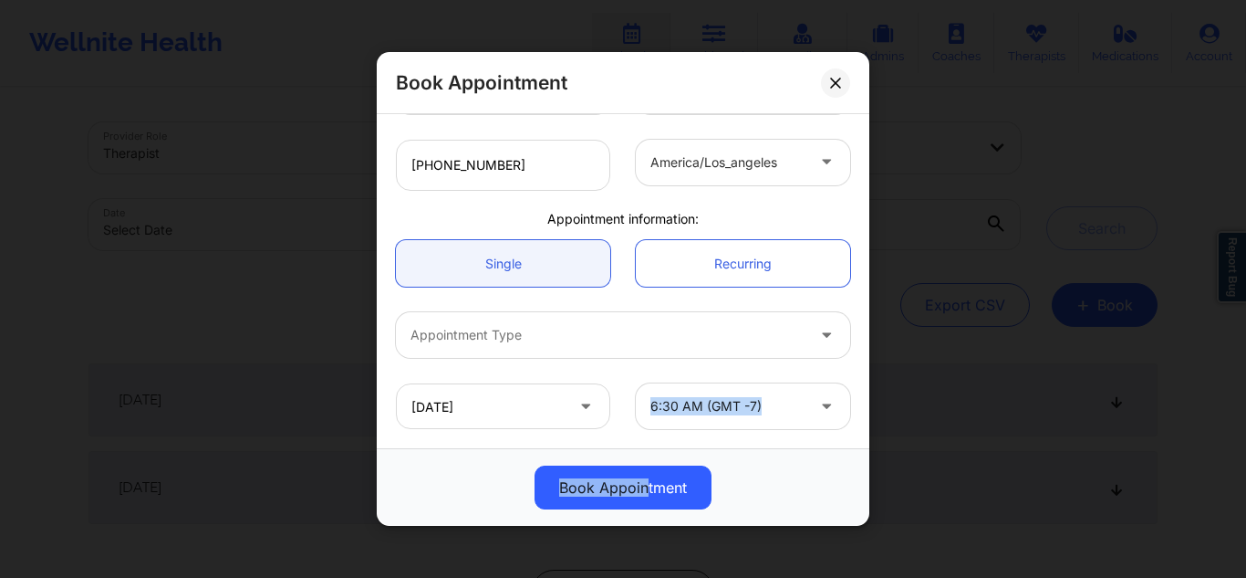
drag, startPoint x: 643, startPoint y: 486, endPoint x: 635, endPoint y: 441, distance: 46.4
click at [635, 441] on div "Book Appointment United States California Shenae Brown Client information: Regi…" at bounding box center [623, 289] width 493 height 474
click at [664, 332] on div at bounding box center [608, 335] width 394 height 22
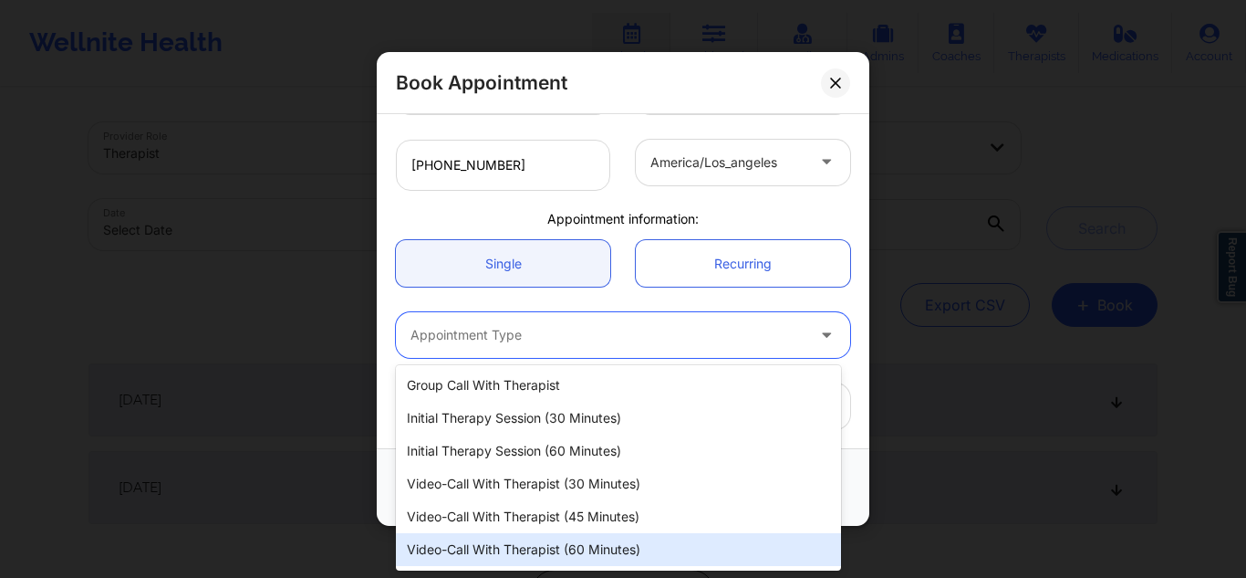
click at [706, 540] on div "Video-Call with Therapist (60 minutes)" at bounding box center [618, 549] width 445 height 33
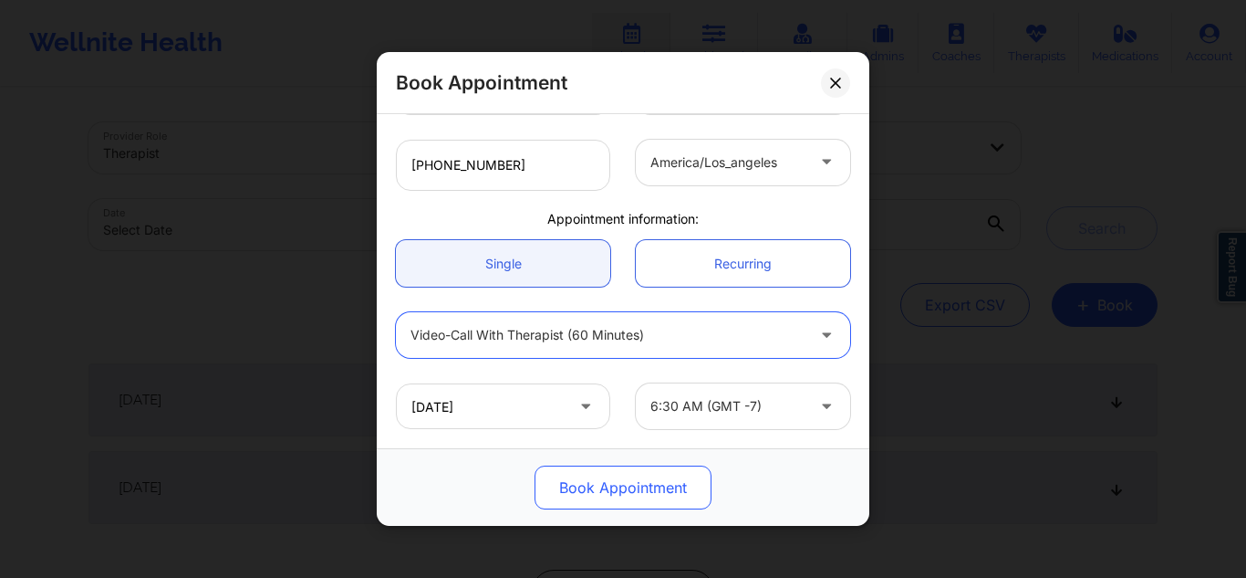
click at [663, 492] on button "Book Appointment" at bounding box center [623, 487] width 177 height 44
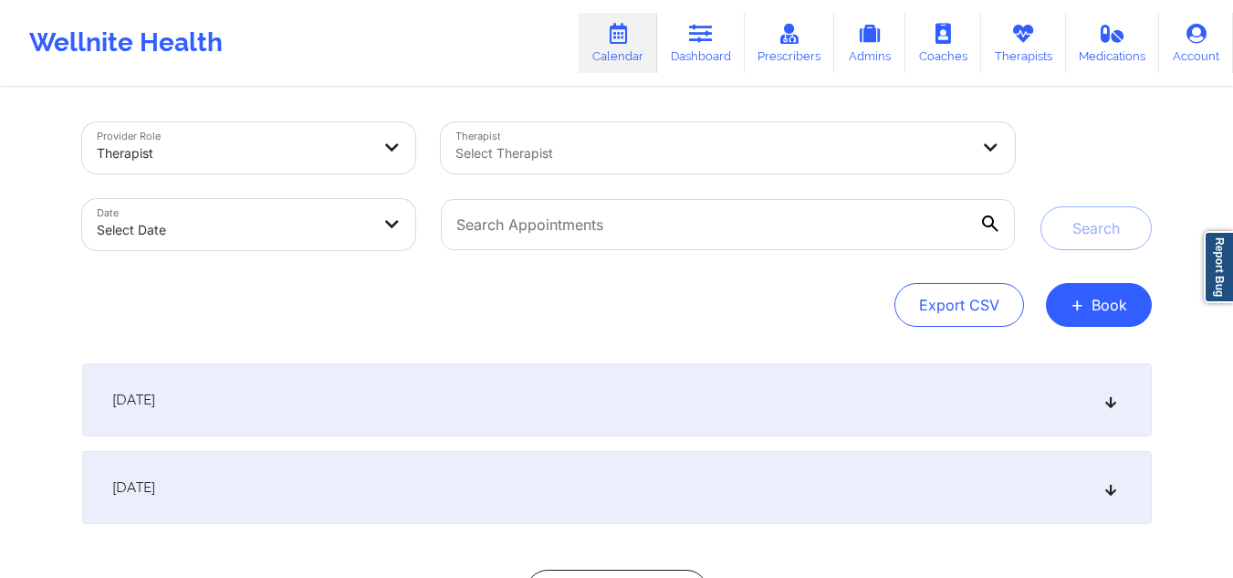
click at [747, 160] on div at bounding box center [712, 153] width 514 height 22
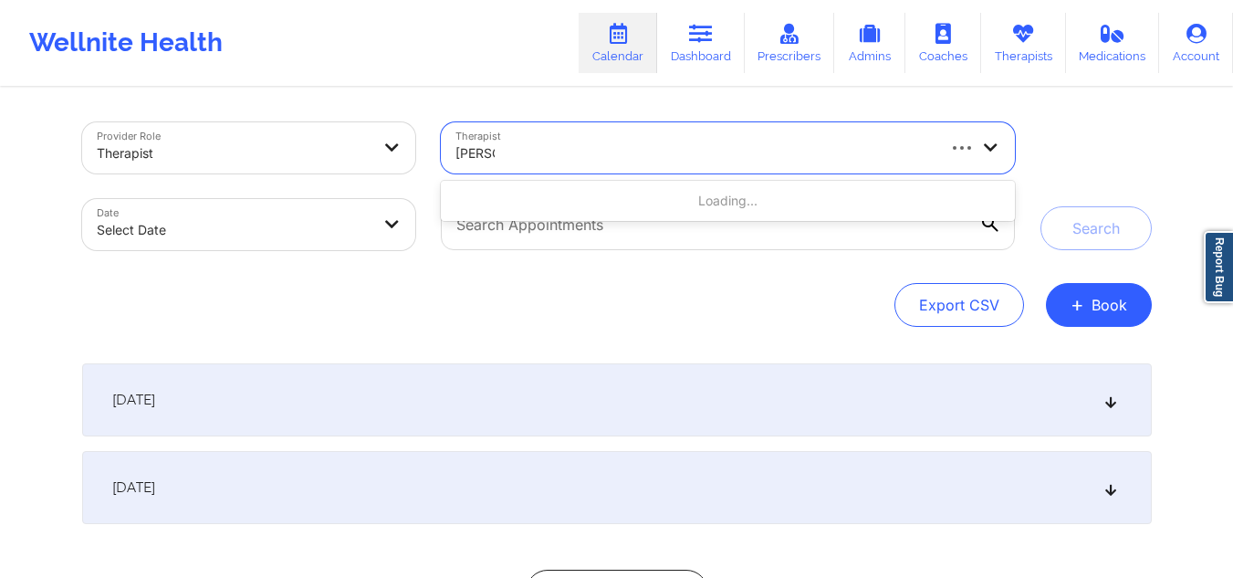
type input "shenae"
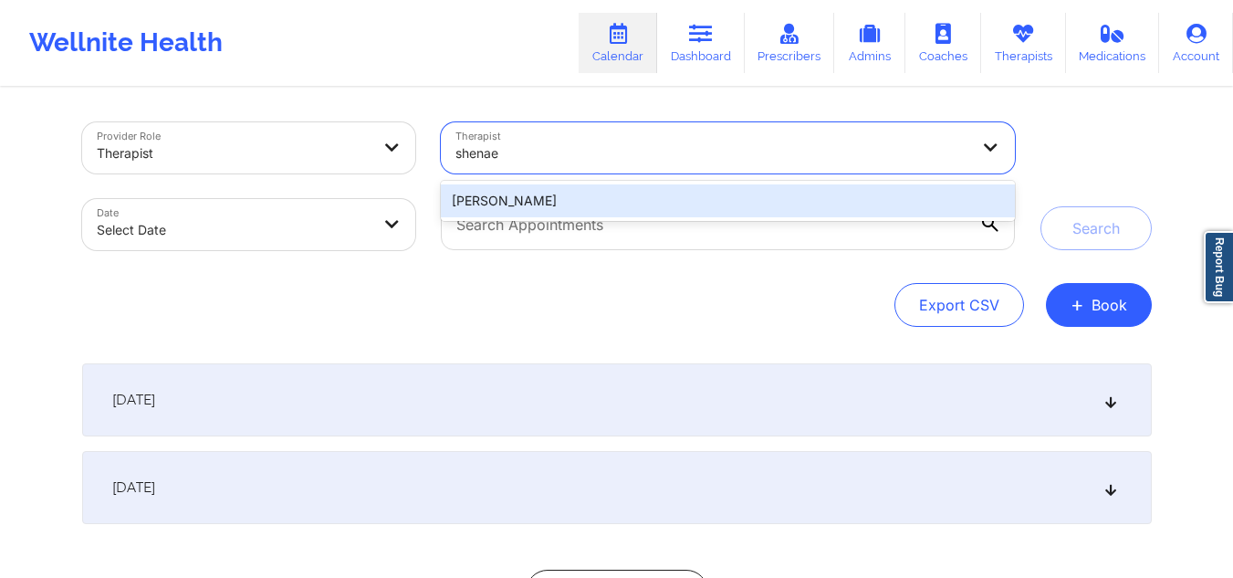
click at [630, 197] on div "Shenae Brown" at bounding box center [727, 200] width 573 height 33
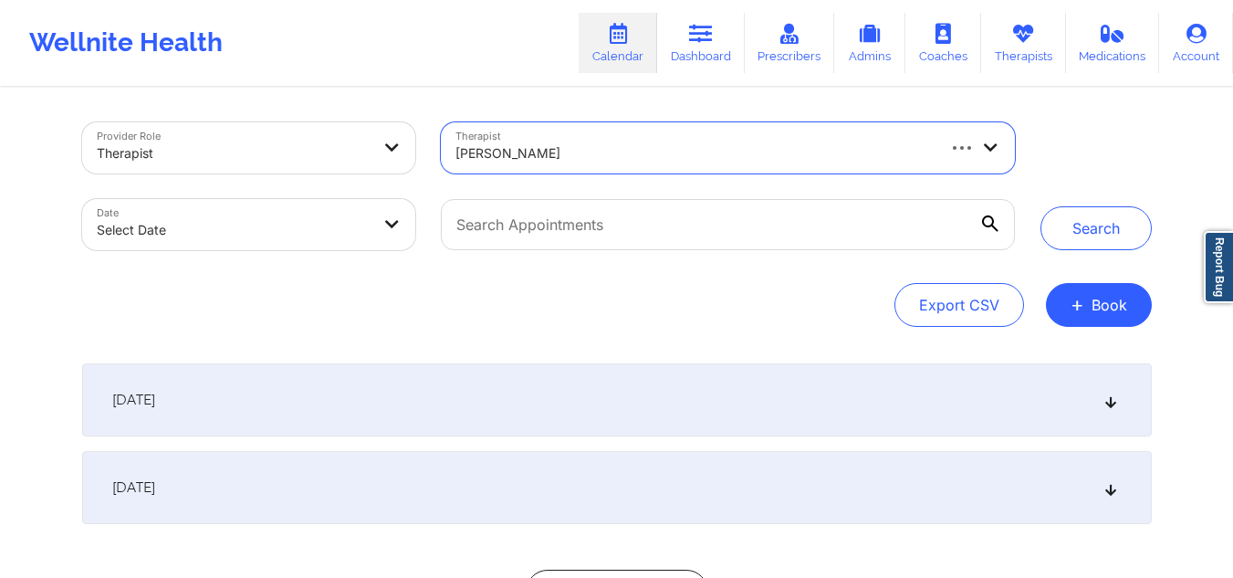
click at [206, 221] on body "Wellnite Health Calendar Dashboard Prescribers Admins Coaches Therapists Medica…" at bounding box center [616, 289] width 1233 height 578
select select "2025-8"
select select "2025-9"
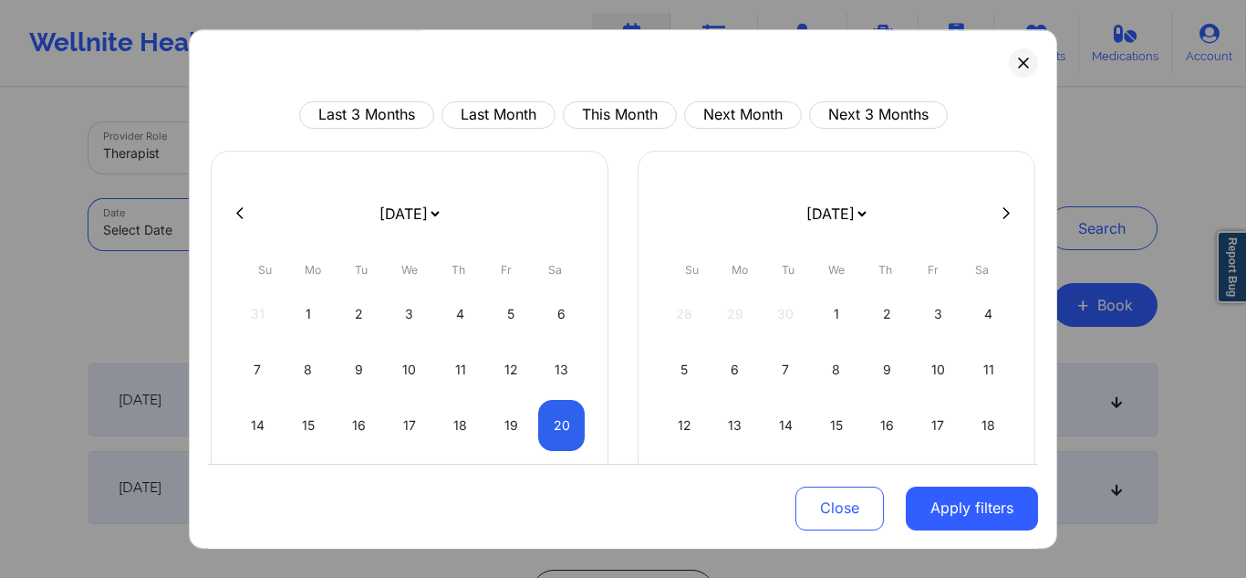
click at [1003, 212] on icon at bounding box center [1006, 213] width 7 height 14
select select "2025-9"
select select "2025-10"
click at [463, 414] on div "16" at bounding box center [460, 425] width 47 height 51
select select "2025-9"
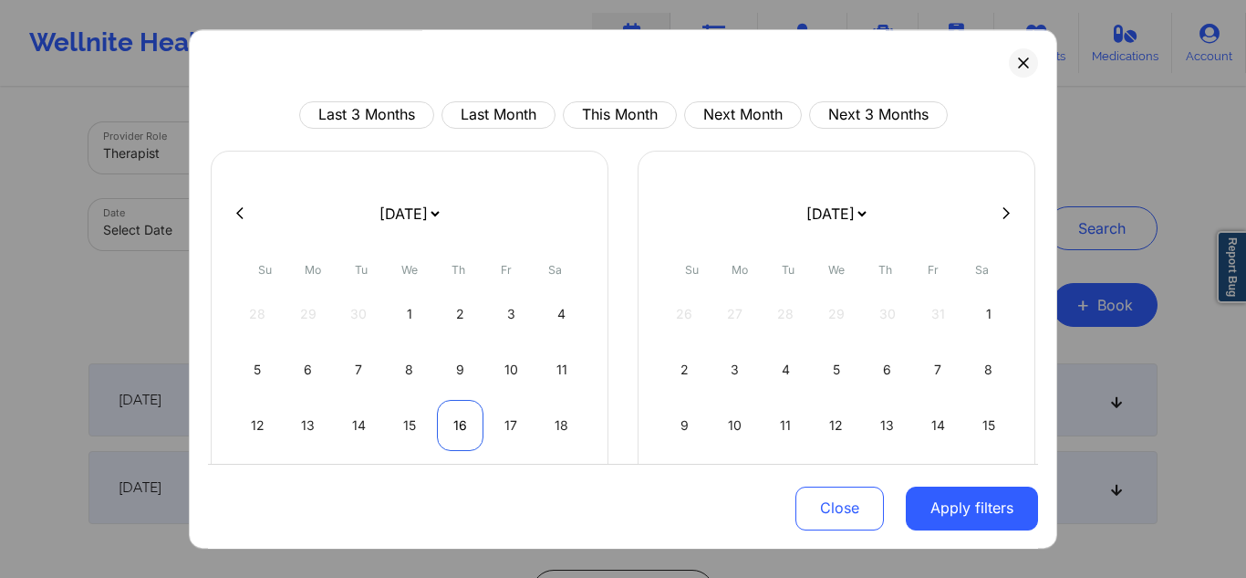
select select "2025-10"
select select "2025-9"
select select "2025-10"
click at [502, 432] on div "17" at bounding box center [511, 425] width 47 height 51
select select "2025-9"
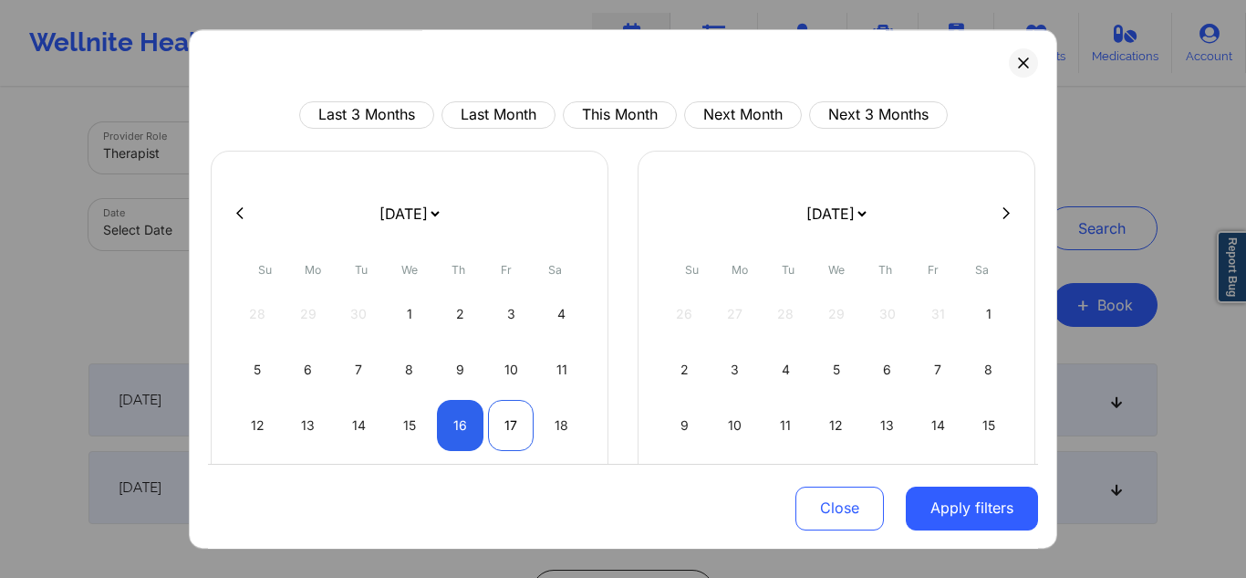
select select "2025-10"
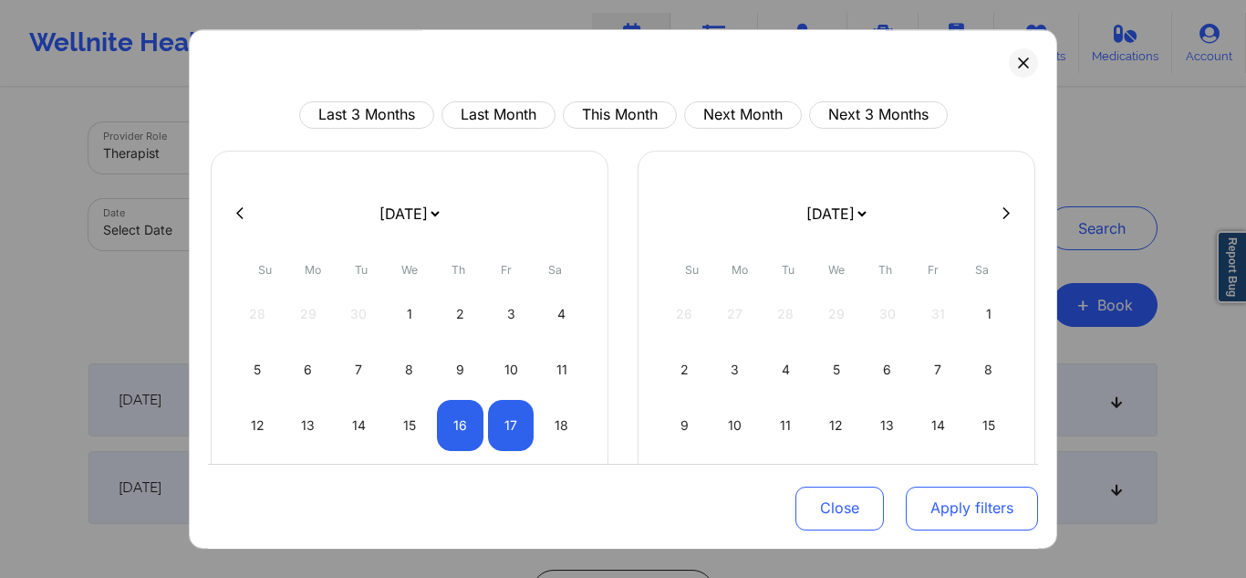
click at [969, 518] on button "Apply filters" at bounding box center [972, 507] width 132 height 44
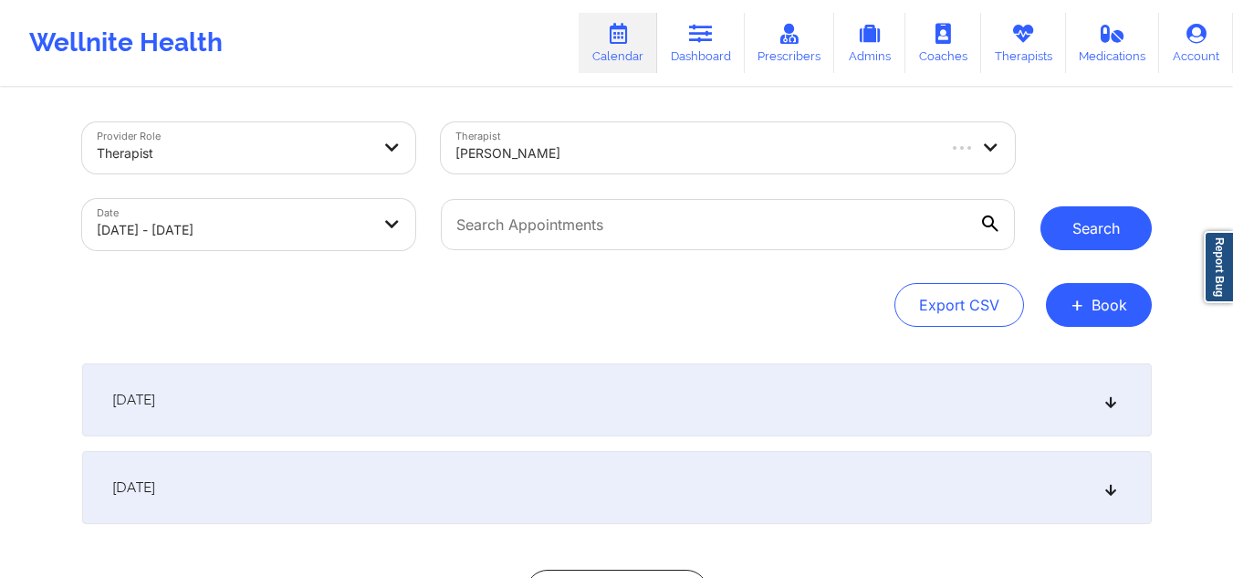
click at [1091, 223] on button "Search" at bounding box center [1095, 228] width 111 height 44
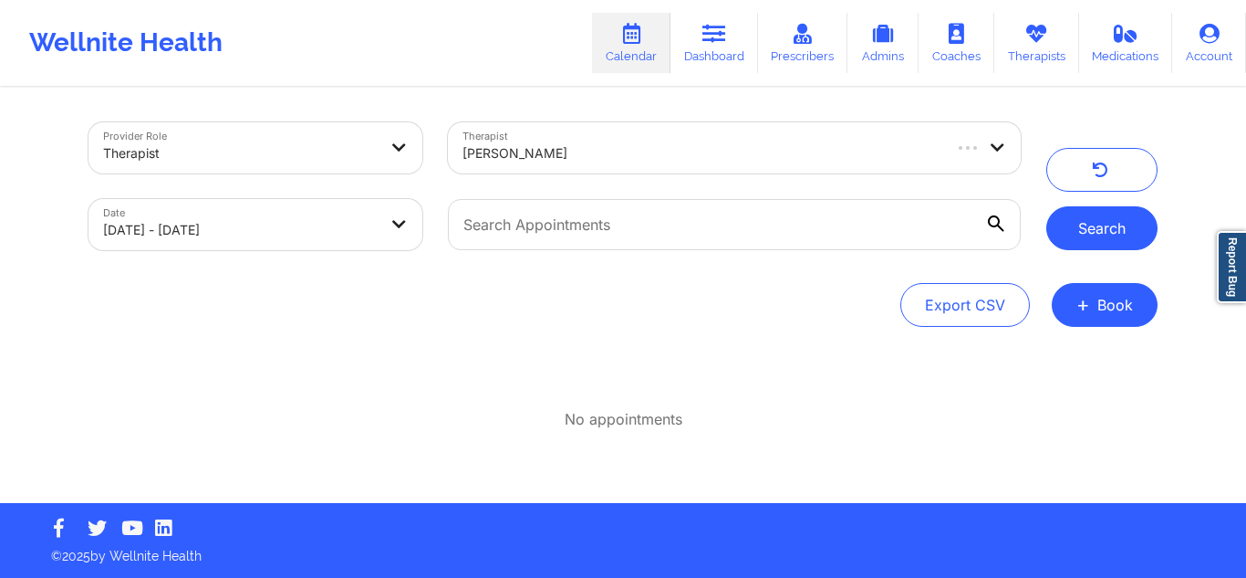
click at [1089, 240] on button "Search" at bounding box center [1102, 228] width 111 height 44
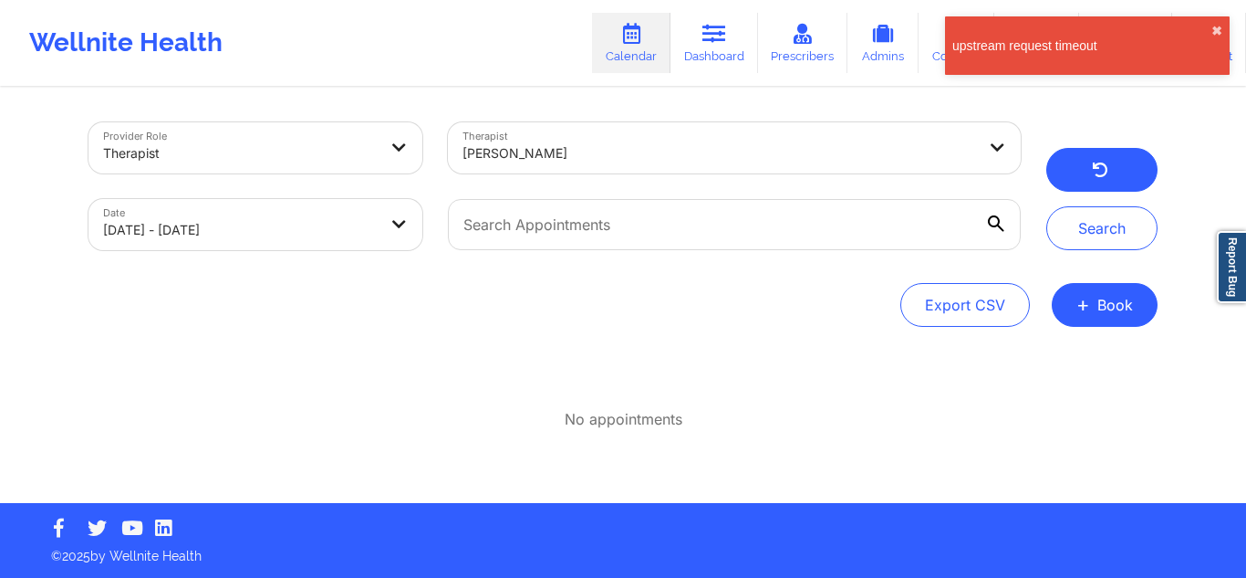
click at [1088, 161] on button "button" at bounding box center [1102, 170] width 111 height 44
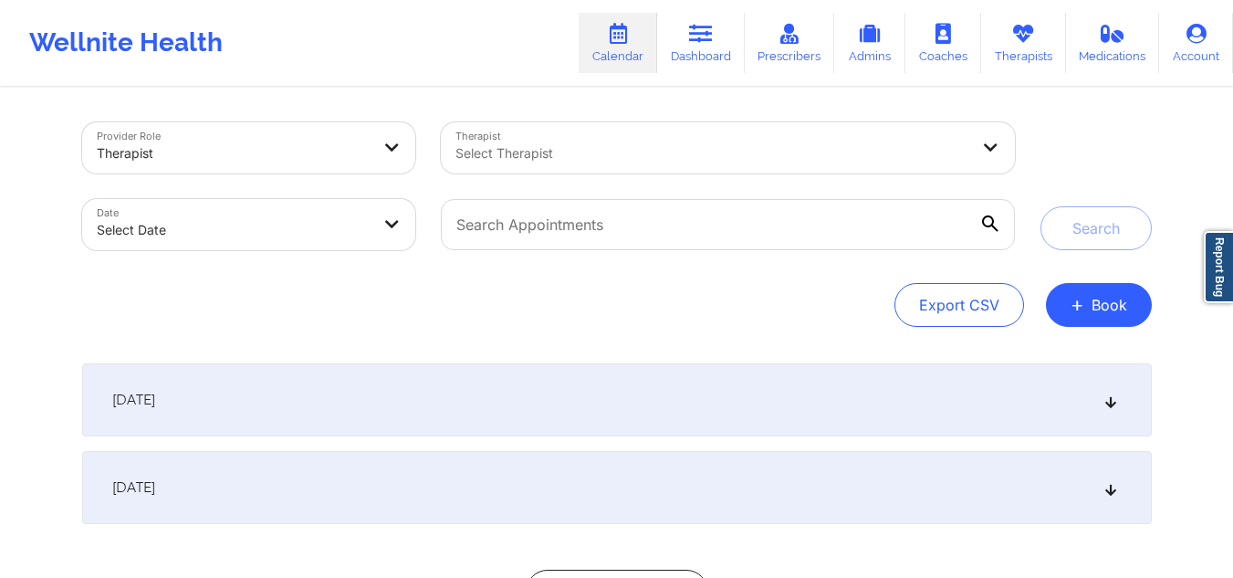
click at [640, 146] on div at bounding box center [712, 153] width 514 height 22
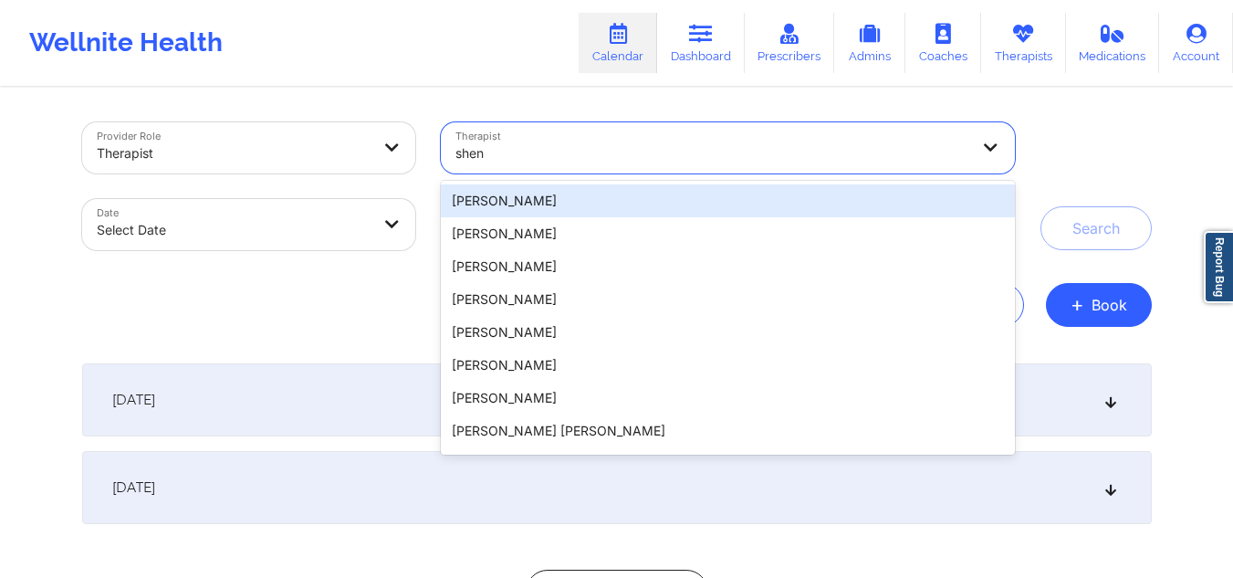
type input "shena"
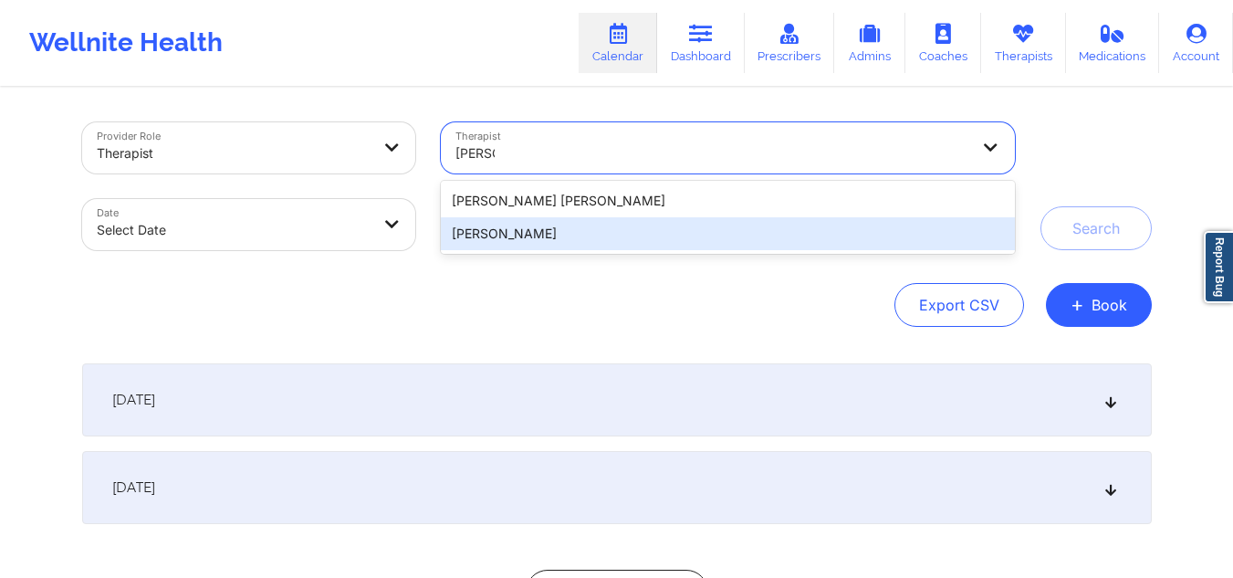
click at [534, 234] on div "Shenae Brown" at bounding box center [727, 233] width 573 height 33
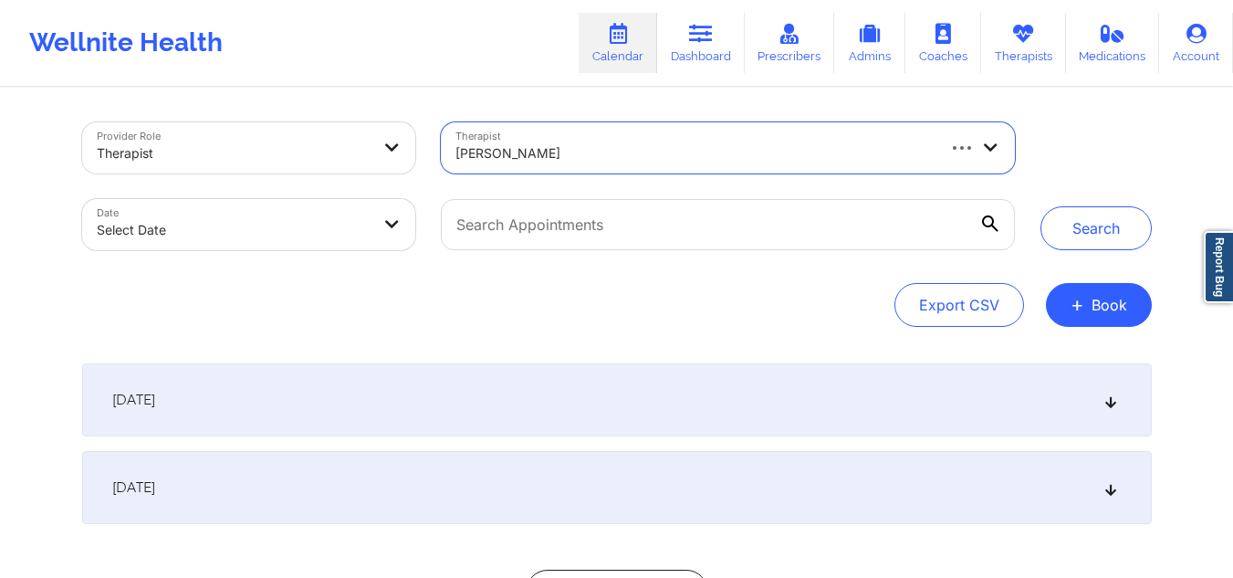
select select "2025-8"
select select "2025-9"
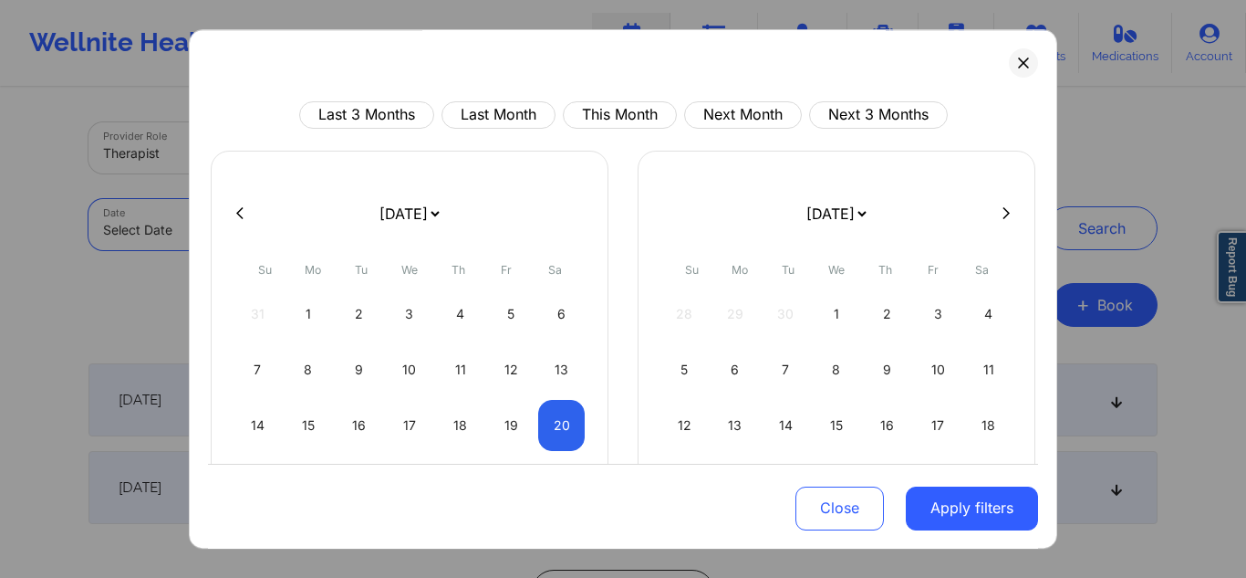
click at [1003, 209] on icon at bounding box center [1006, 213] width 7 height 12
select select "2025-9"
select select "2025-10"
click at [463, 357] on div "9" at bounding box center [460, 369] width 47 height 51
select select "2025-9"
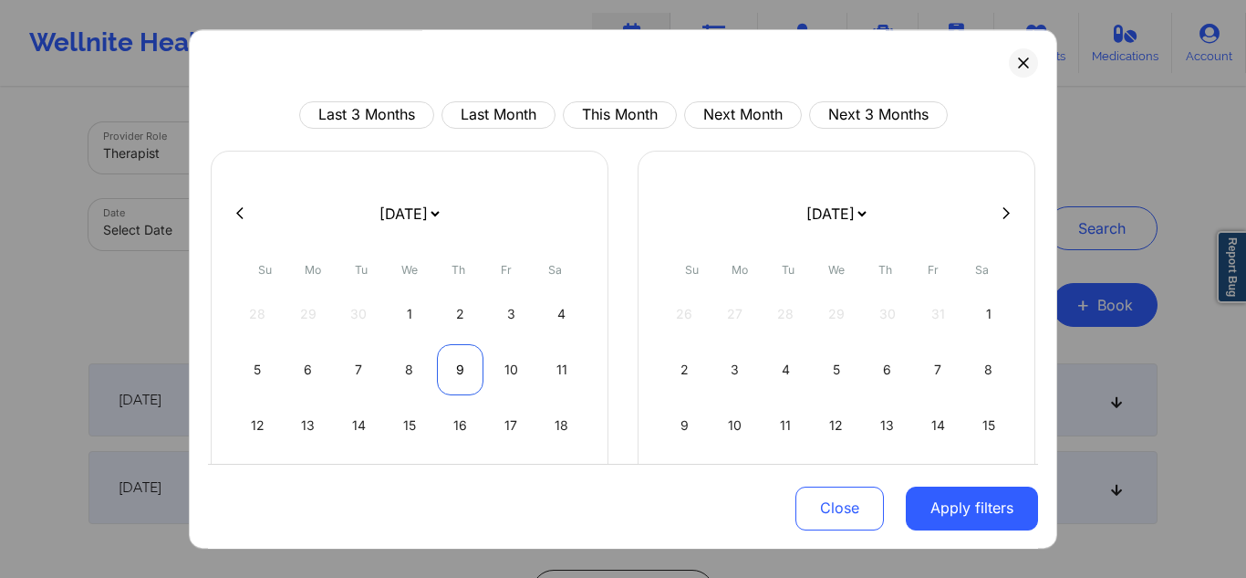
select select "2025-10"
select select "2025-9"
select select "2025-10"
select select "2025-9"
select select "2025-10"
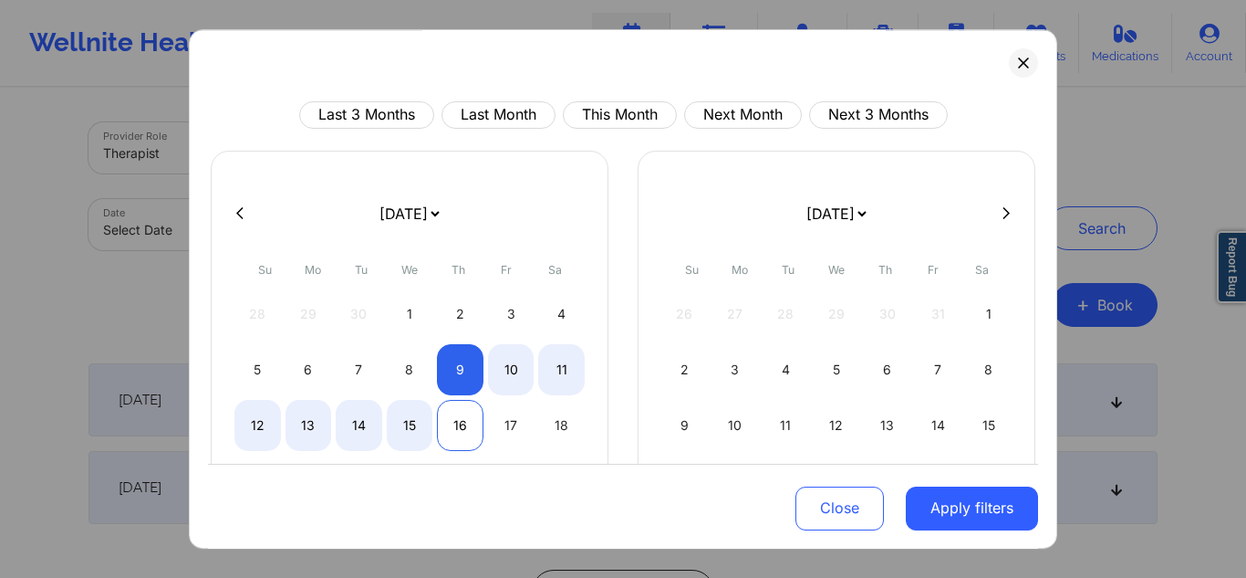
click at [453, 415] on div "16" at bounding box center [460, 425] width 47 height 51
select select "2025-9"
select select "2025-10"
click at [515, 417] on div "17" at bounding box center [511, 425] width 47 height 51
select select "2025-9"
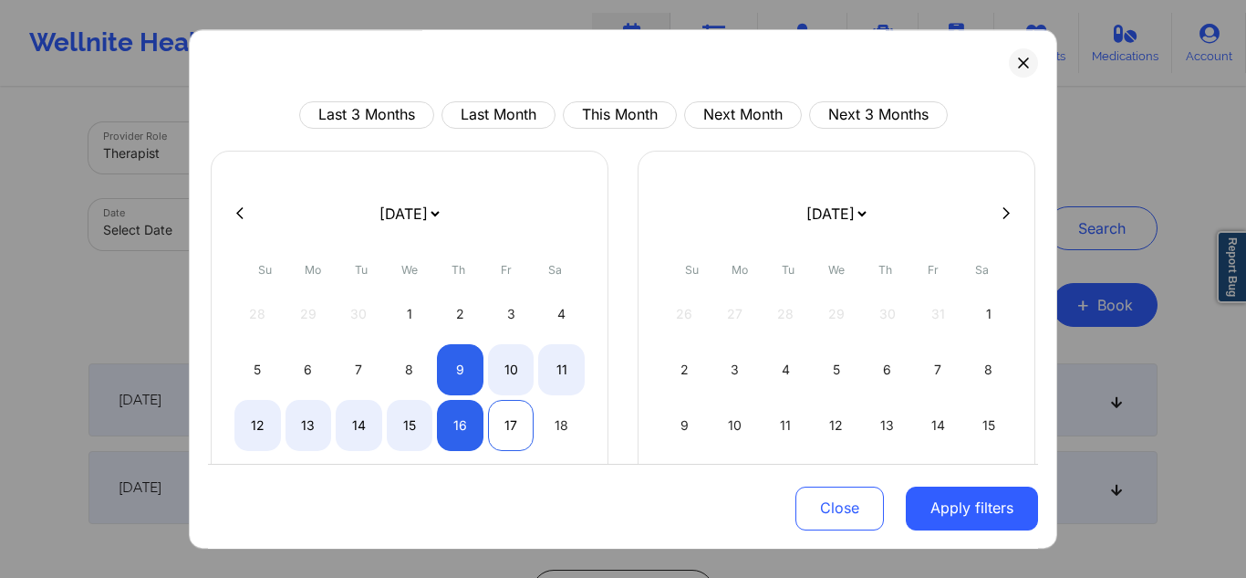
select select "2025-10"
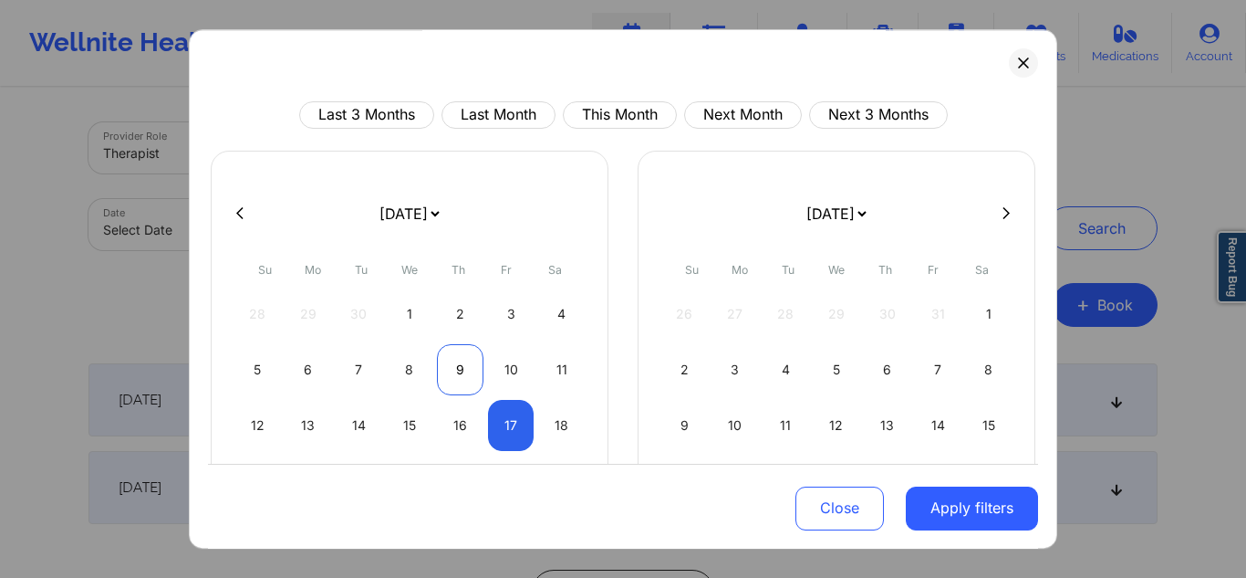
select select "2025-9"
select select "2025-10"
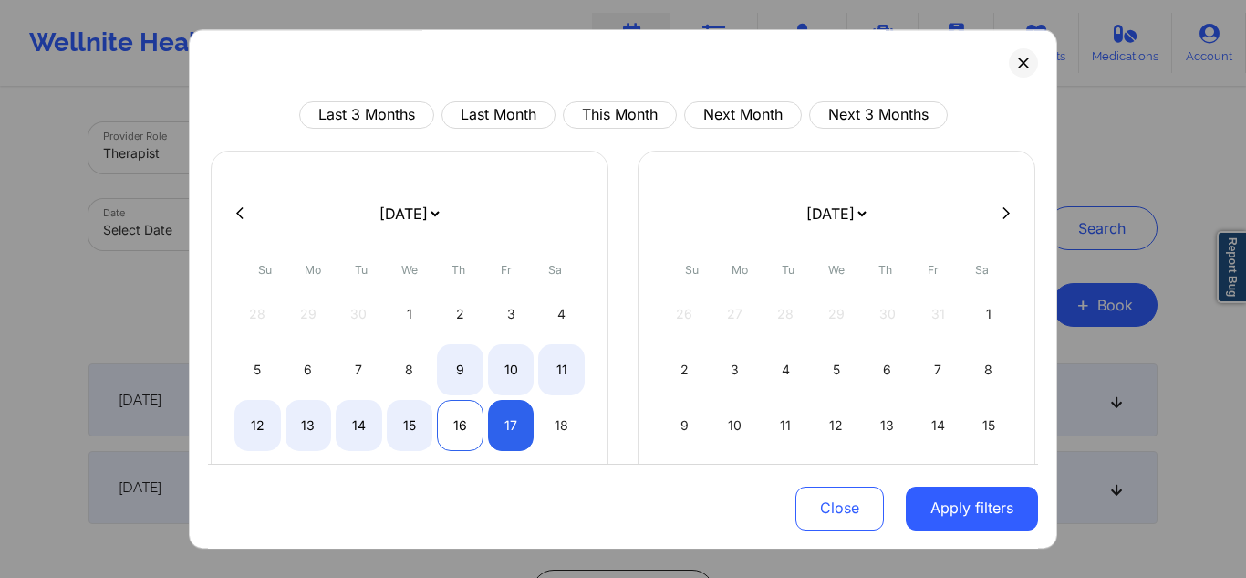
select select "2025-9"
select select "2025-10"
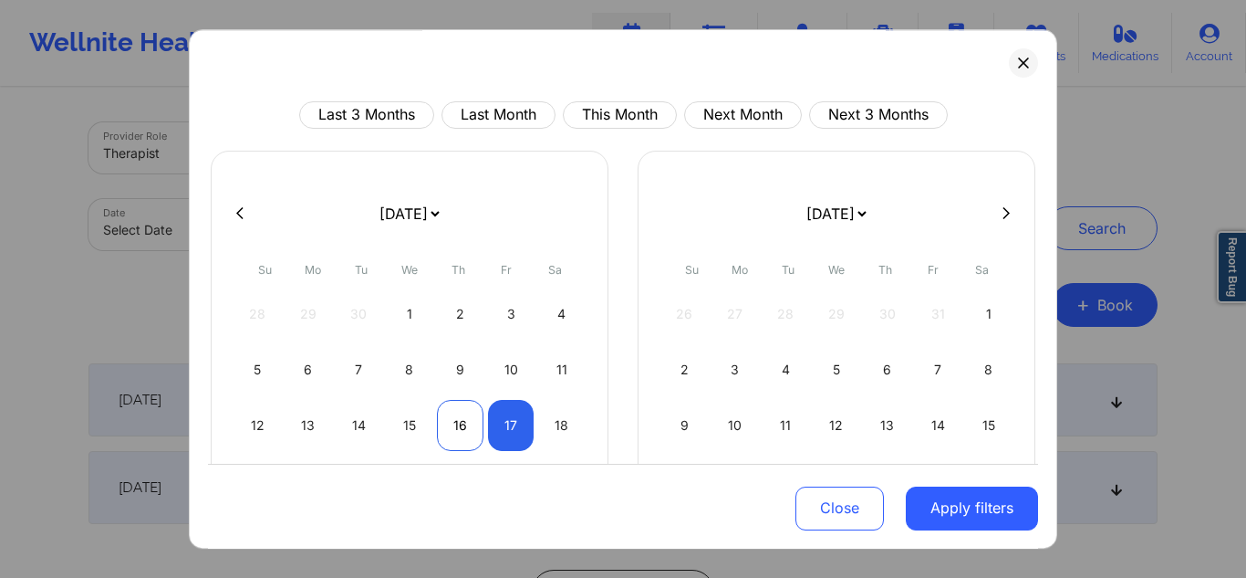
click at [460, 418] on div "16" at bounding box center [460, 425] width 47 height 51
select select "2025-9"
select select "2025-10"
select select "2025-9"
select select "2025-10"
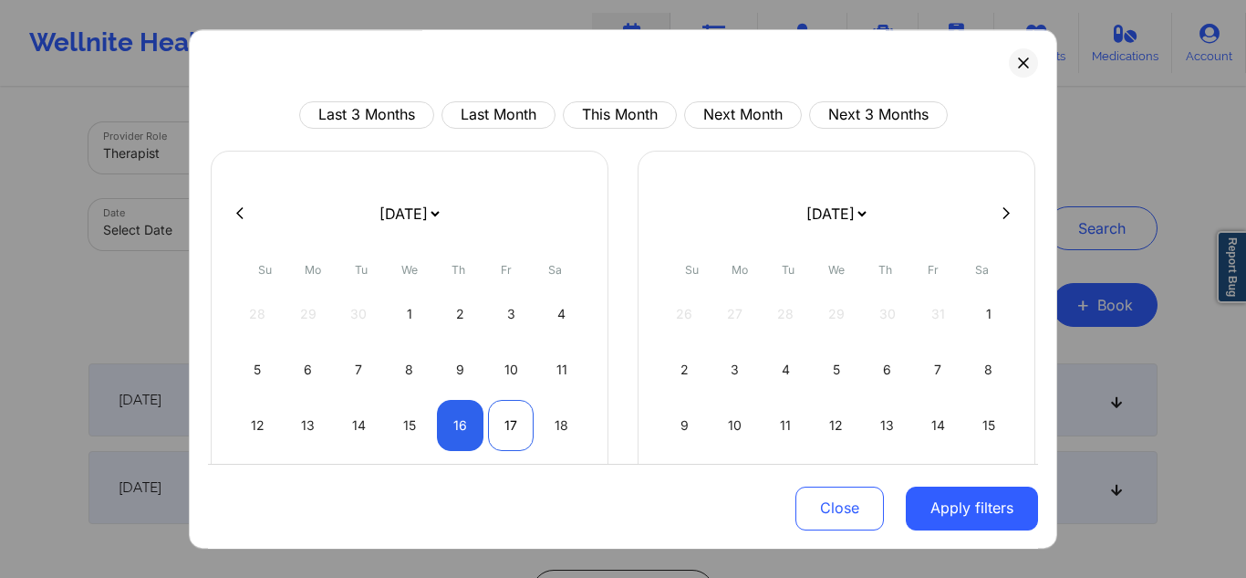
click at [503, 421] on div "17" at bounding box center [511, 425] width 47 height 51
select select "2025-9"
select select "2025-10"
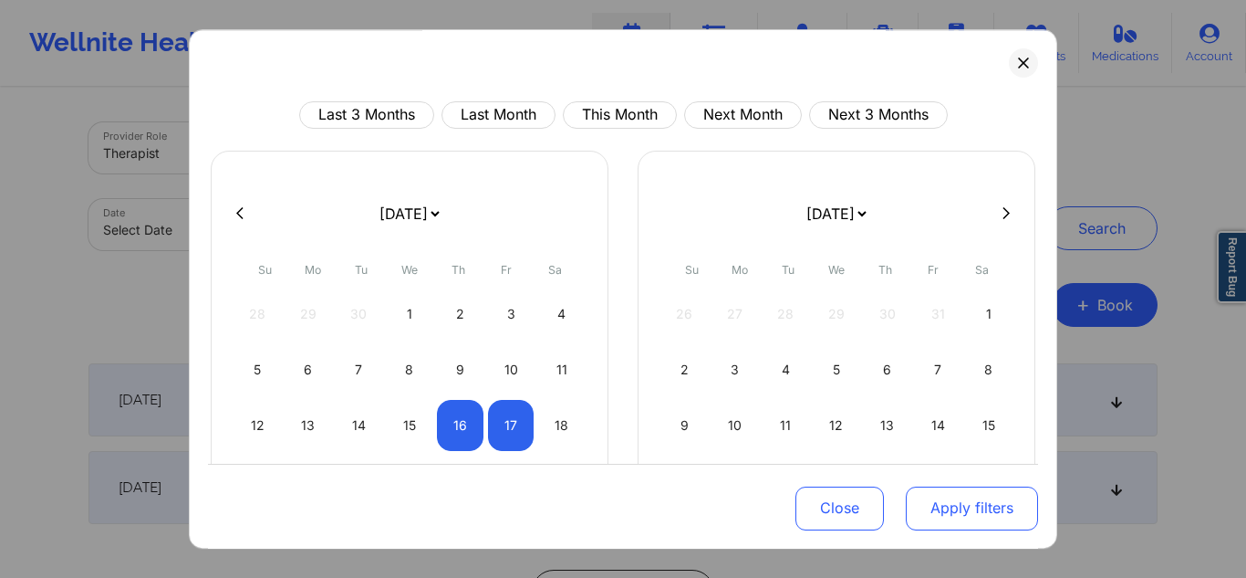
click at [974, 513] on button "Apply filters" at bounding box center [972, 507] width 132 height 44
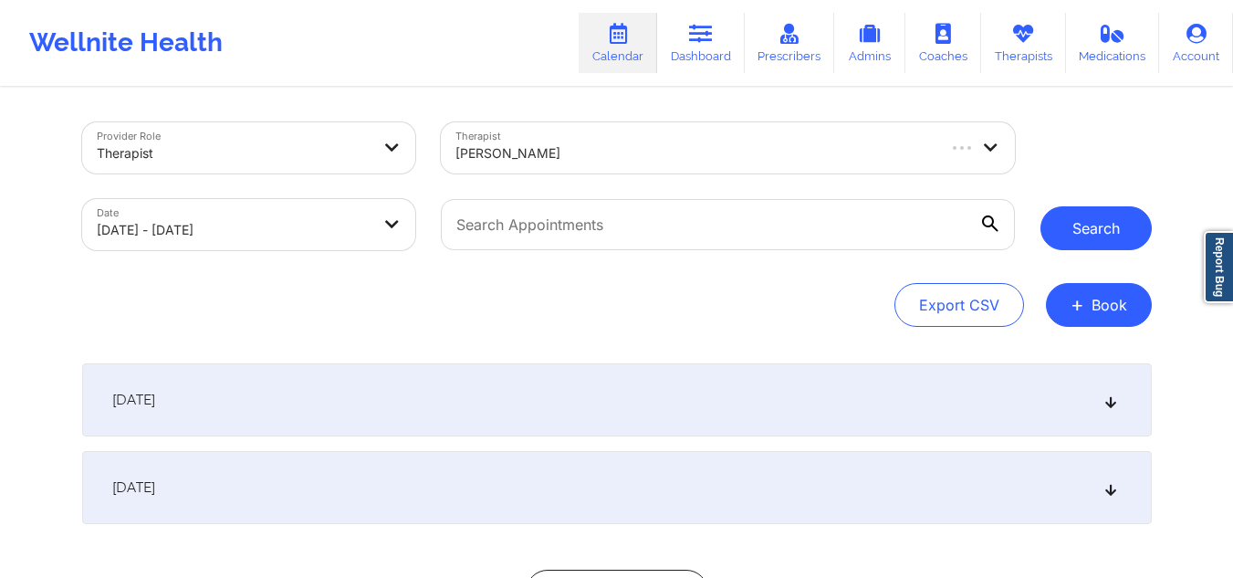
click at [1102, 230] on button "Search" at bounding box center [1095, 228] width 111 height 44
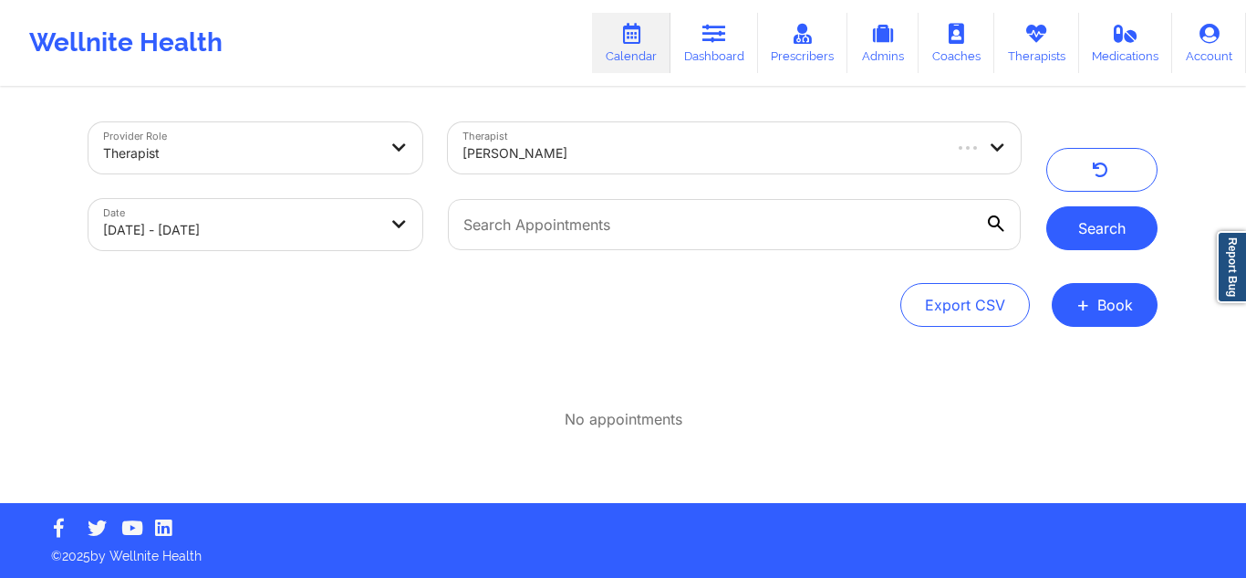
click at [1102, 230] on button "Search" at bounding box center [1102, 228] width 111 height 44
click at [757, 156] on div at bounding box center [720, 153] width 514 height 22
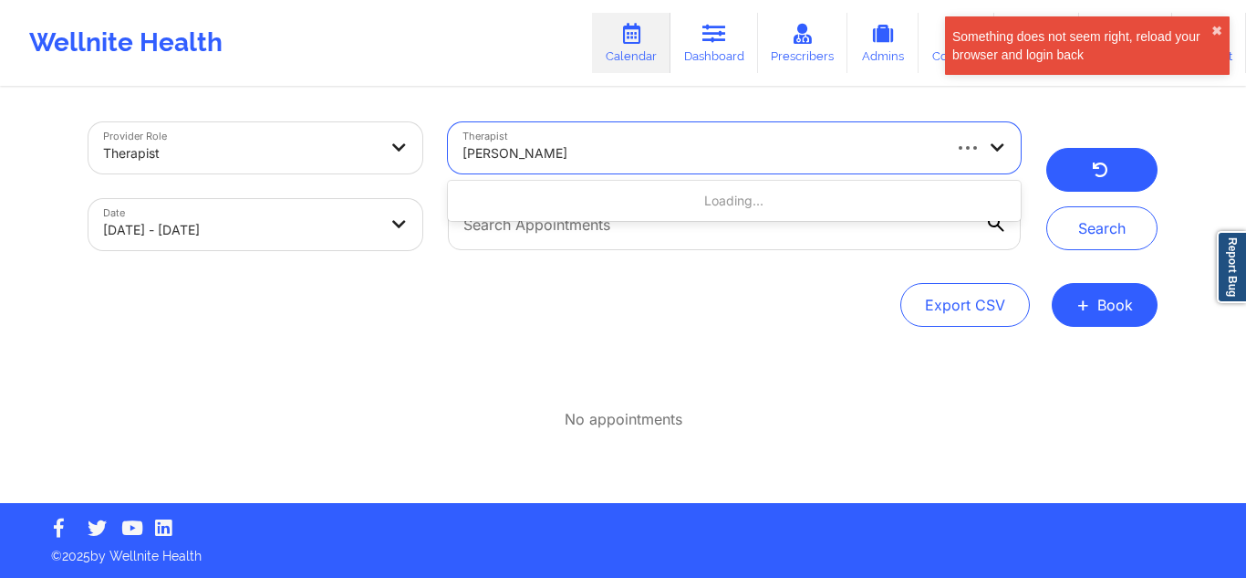
click at [1090, 159] on button "button" at bounding box center [1102, 170] width 111 height 44
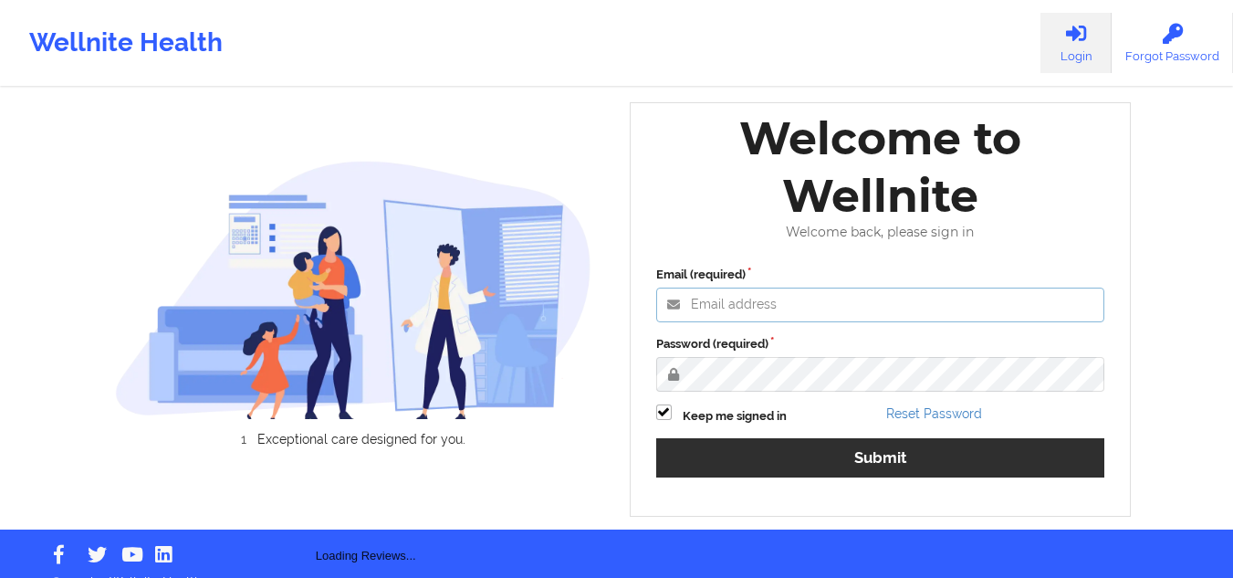
type input "[EMAIL_ADDRESS][DOMAIN_NAME]"
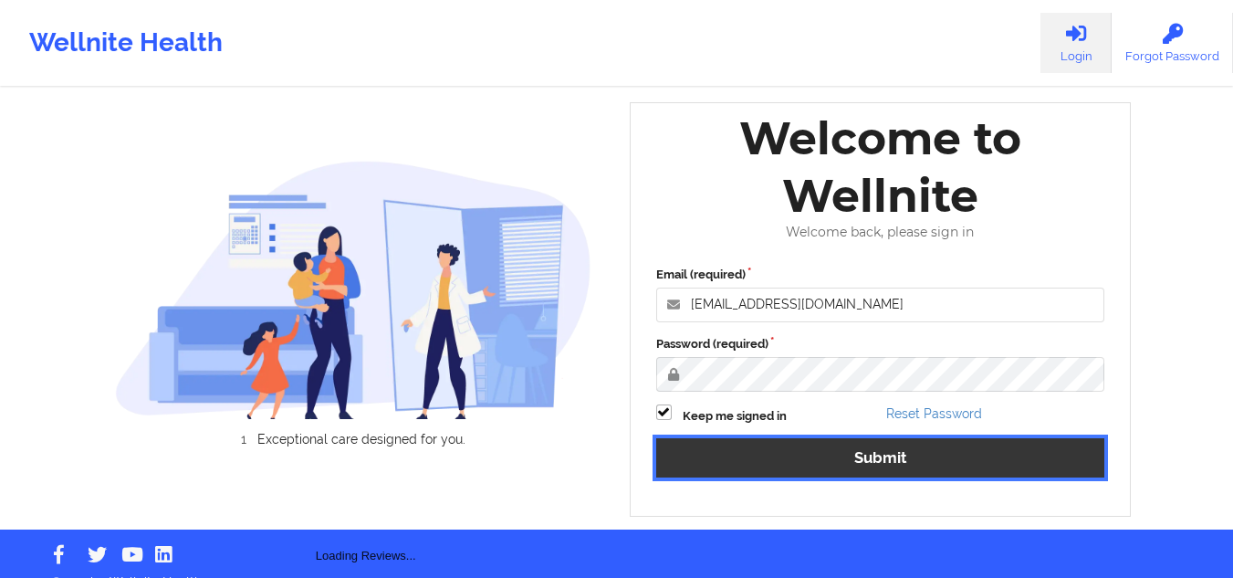
click at [781, 446] on button "Submit" at bounding box center [880, 457] width 449 height 39
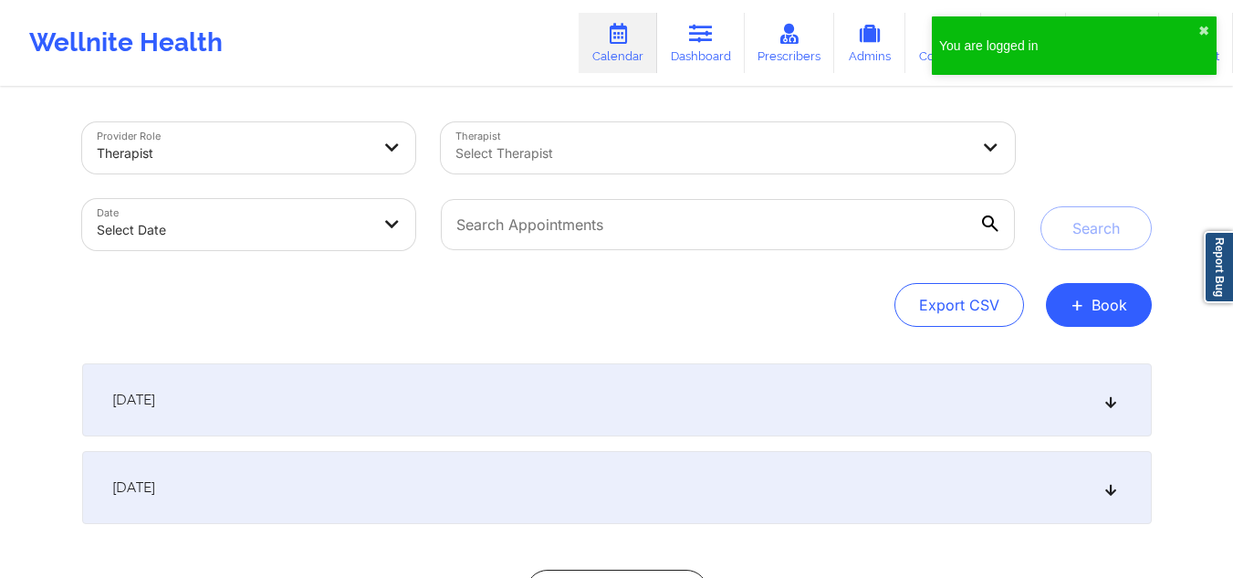
click at [645, 141] on div "Select Therapist" at bounding box center [706, 147] width 530 height 51
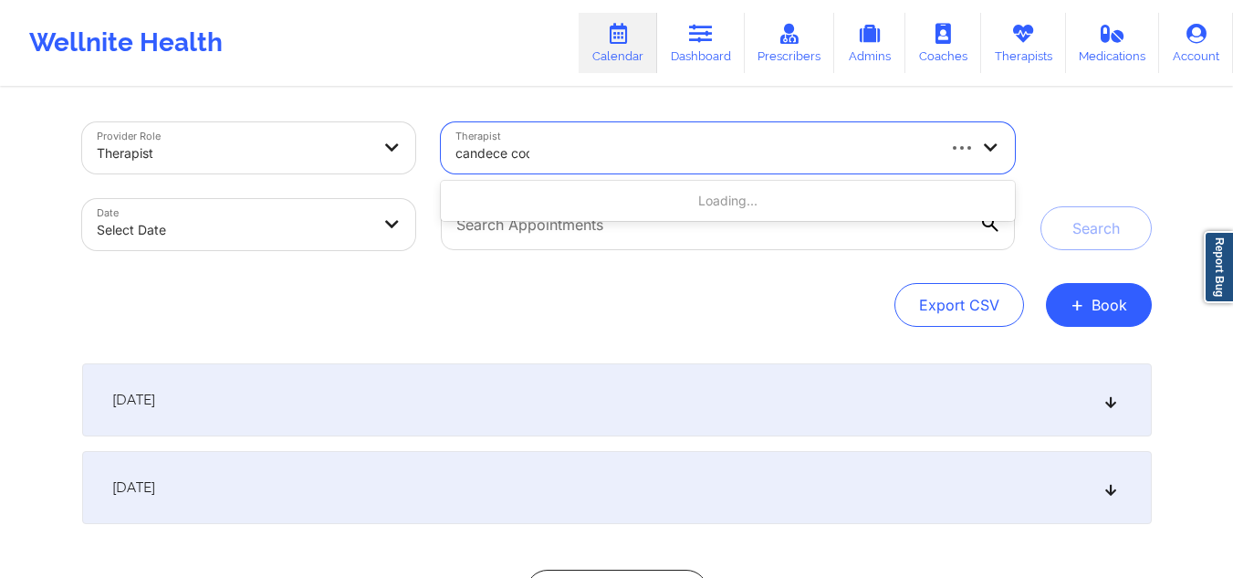
type input "[PERSON_NAME]"
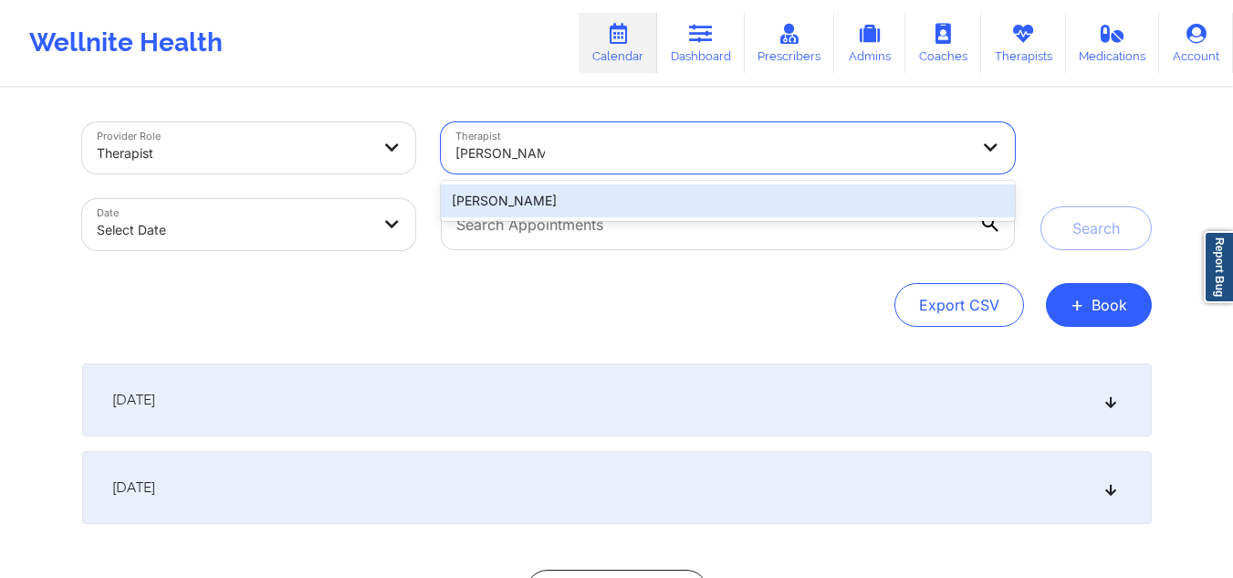
click at [813, 206] on div "[PERSON_NAME]" at bounding box center [727, 200] width 573 height 33
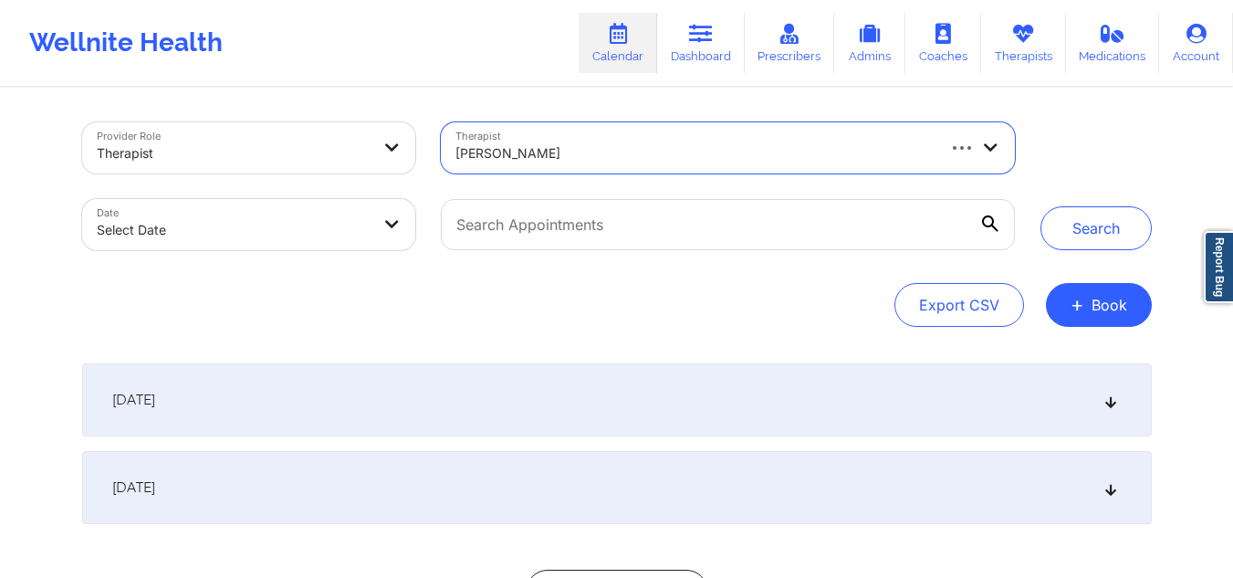
select select "2025-8"
select select "2025-9"
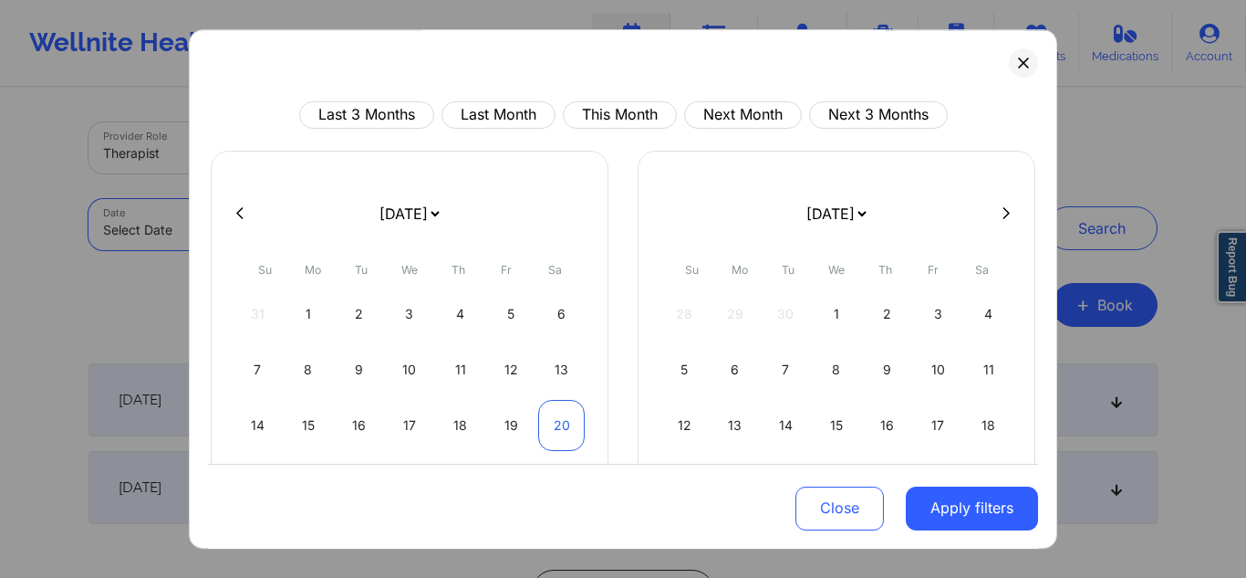
click at [557, 407] on div "20" at bounding box center [561, 425] width 47 height 51
select select "2025-8"
select select "2025-9"
select select "2025-8"
select select "2025-9"
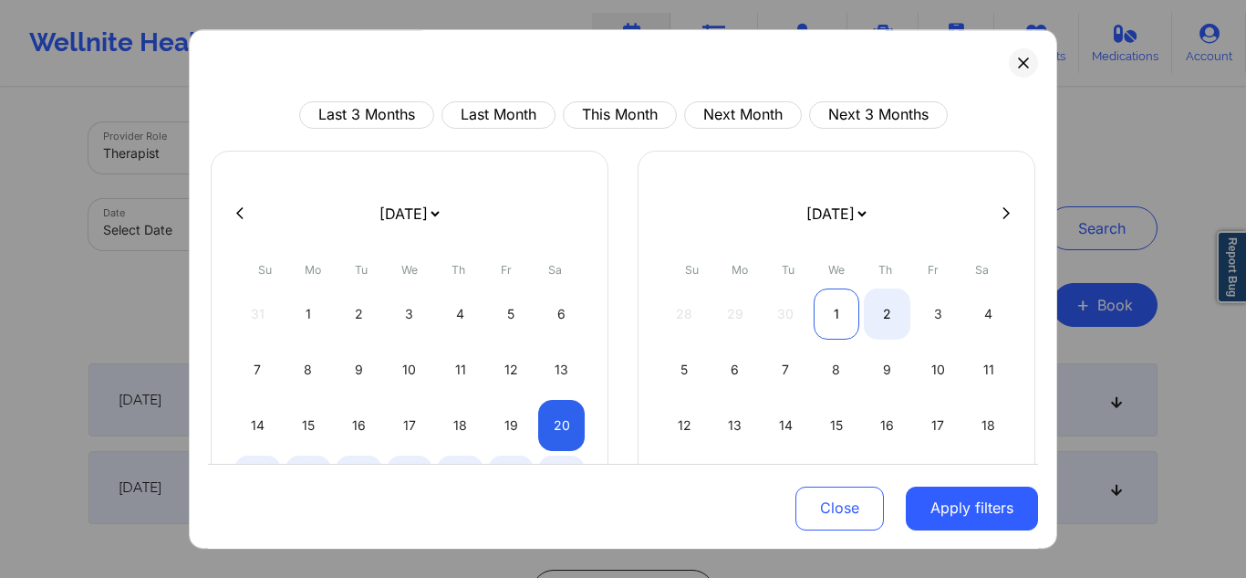
select select "2025-8"
select select "2025-9"
select select "2025-8"
select select "2025-9"
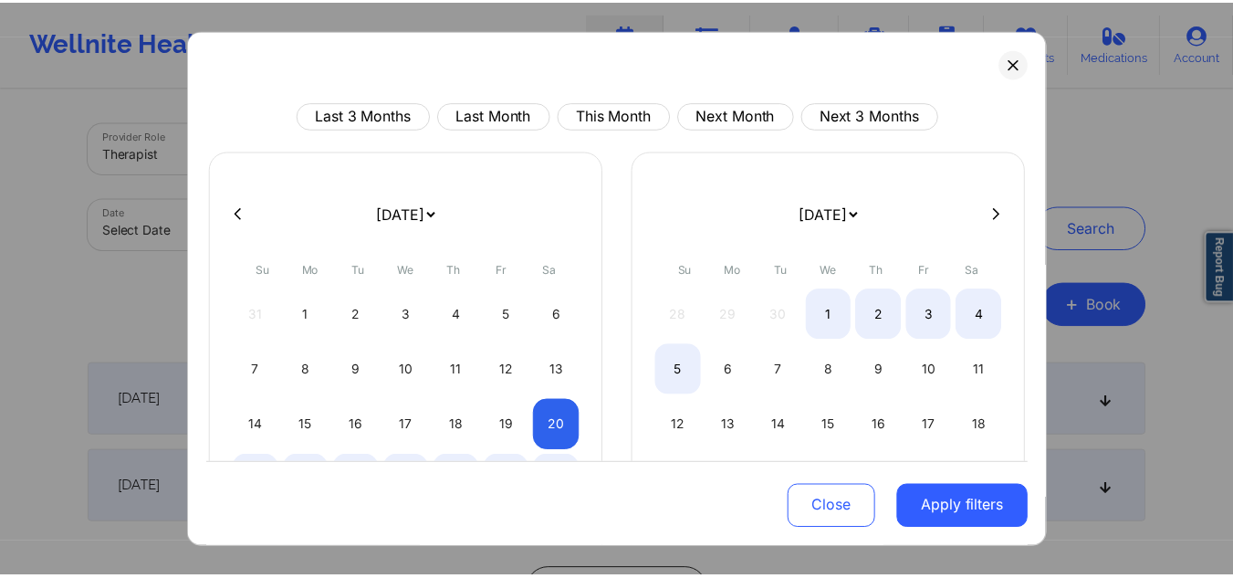
scroll to position [57, 0]
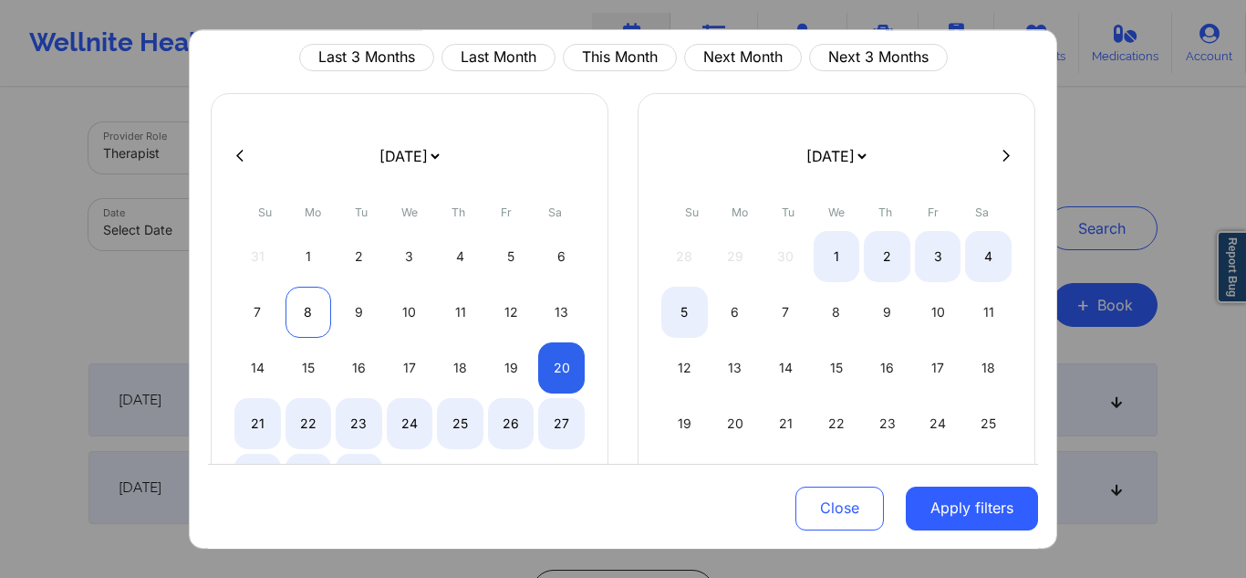
select select "2025-8"
select select "2025-9"
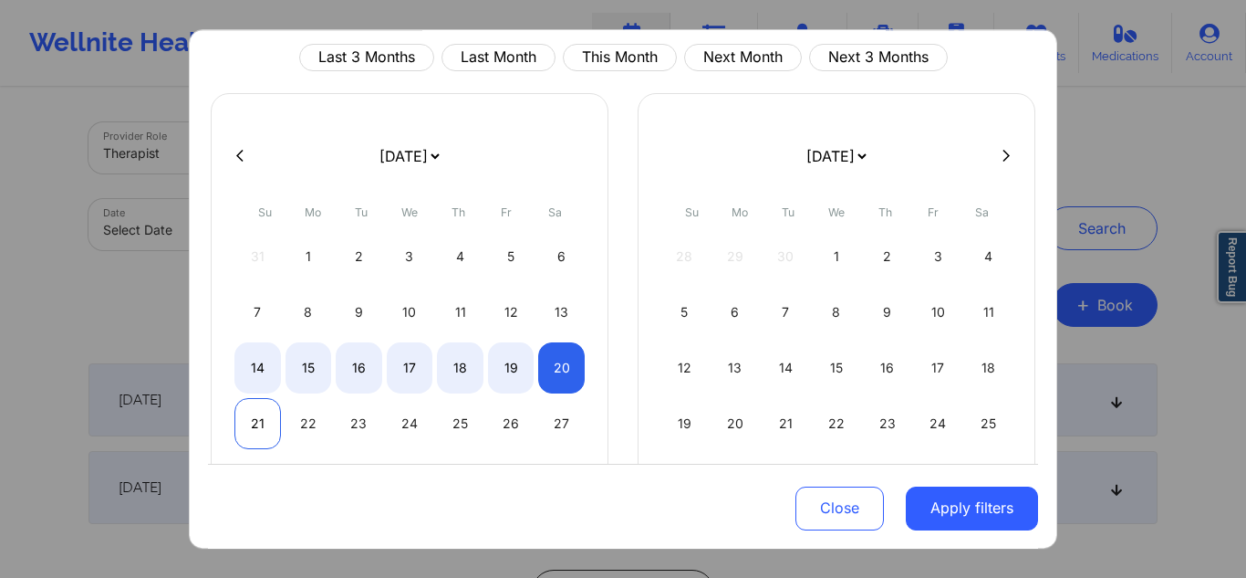
select select "2025-8"
select select "2025-9"
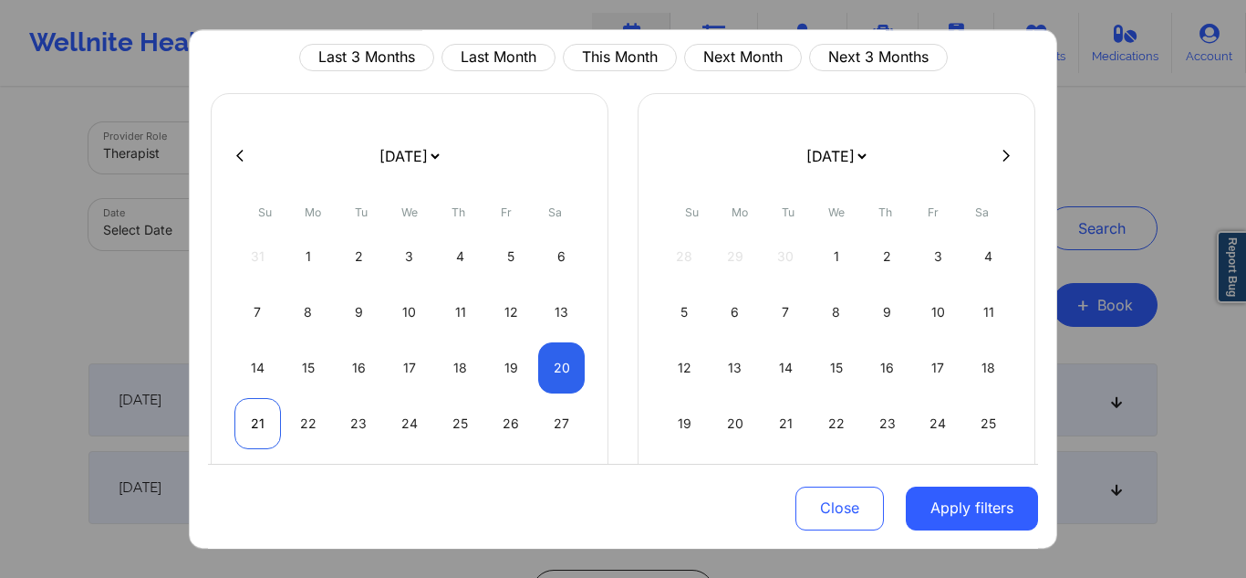
click at [257, 424] on div "21" at bounding box center [257, 423] width 47 height 51
select select "2025-8"
select select "2025-9"
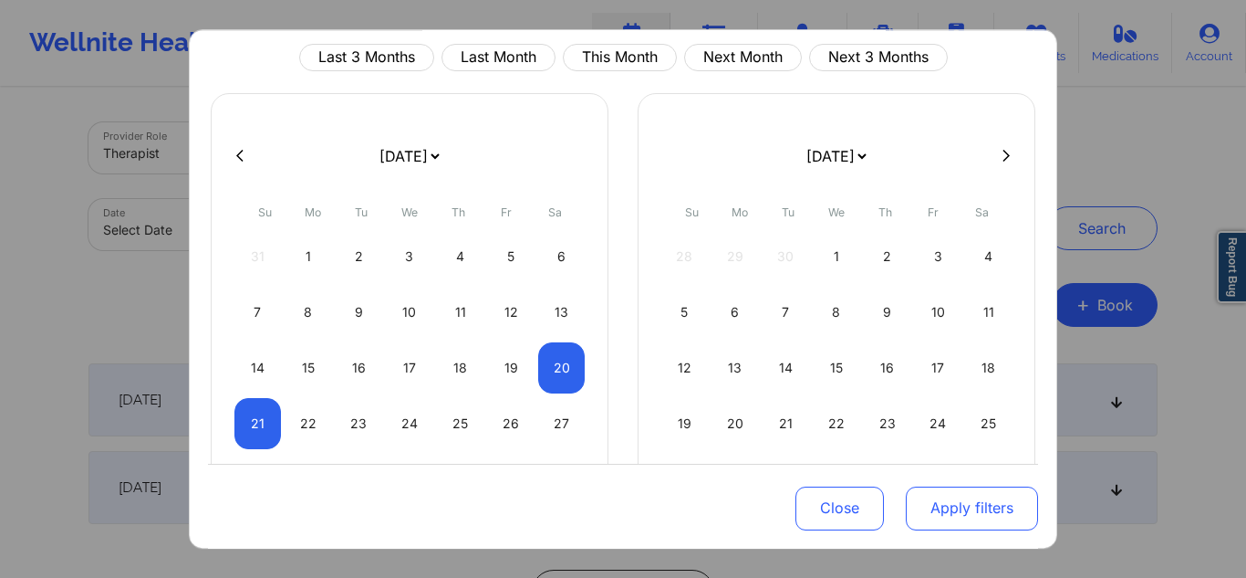
click at [953, 518] on button "Apply filters" at bounding box center [972, 507] width 132 height 44
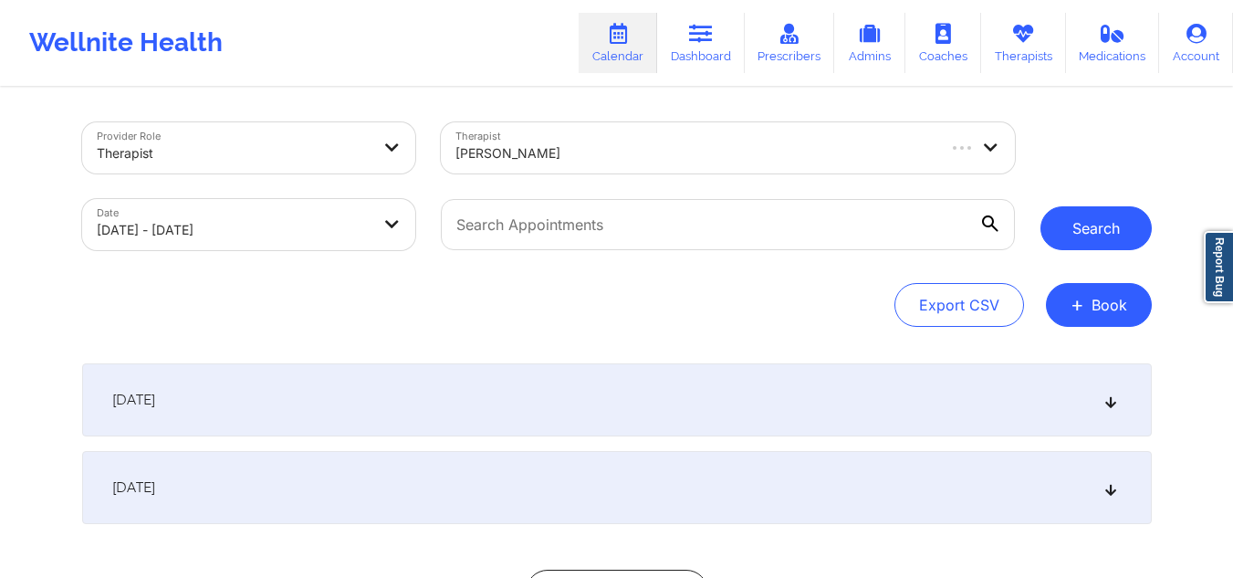
click at [1122, 219] on button "Search" at bounding box center [1095, 228] width 111 height 44
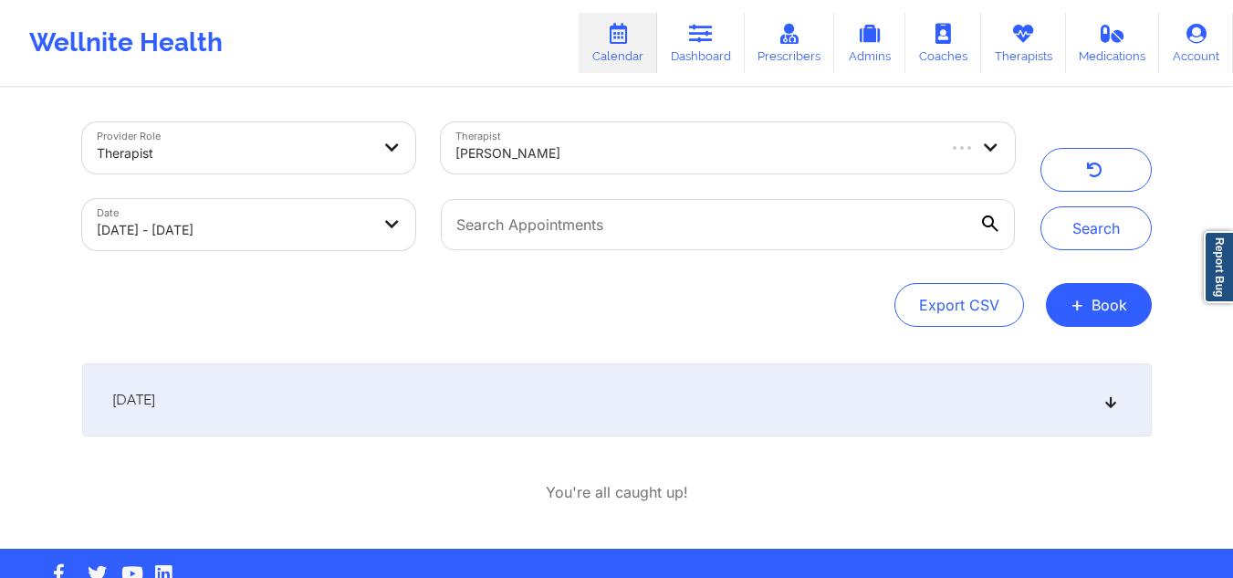
scroll to position [45, 0]
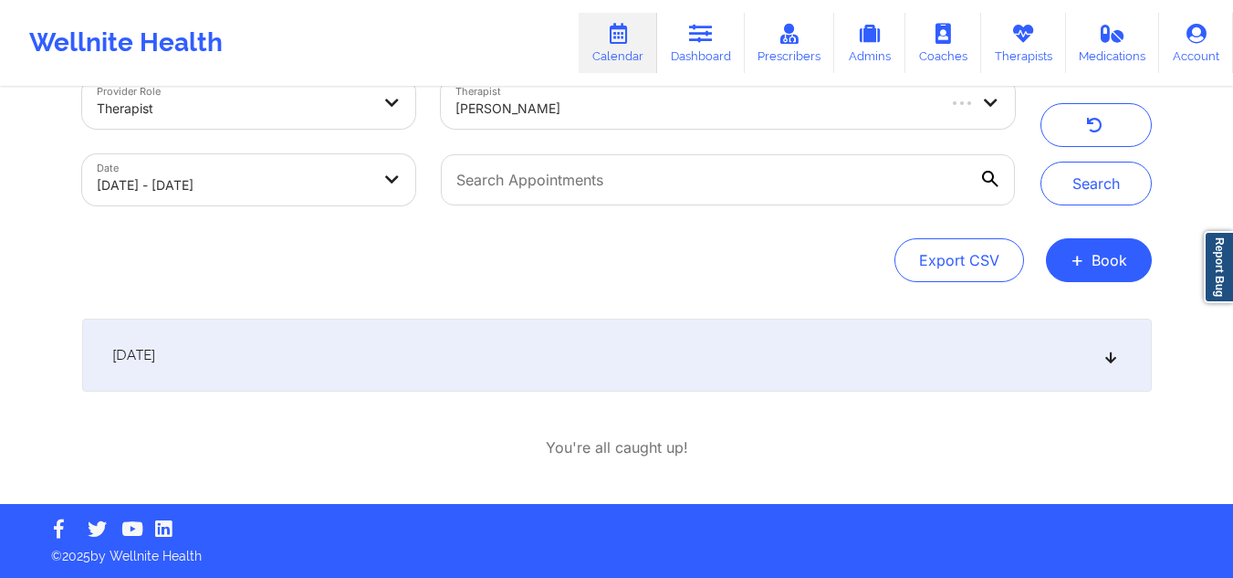
click at [1095, 371] on div "September 20, 2025" at bounding box center [616, 354] width 1069 height 73
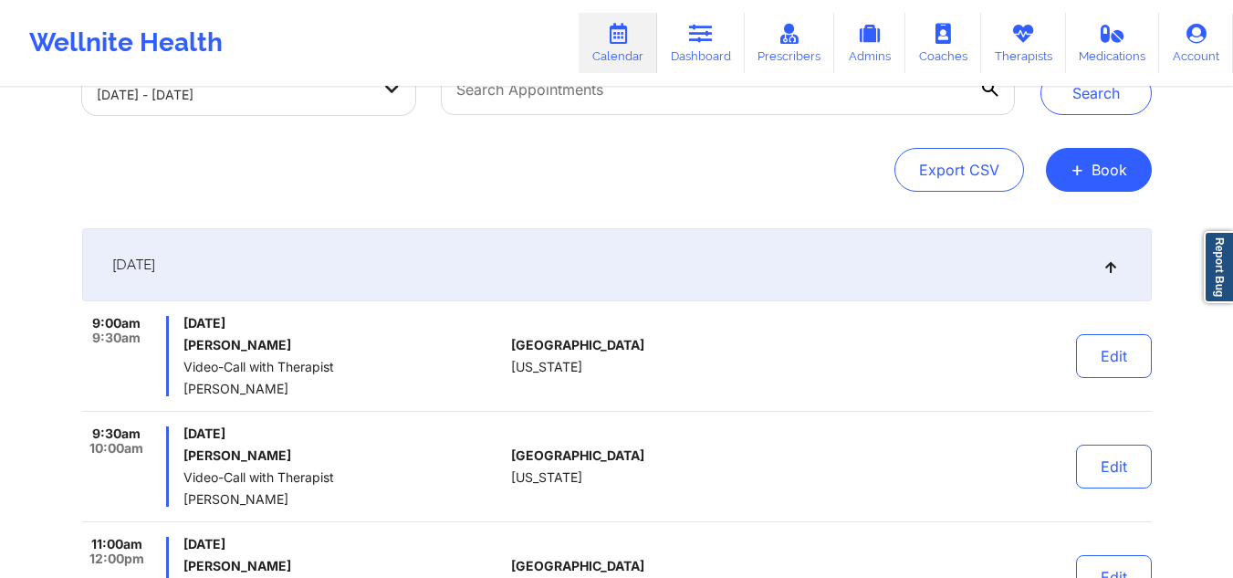
scroll to position [0, 0]
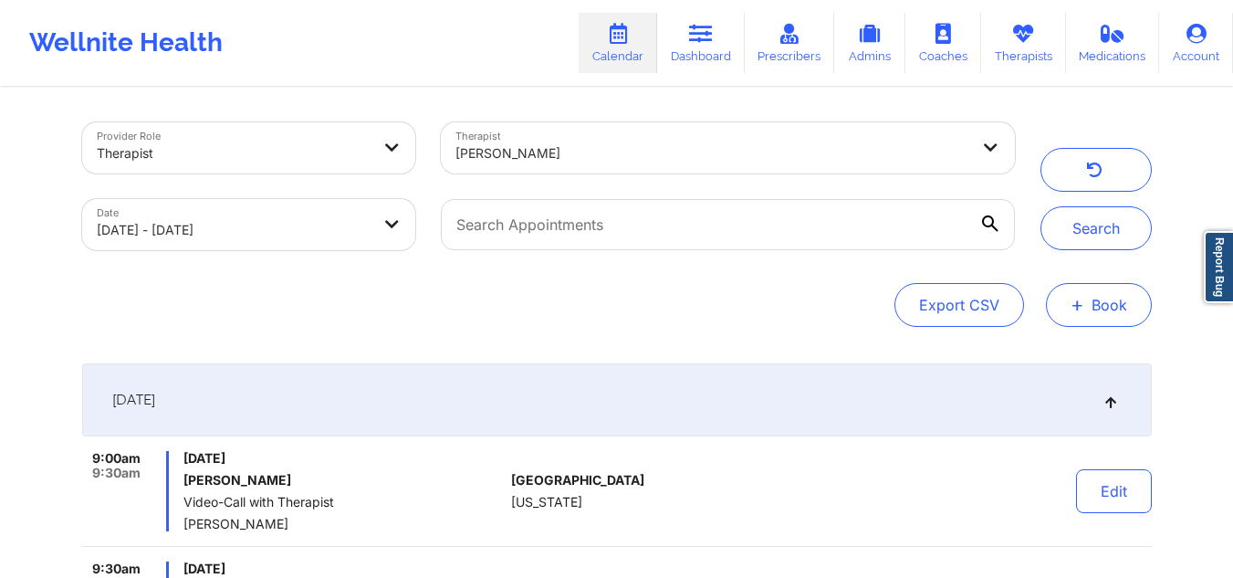
click at [1092, 310] on button "+ Book" at bounding box center [1099, 305] width 106 height 44
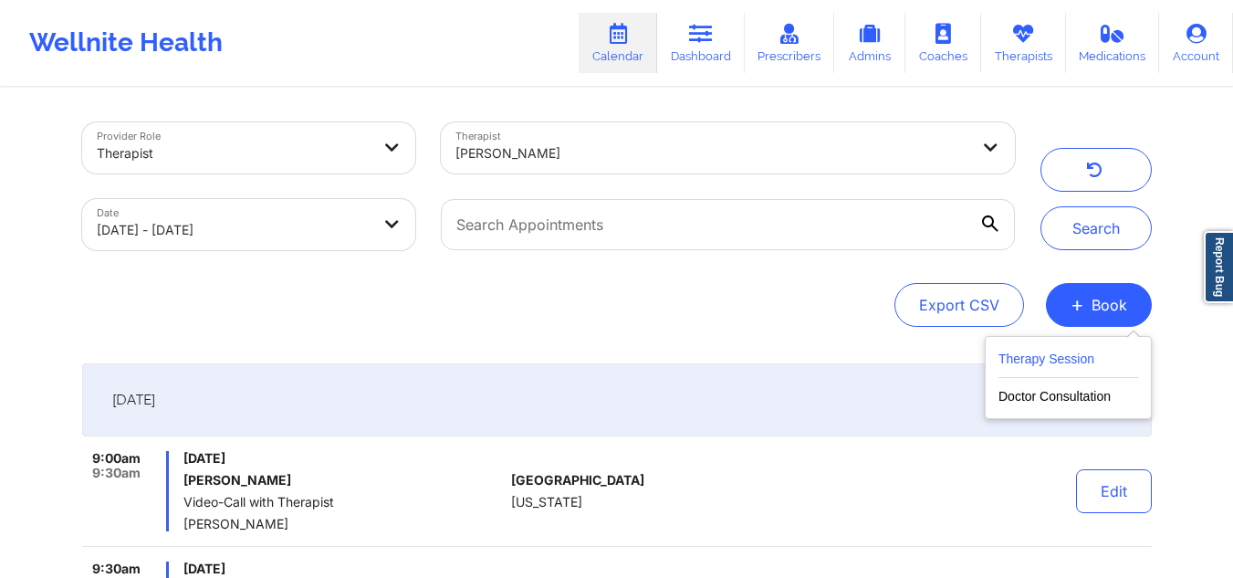
click at [1034, 364] on button "Therapy Session" at bounding box center [1068, 363] width 140 height 30
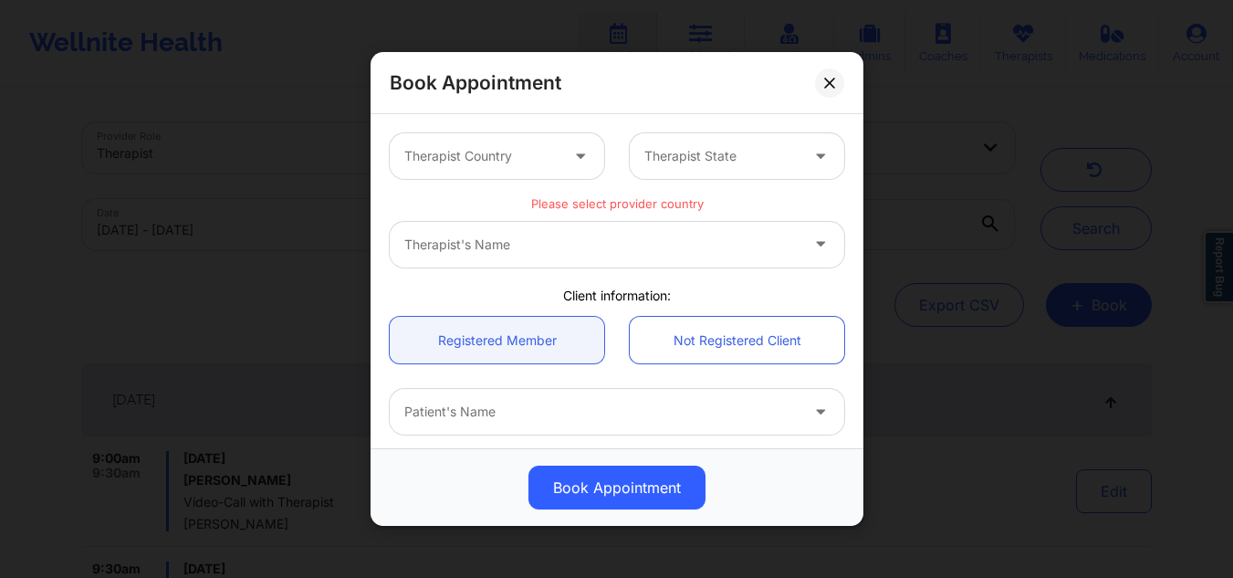
click at [533, 162] on div at bounding box center [481, 156] width 154 height 22
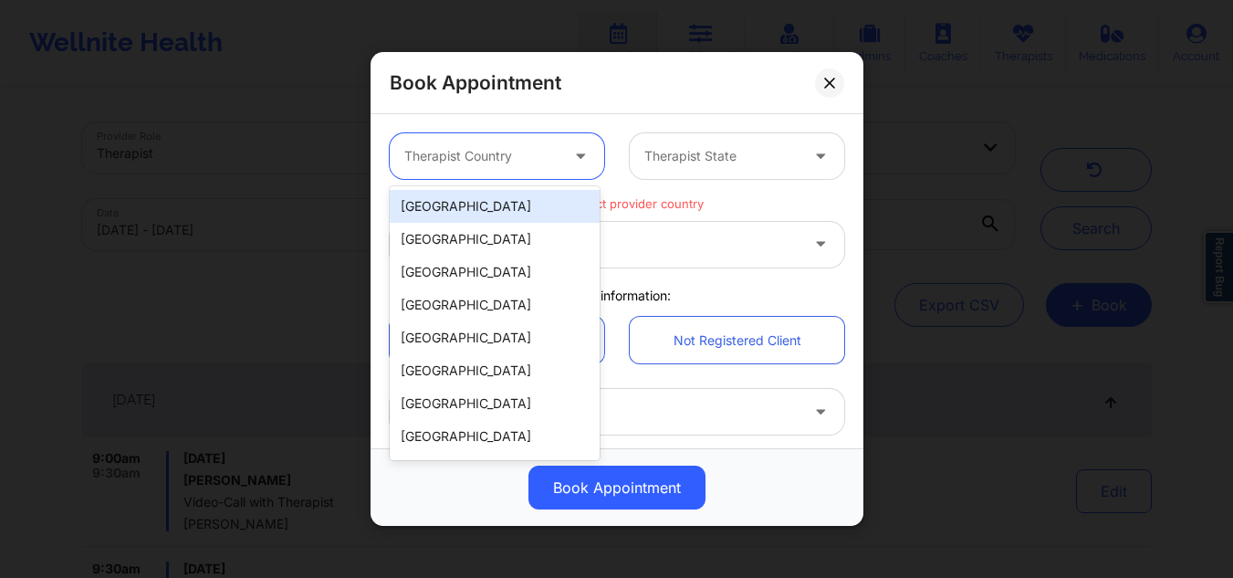
click at [498, 211] on div "[GEOGRAPHIC_DATA]" at bounding box center [495, 206] width 210 height 33
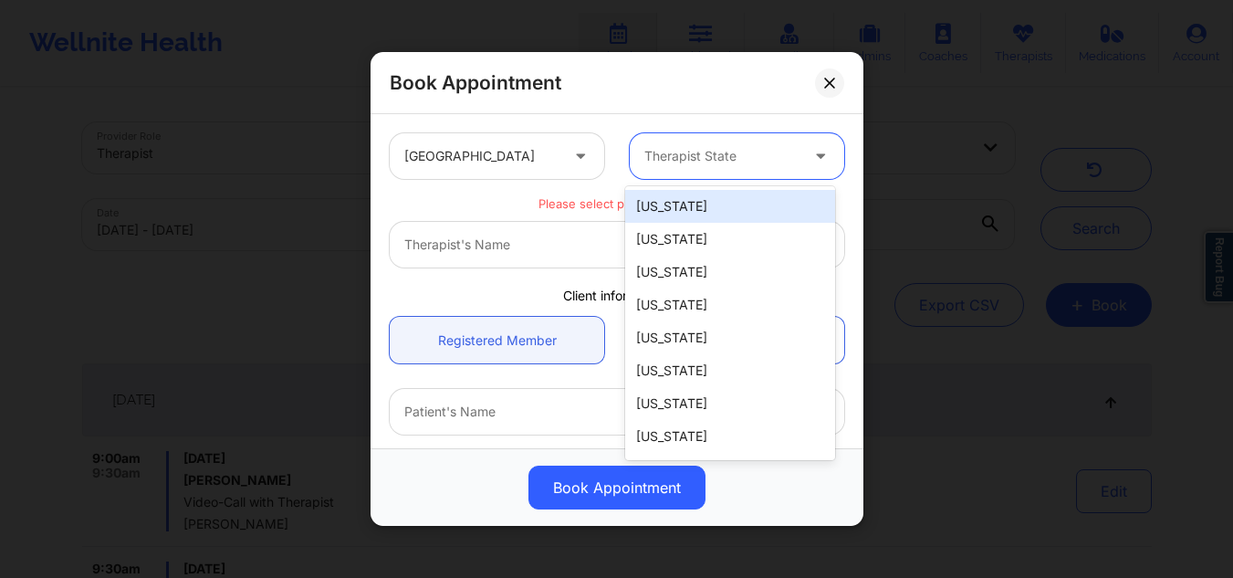
click at [691, 171] on div "Therapist State" at bounding box center [715, 156] width 171 height 46
type input "ok"
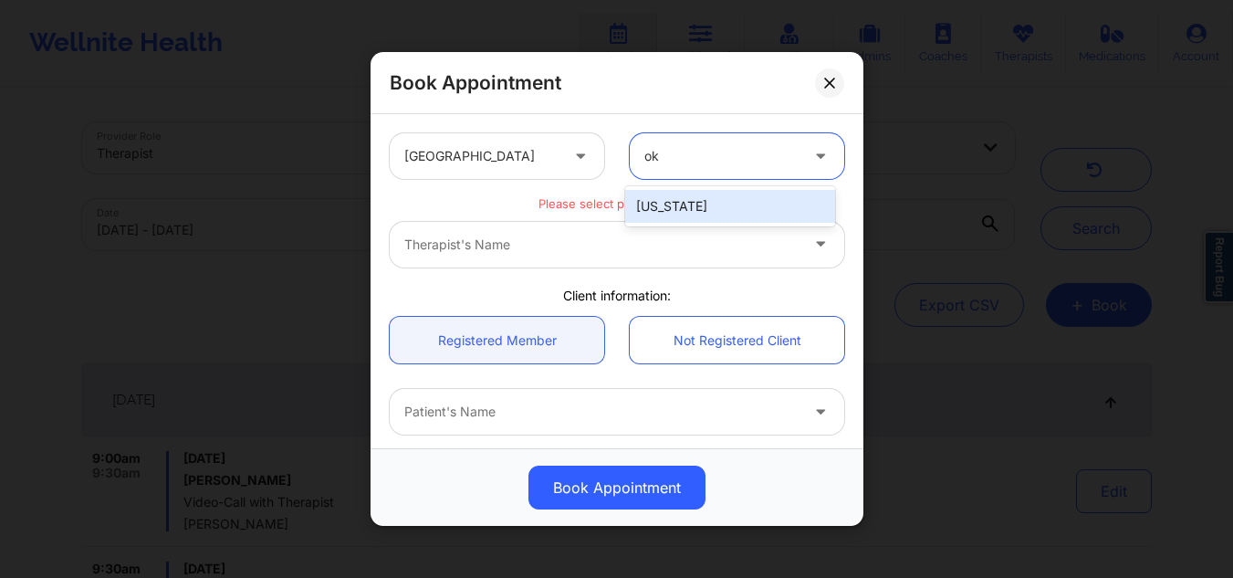
click at [681, 203] on div "[US_STATE]" at bounding box center [730, 206] width 210 height 33
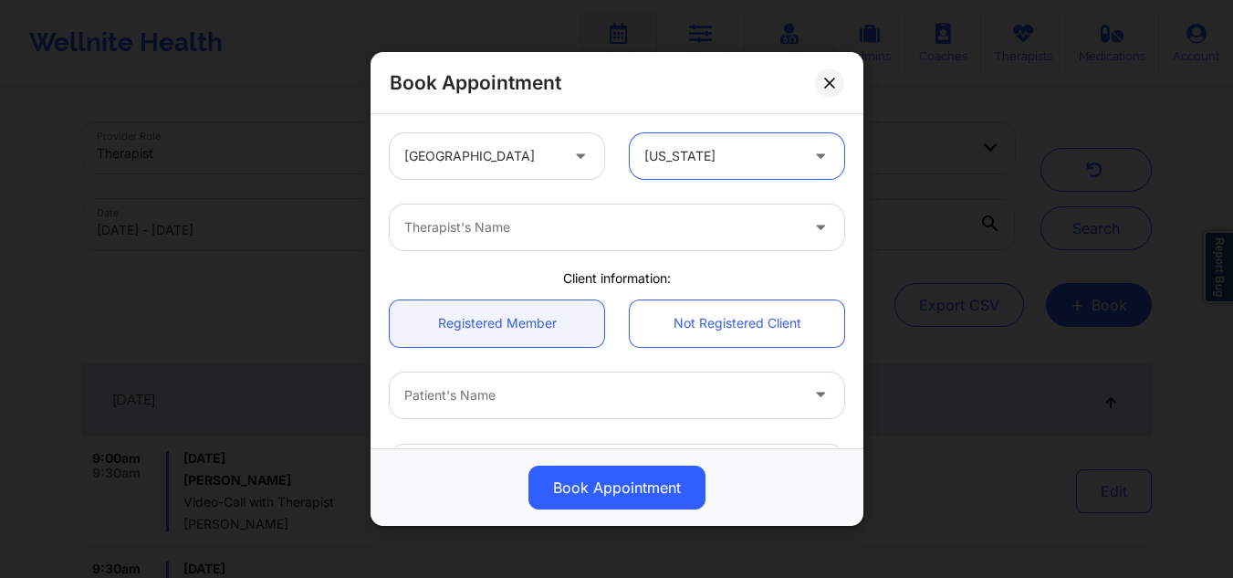
click at [661, 218] on div at bounding box center [601, 227] width 394 height 22
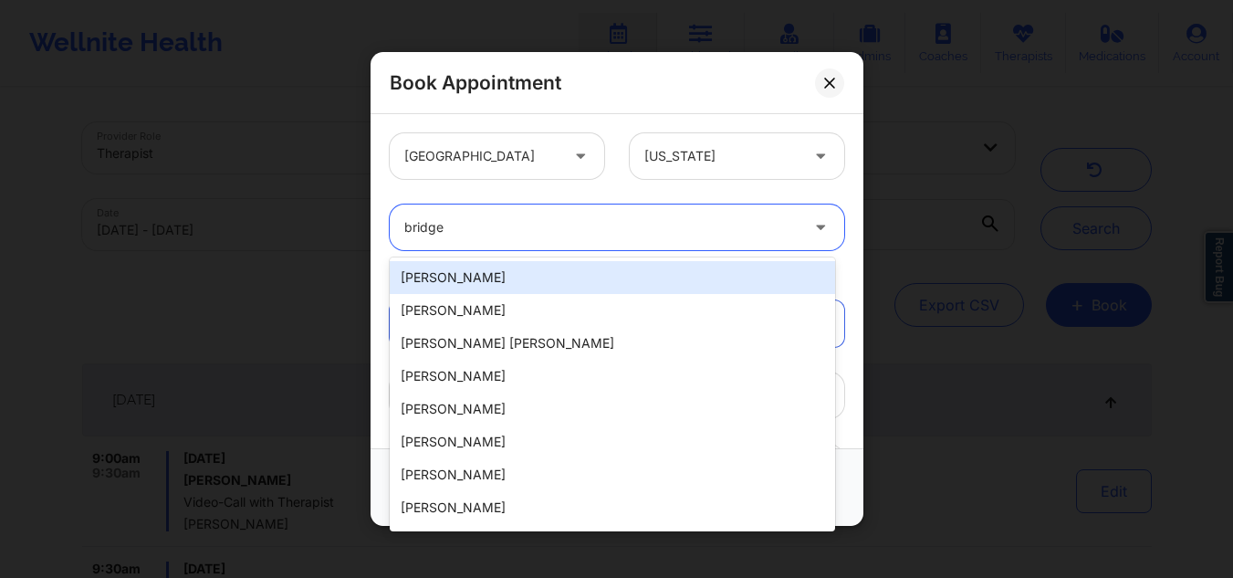
type input "bridge"
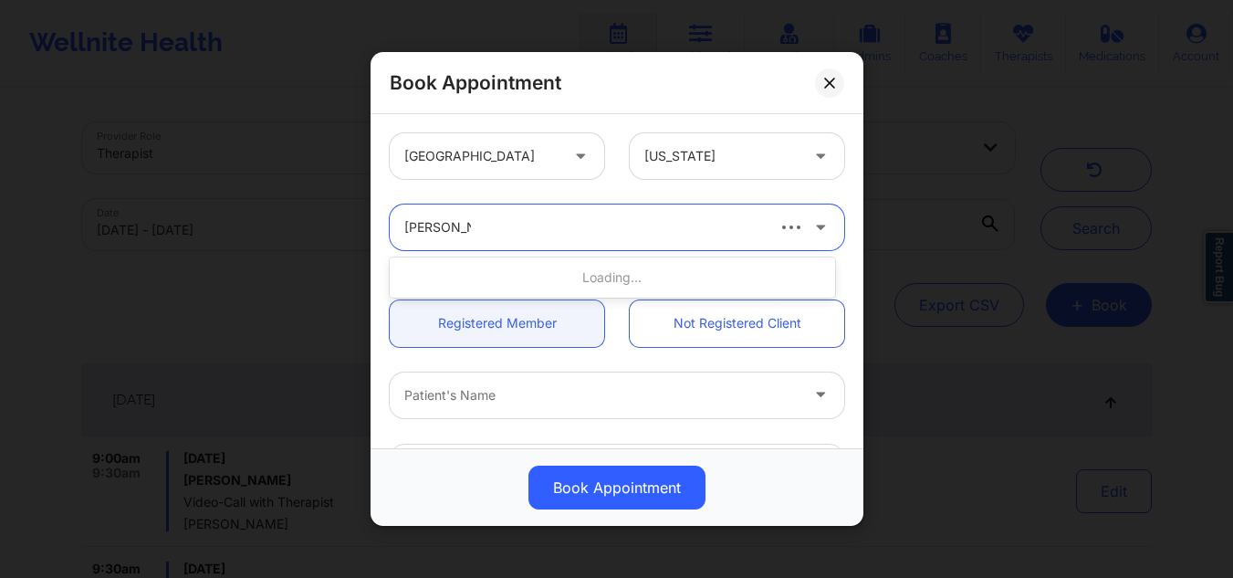
type input "bridgett Sim"
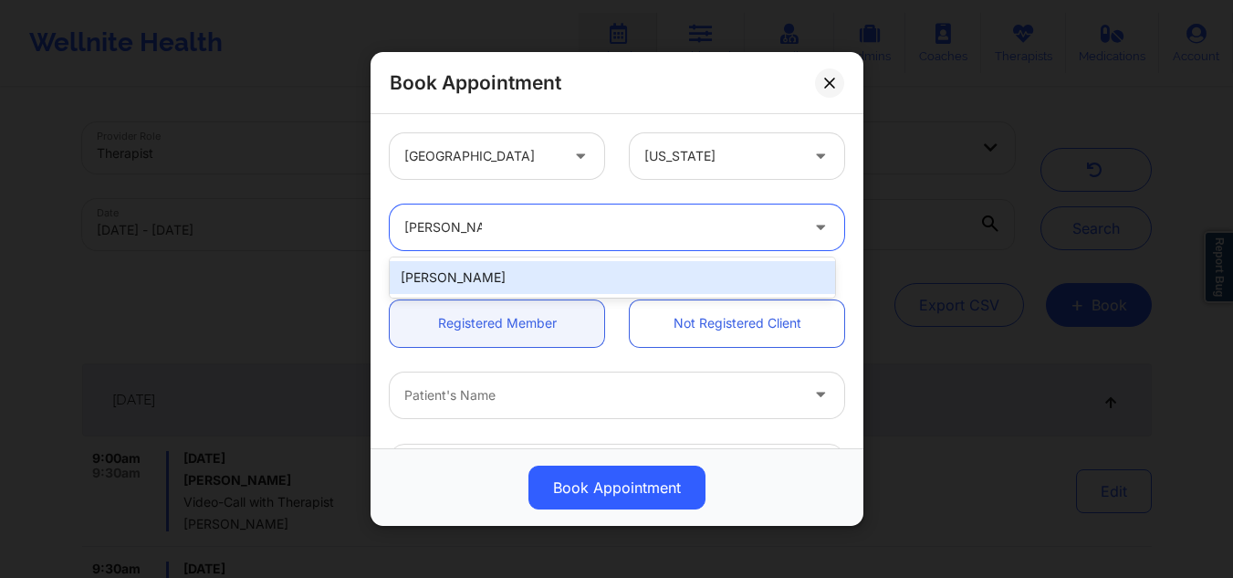
click at [635, 264] on div "[PERSON_NAME]" at bounding box center [612, 277] width 445 height 33
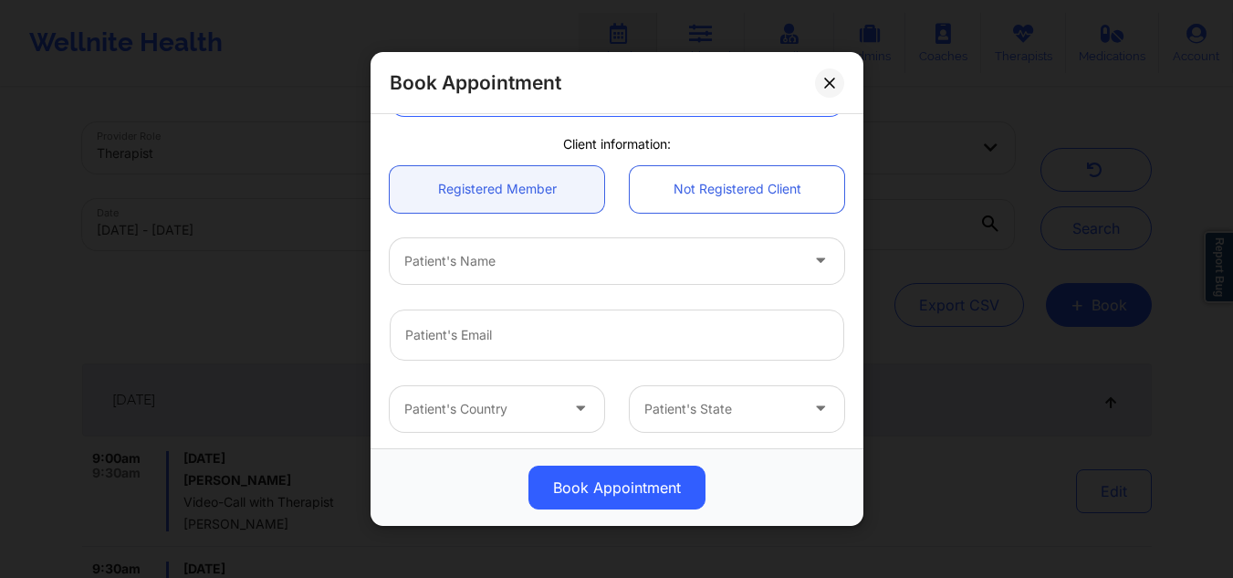
scroll to position [140, 0]
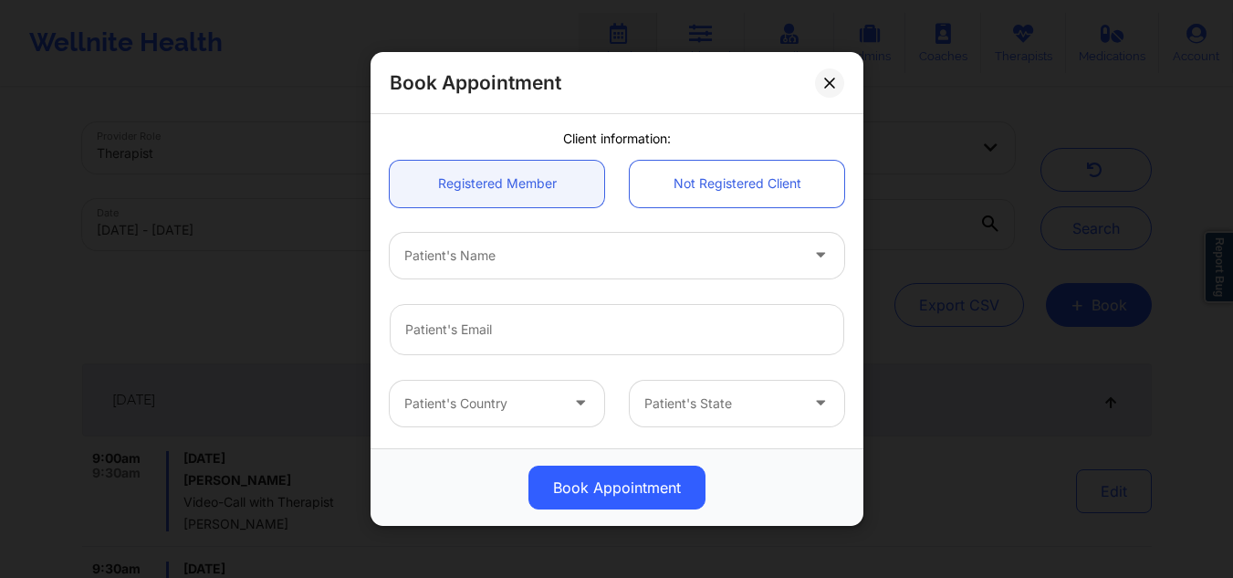
click at [811, 257] on icon at bounding box center [820, 252] width 18 height 16
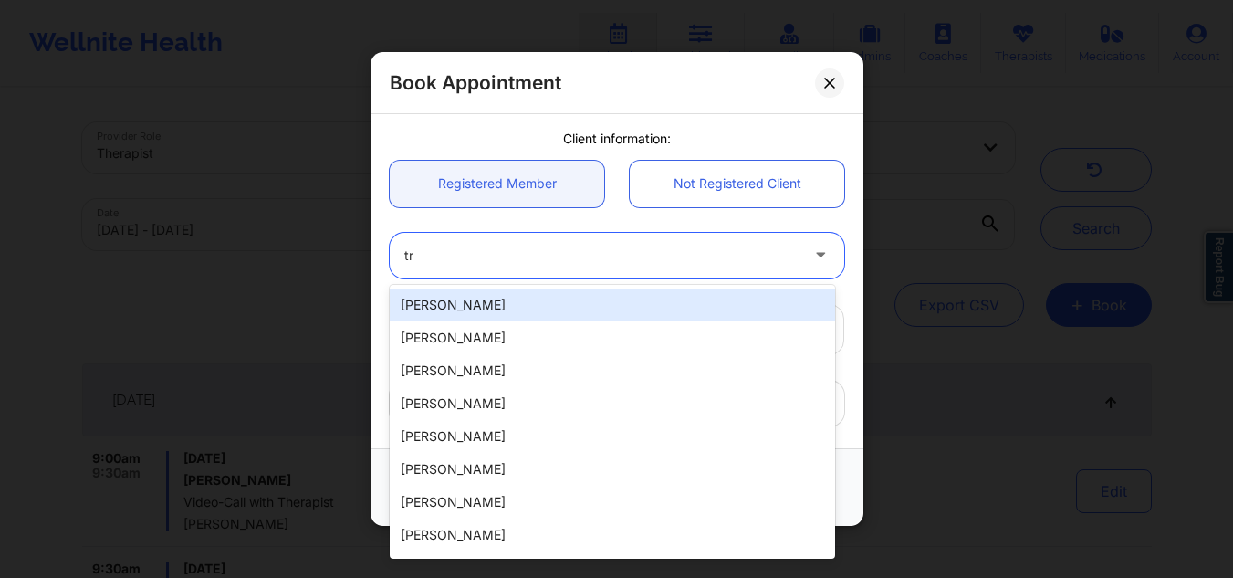
type input "t"
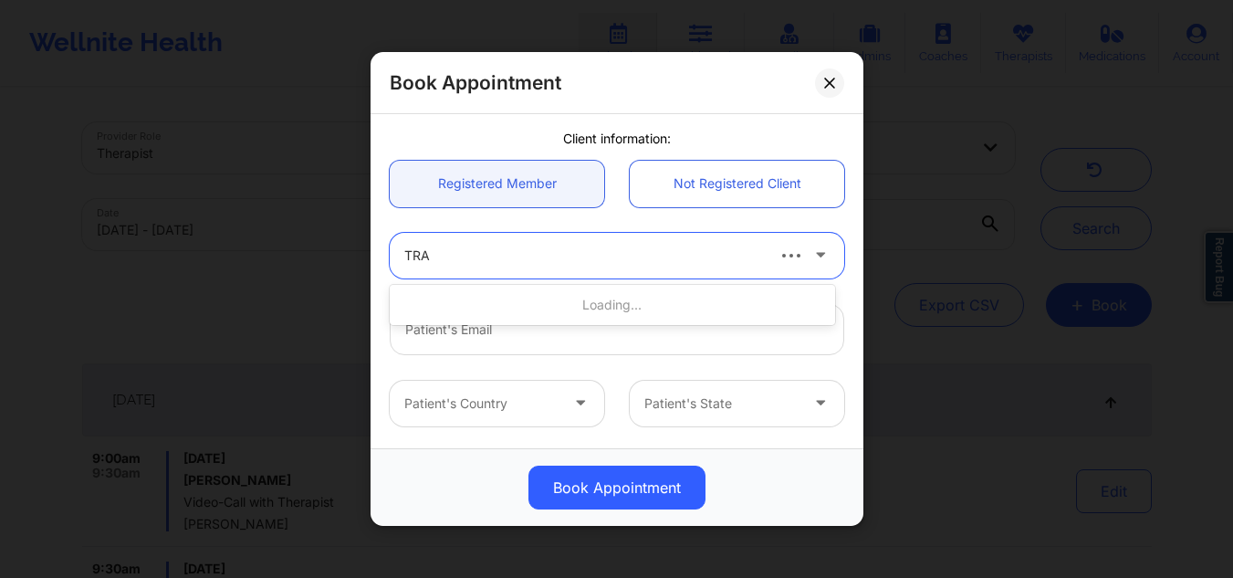
type input "TRAV"
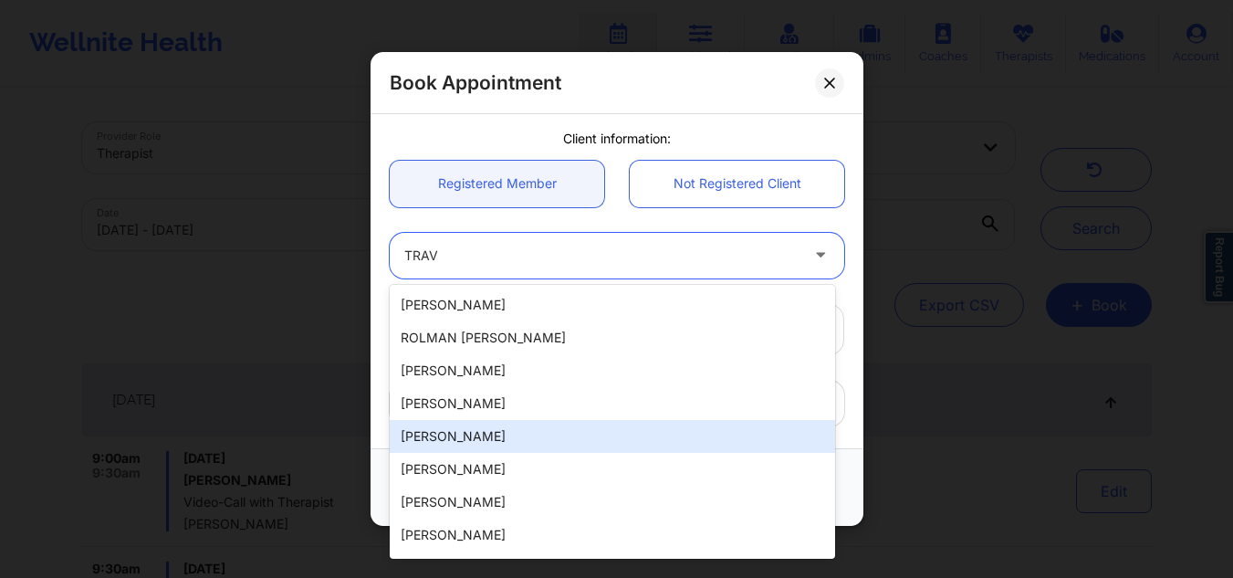
click at [589, 432] on div "Travis L Wallace" at bounding box center [612, 436] width 445 height 33
type input "travisw12002@gmail.com"
type input "+1214-335-9473"
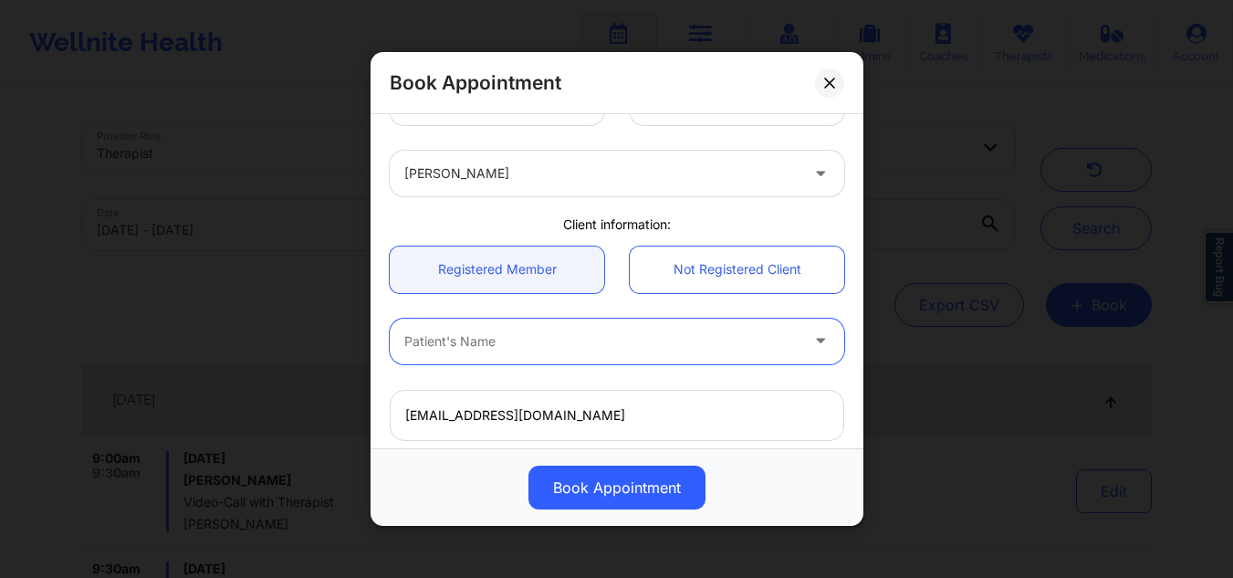
scroll to position [36, 0]
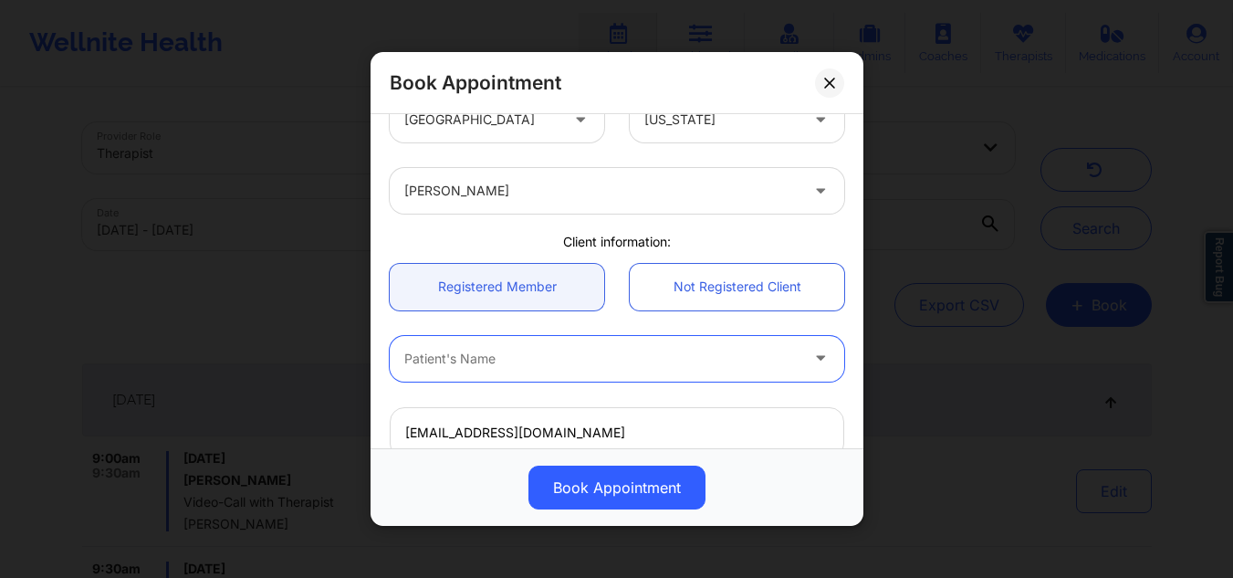
click at [668, 366] on div at bounding box center [601, 359] width 394 height 22
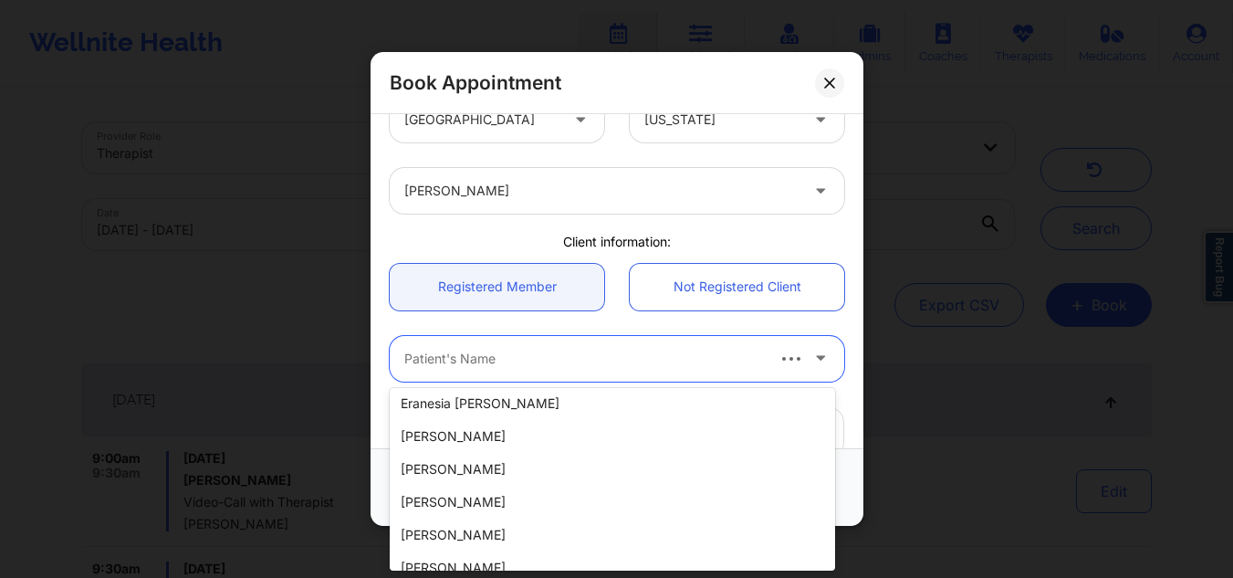
scroll to position [0, 0]
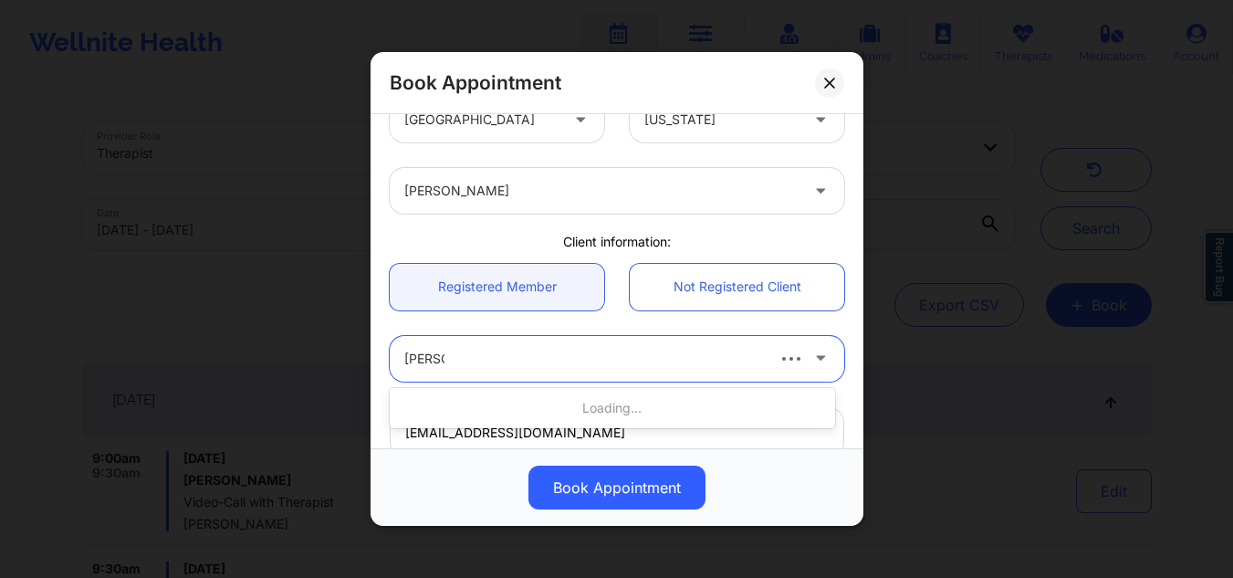
type input "travis l"
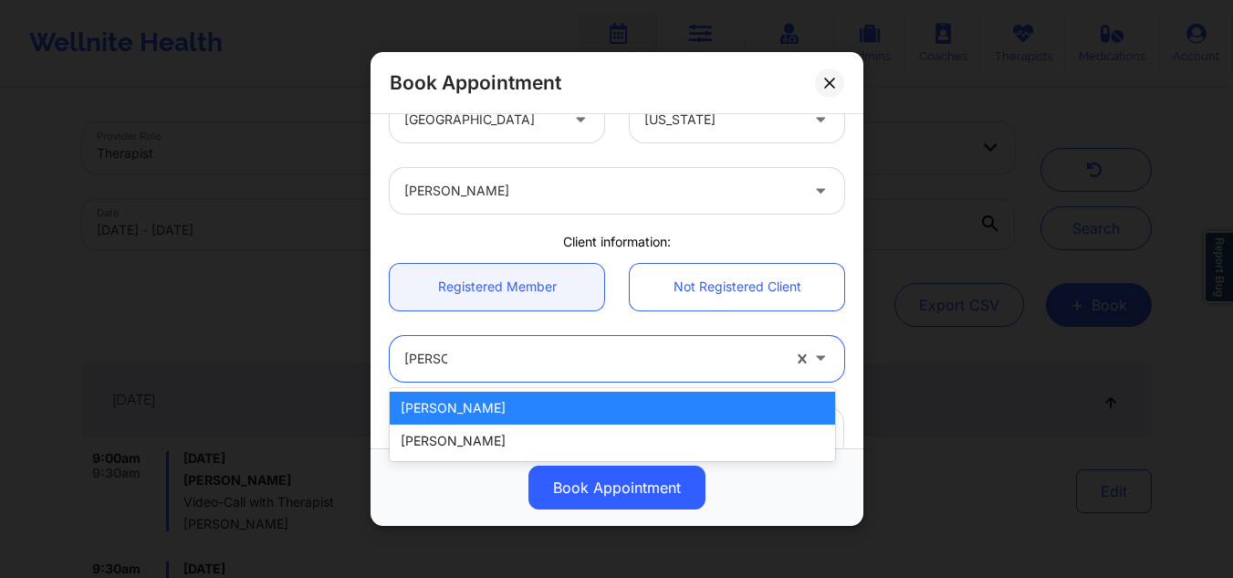
click at [559, 410] on div "Travis L Wallace" at bounding box center [612, 407] width 445 height 33
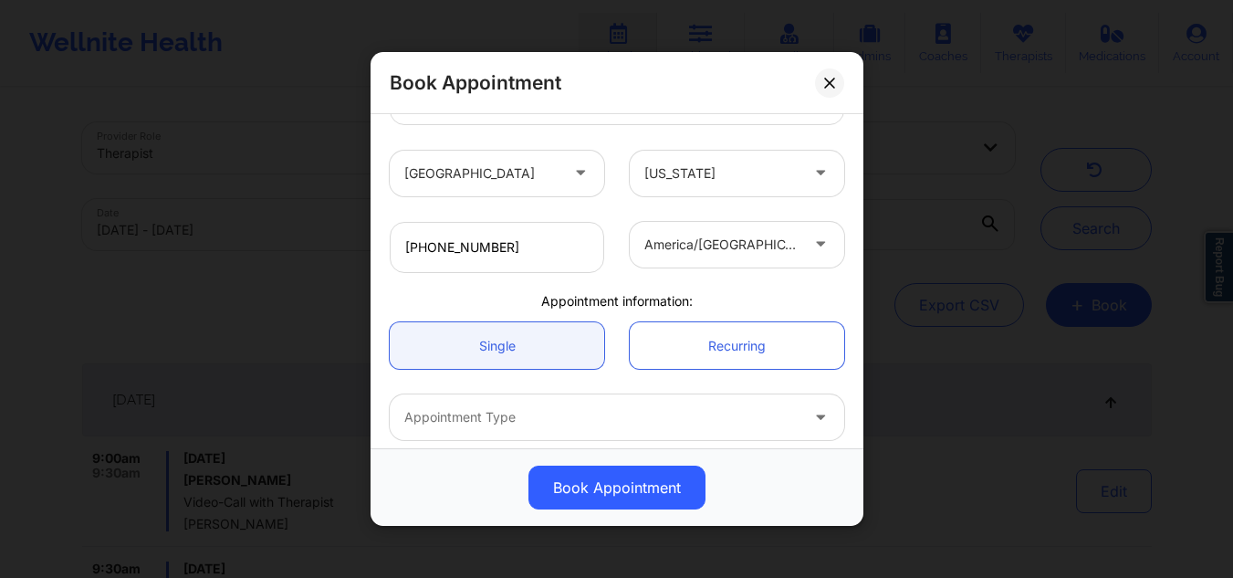
scroll to position [452, 0]
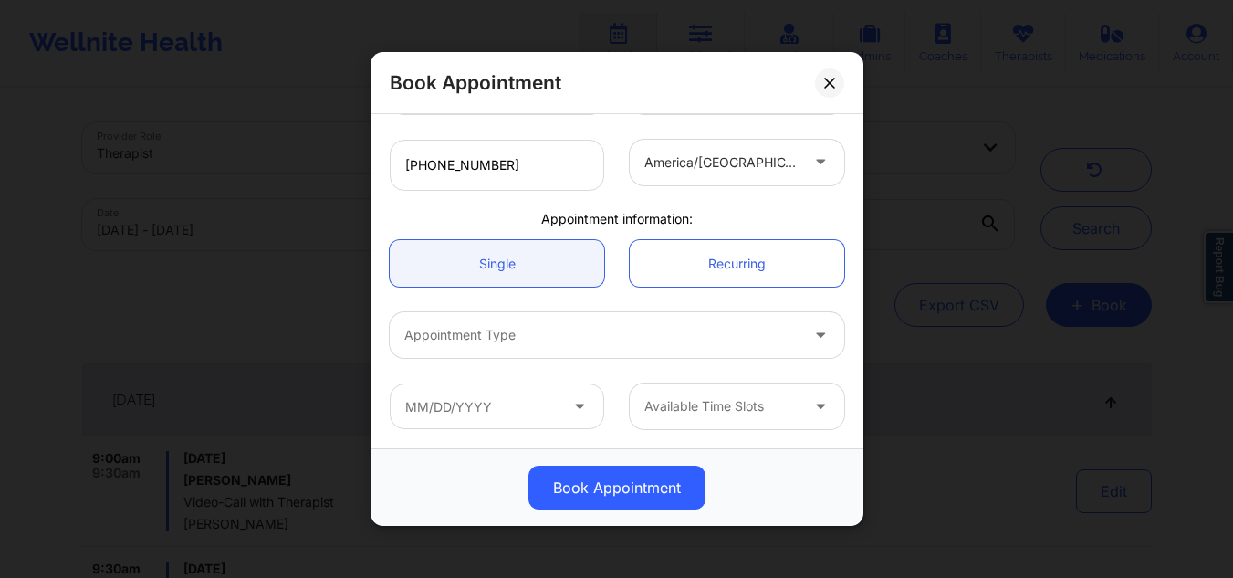
click at [751, 332] on div at bounding box center [601, 335] width 394 height 22
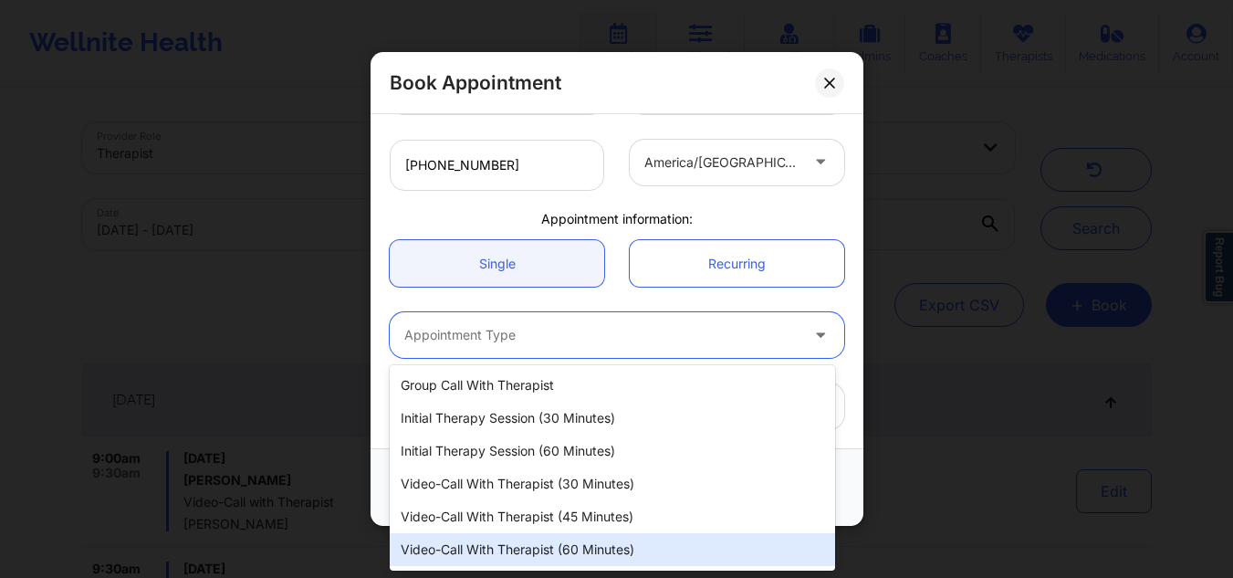
click at [582, 546] on div "Video-Call with Therapist (60 minutes)" at bounding box center [612, 549] width 445 height 33
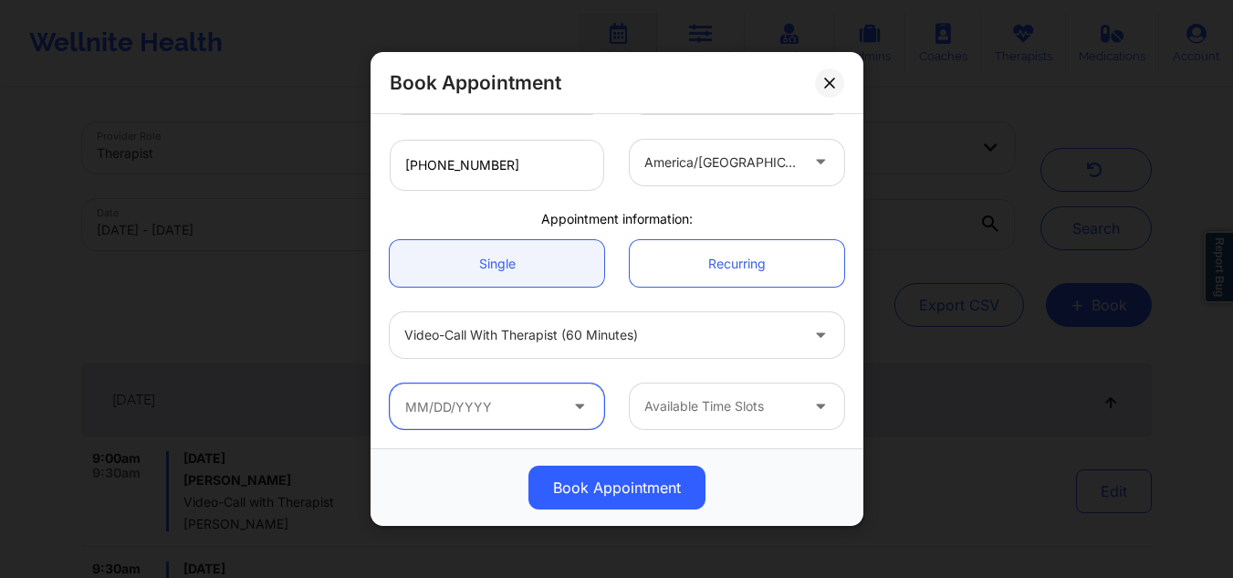
click at [509, 405] on input "text" at bounding box center [497, 406] width 214 height 46
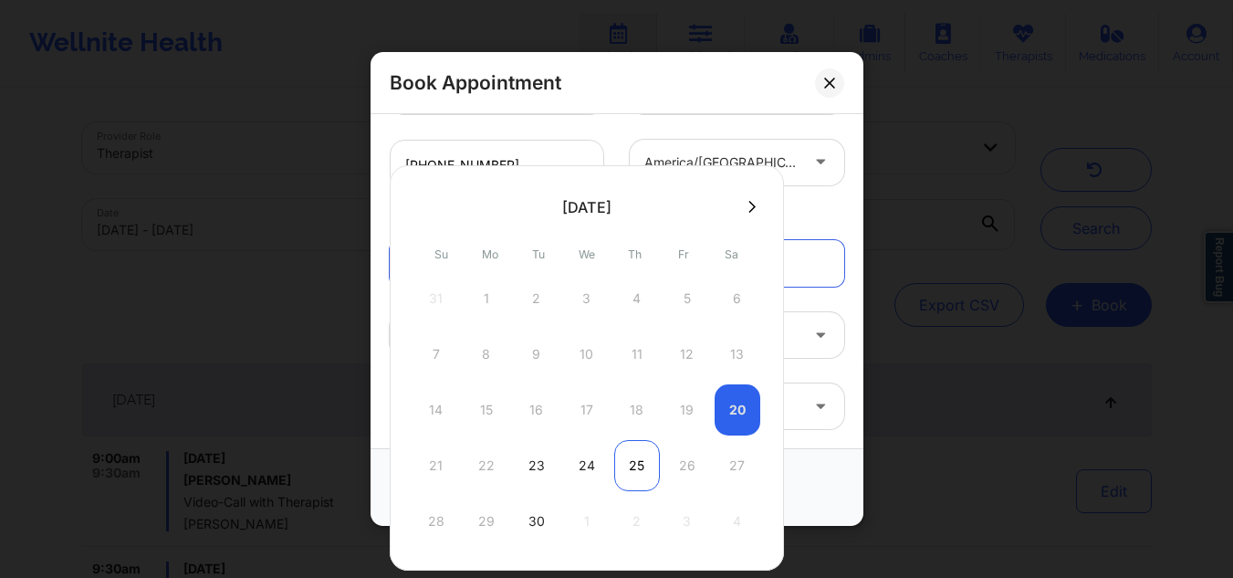
click at [633, 469] on div "25" at bounding box center [637, 465] width 46 height 51
type input "09/25/2025"
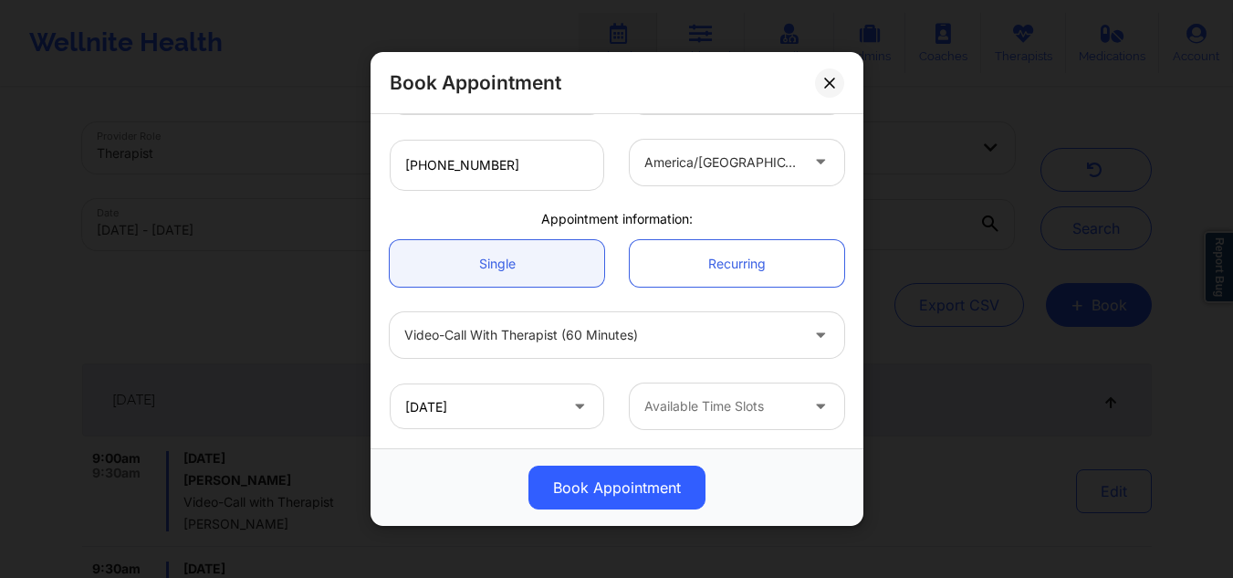
click at [764, 400] on div at bounding box center [721, 406] width 154 height 22
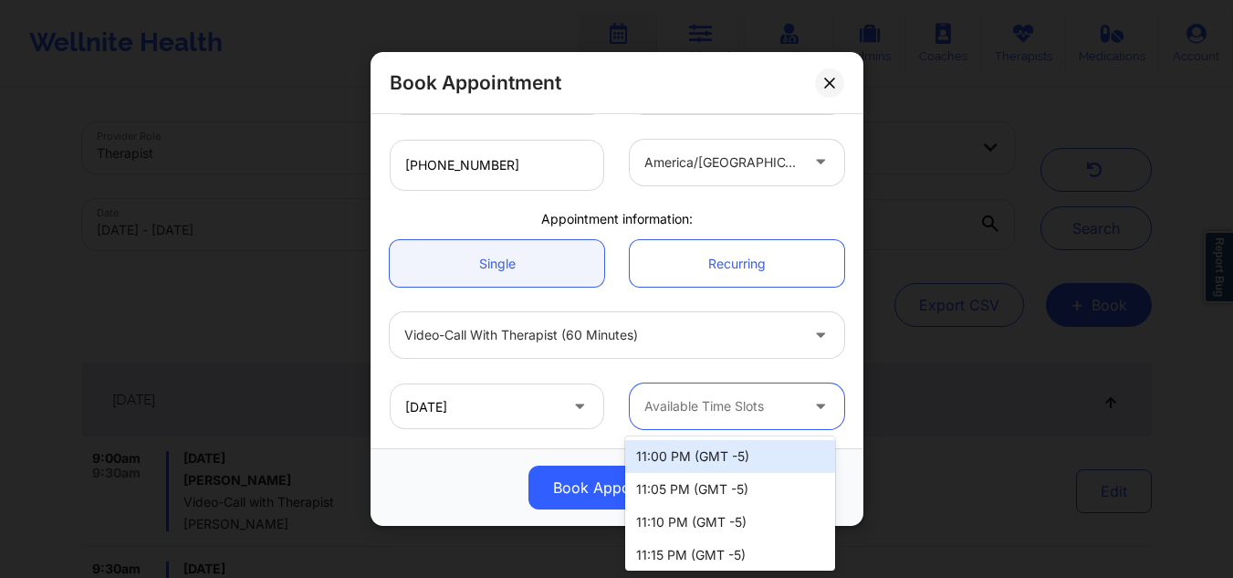
click at [719, 401] on div at bounding box center [721, 406] width 154 height 22
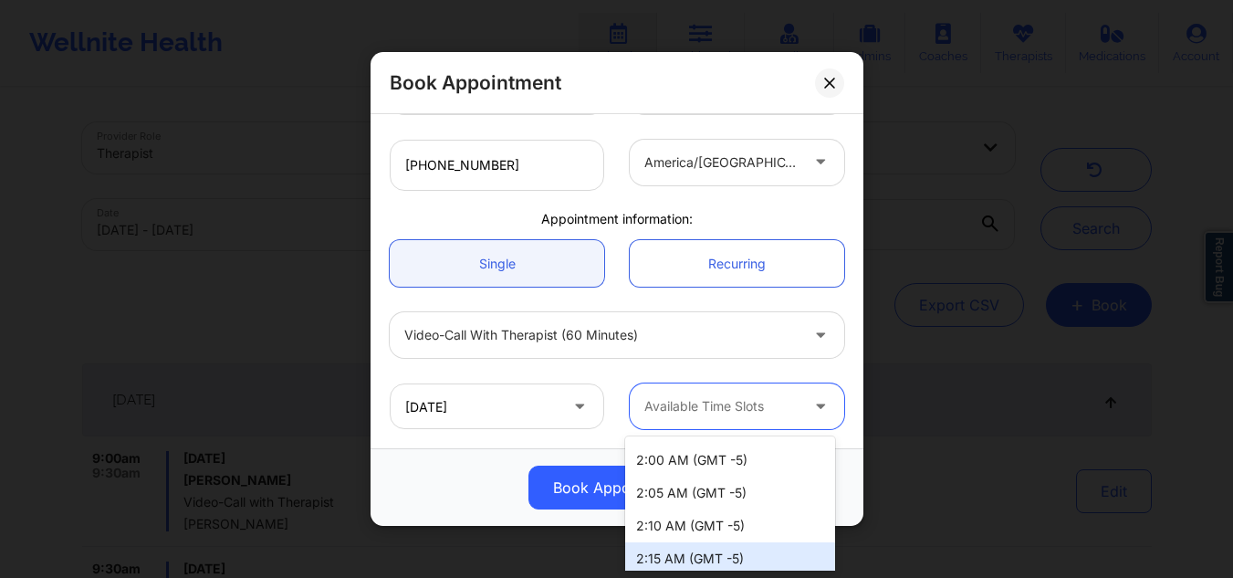
click at [722, 551] on div "2:15 AM (GMT -5)" at bounding box center [730, 558] width 210 height 33
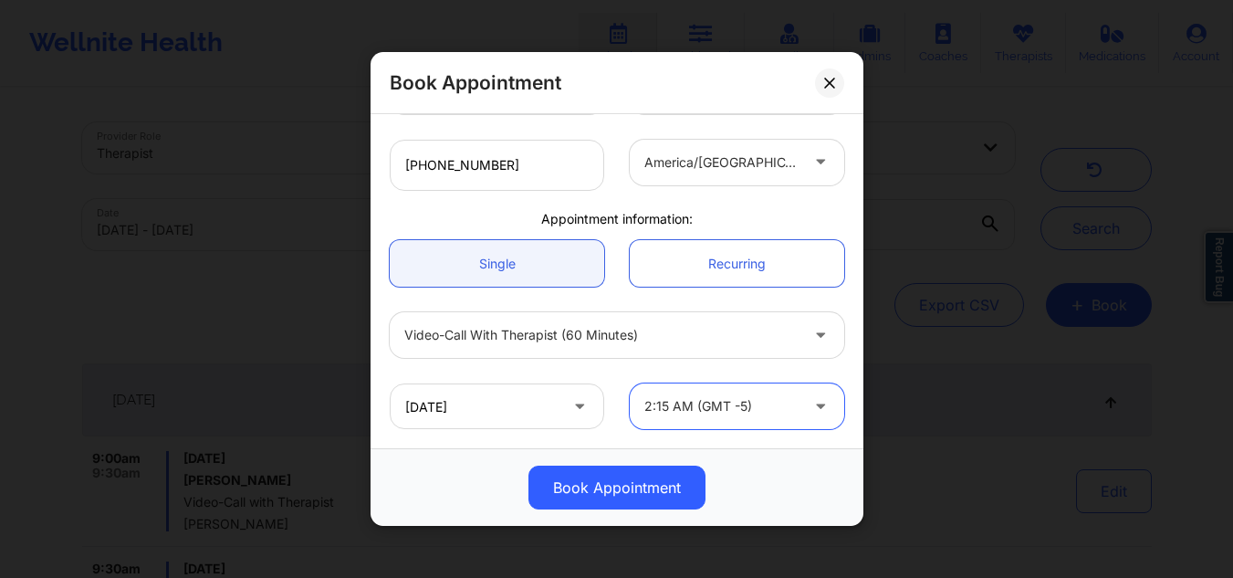
click at [811, 410] on icon at bounding box center [820, 403] width 18 height 16
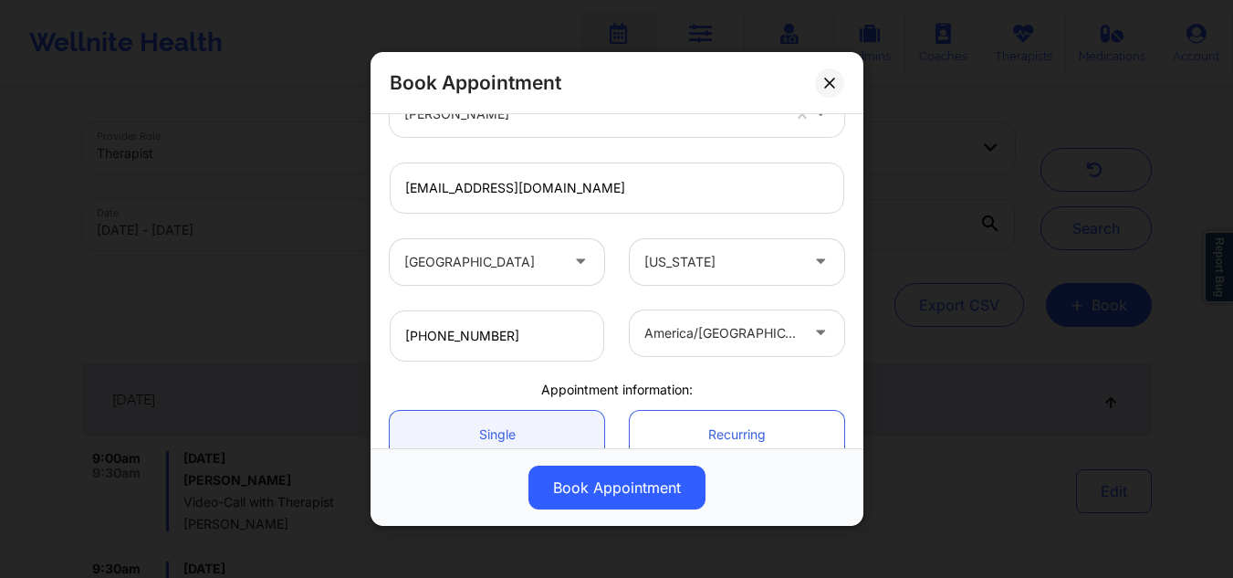
scroll to position [222, 0]
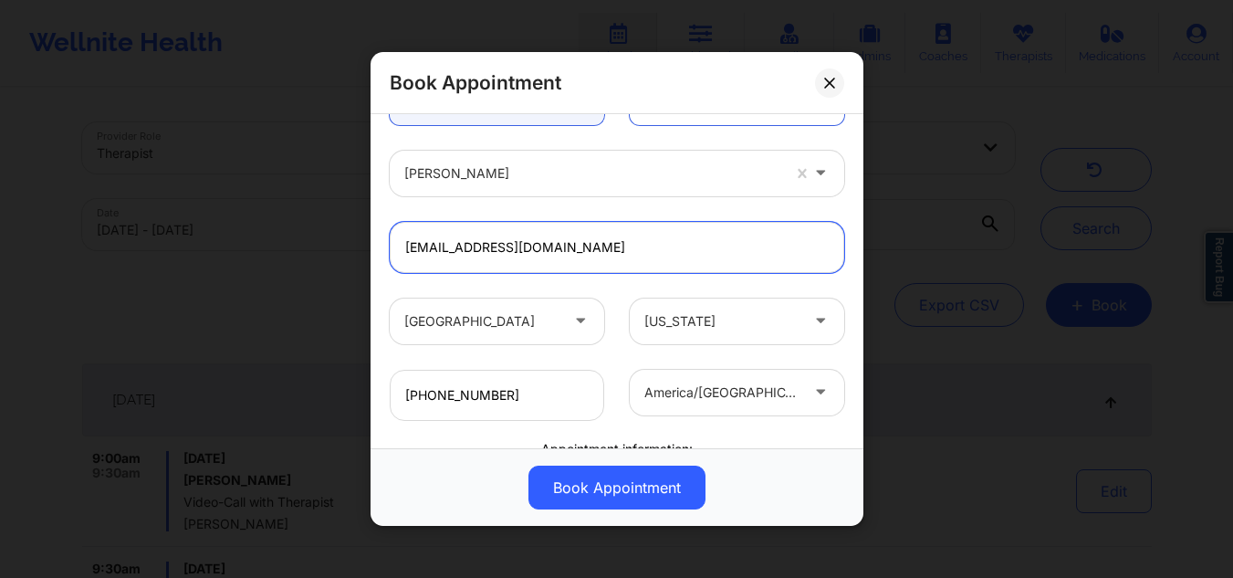
drag, startPoint x: 587, startPoint y: 255, endPoint x: 390, endPoint y: 245, distance: 197.3
click at [390, 245] on input "travisw12002@gmail.com" at bounding box center [617, 246] width 454 height 51
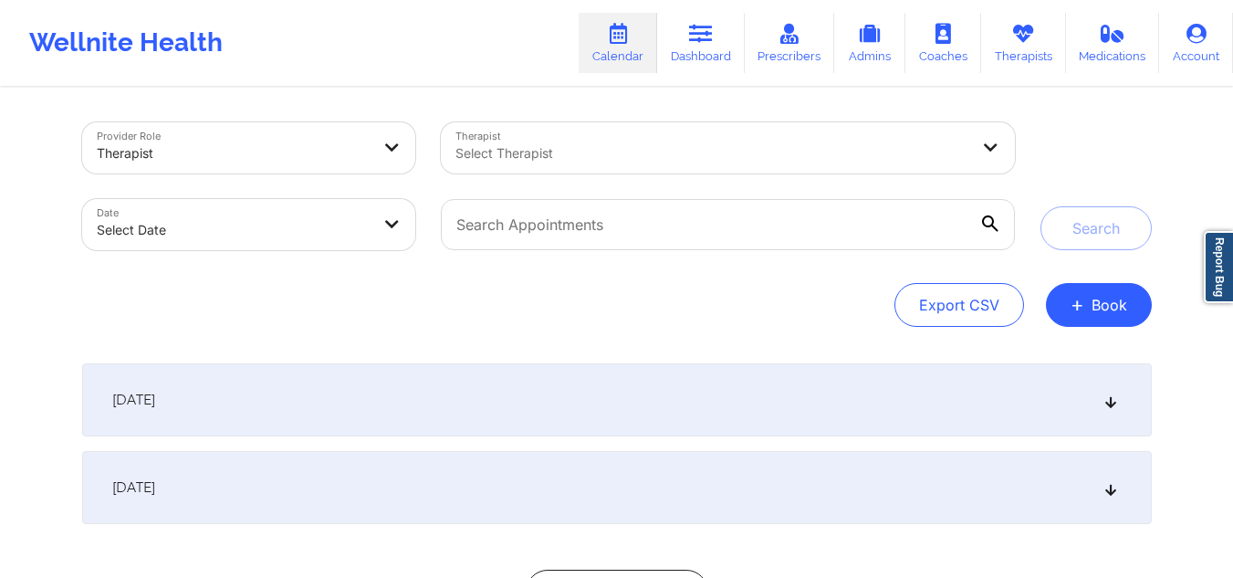
click at [614, 151] on div at bounding box center [712, 153] width 514 height 22
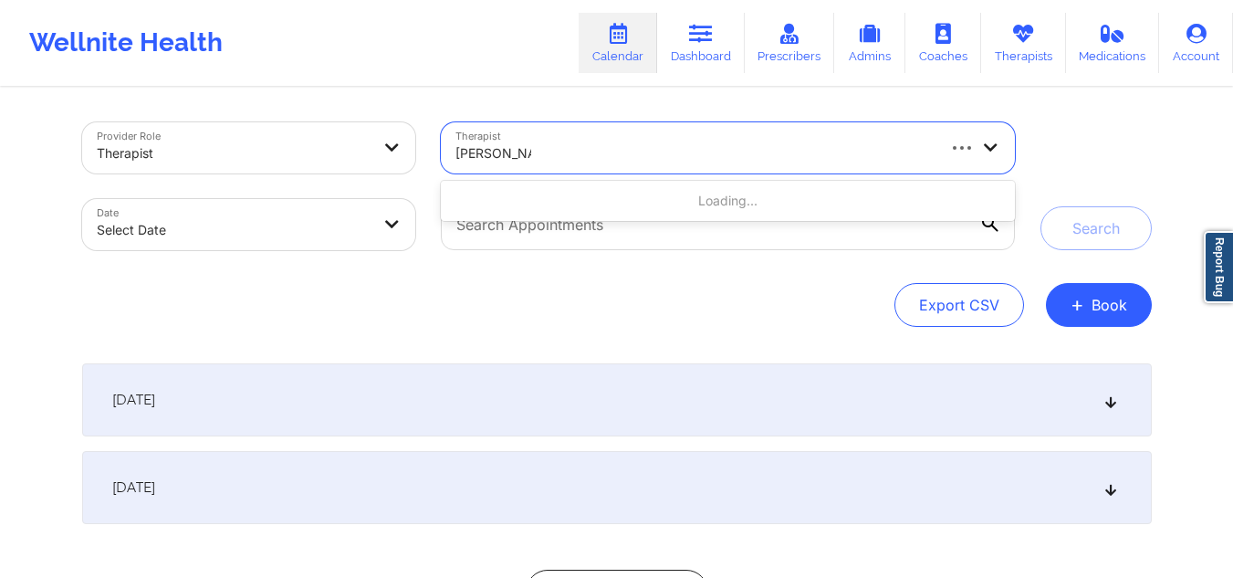
type input "[PERSON_NAME]"
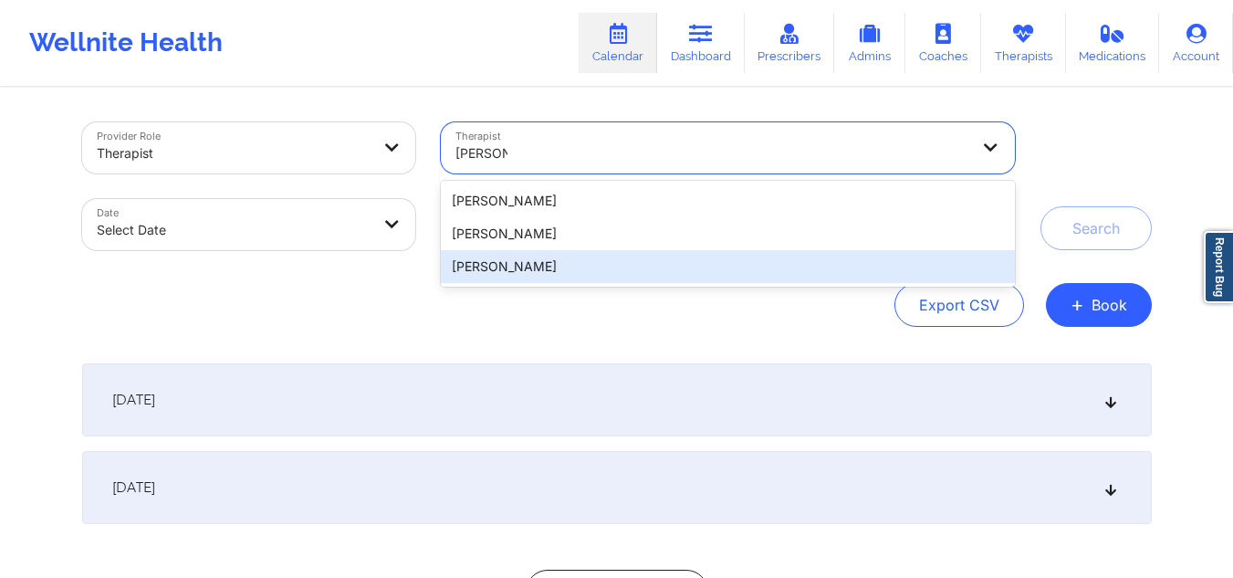
type input "[PERSON_NAME]"
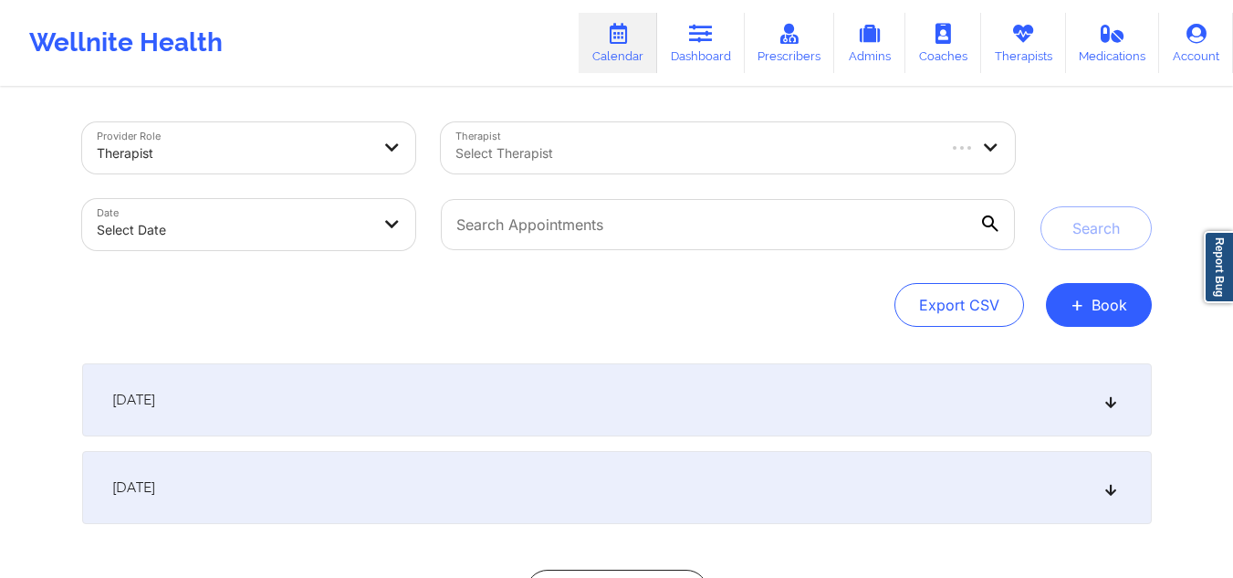
drag, startPoint x: 569, startPoint y: 256, endPoint x: 502, endPoint y: 139, distance: 135.7
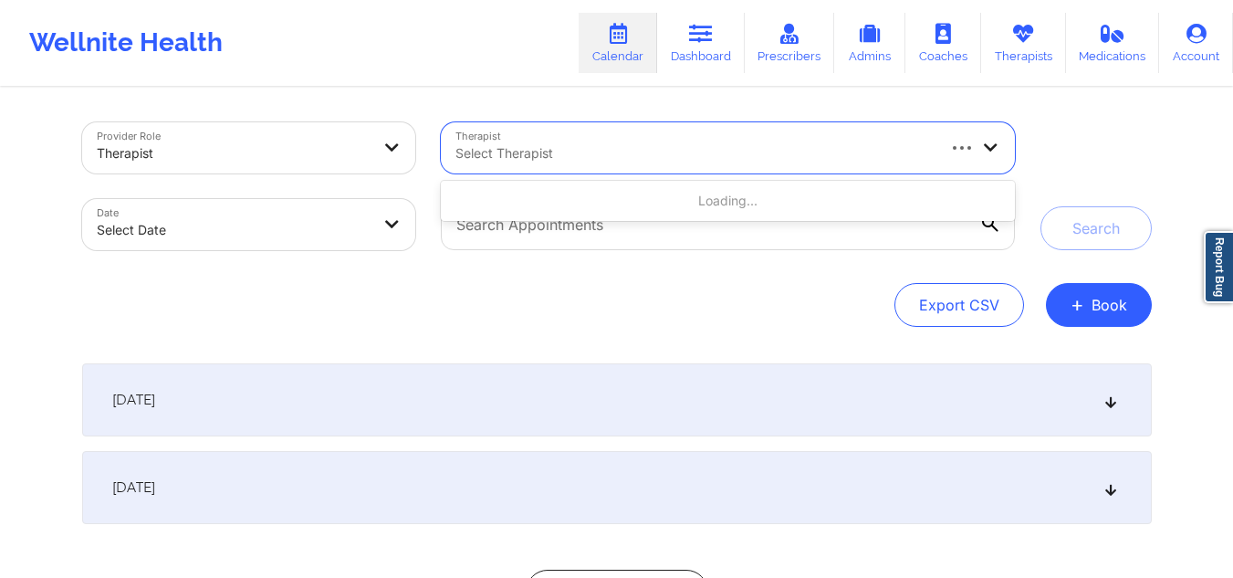
click at [502, 139] on div "Select Therapist" at bounding box center [688, 147] width 494 height 51
type input "[PERSON_NAME]"
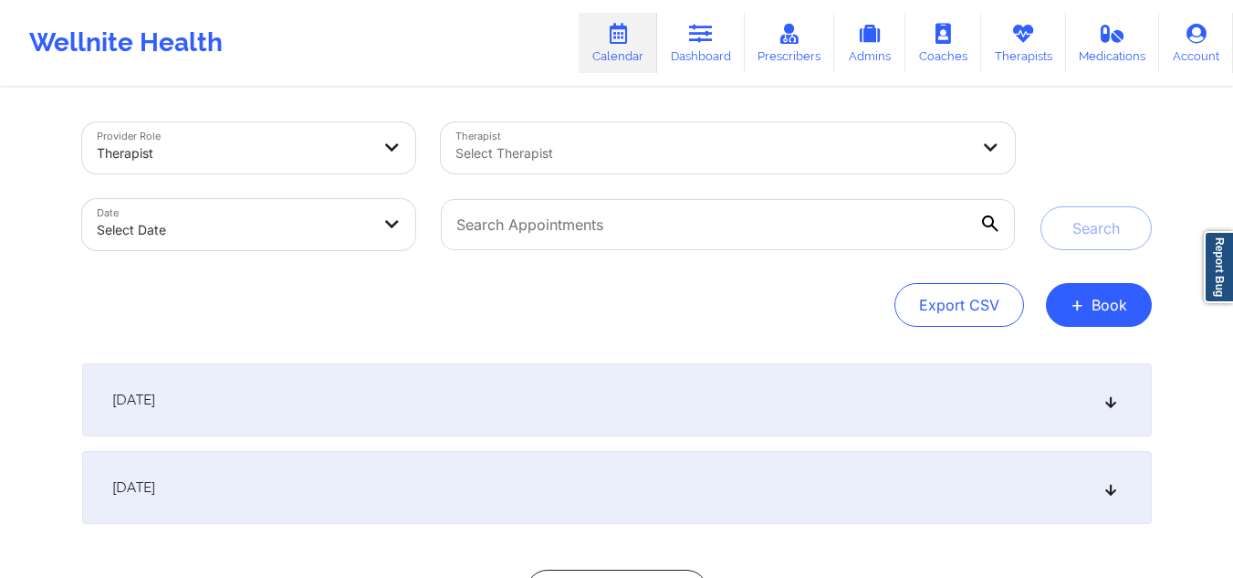
click at [675, 147] on div at bounding box center [712, 153] width 514 height 22
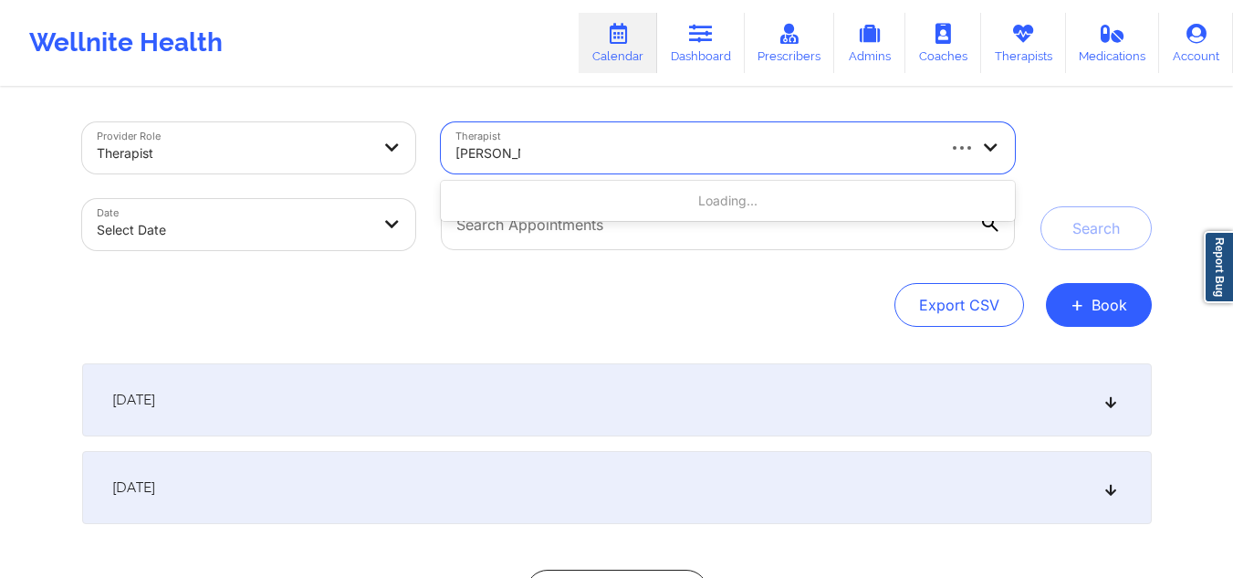
type input "[PERSON_NAME]"
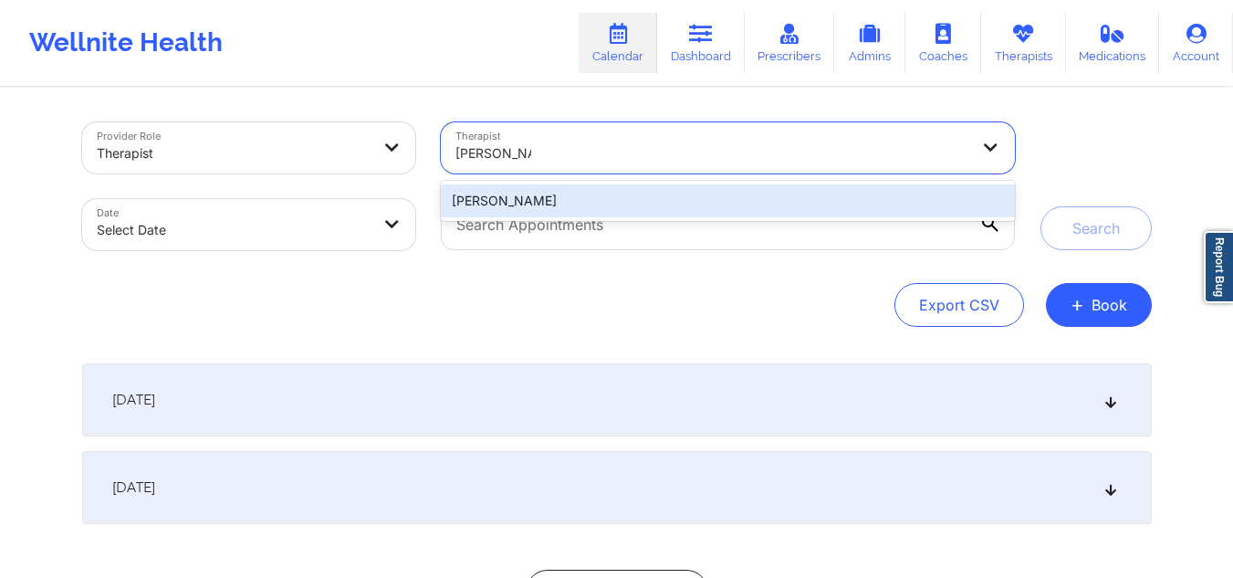
click at [630, 192] on div "[PERSON_NAME]" at bounding box center [727, 200] width 573 height 33
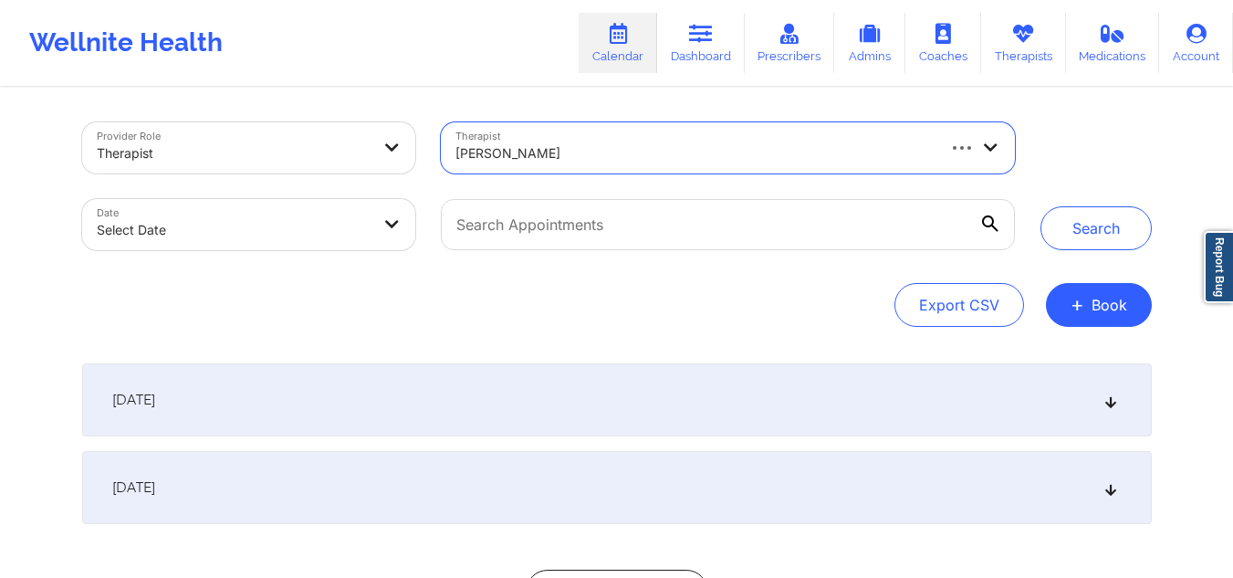
click at [310, 239] on body "Wellnite Health Calendar Dashboard Prescribers Admins Coaches Therapists Medica…" at bounding box center [616, 289] width 1233 height 578
select select "2025-8"
select select "2025-9"
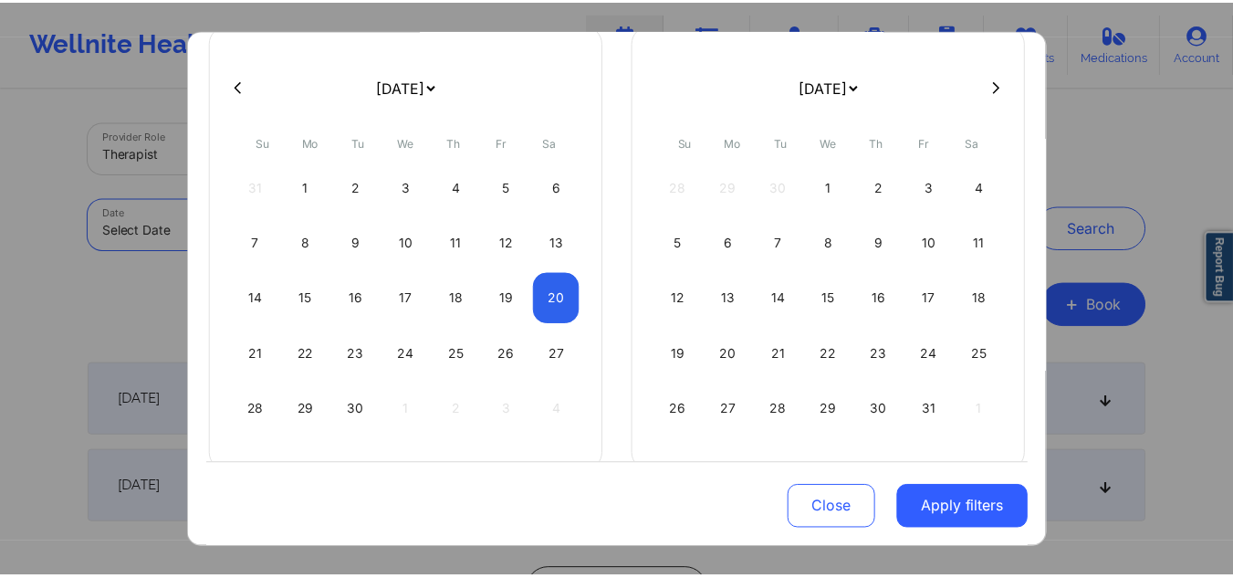
scroll to position [144, 0]
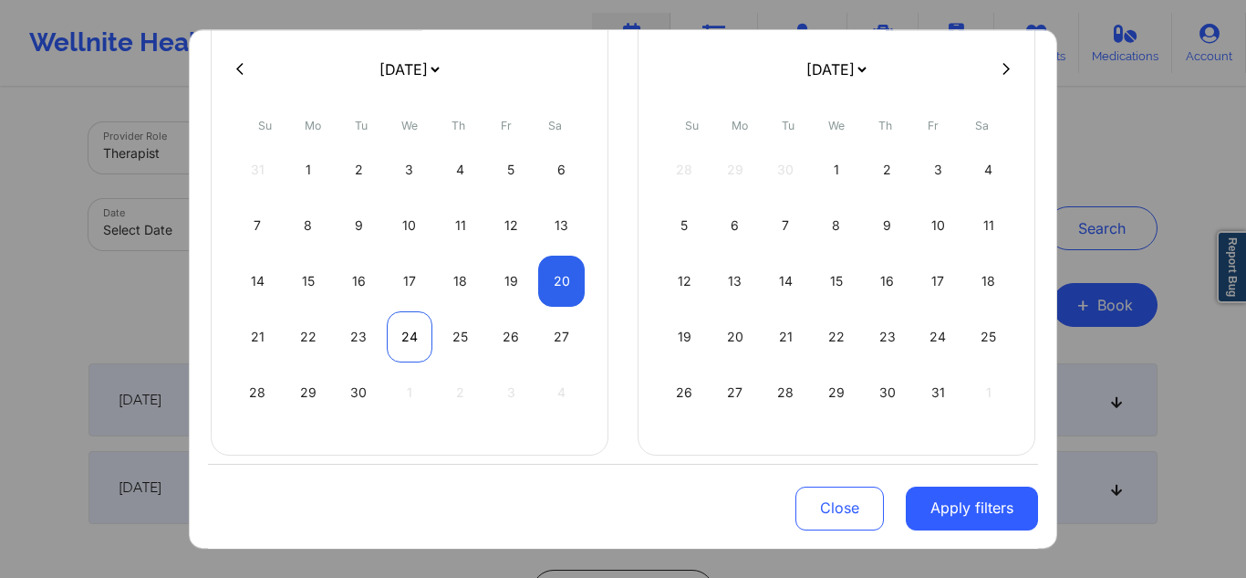
click at [407, 330] on div "24" at bounding box center [410, 336] width 47 height 51
select select "2025-8"
select select "2025-9"
select select "2025-8"
select select "2025-9"
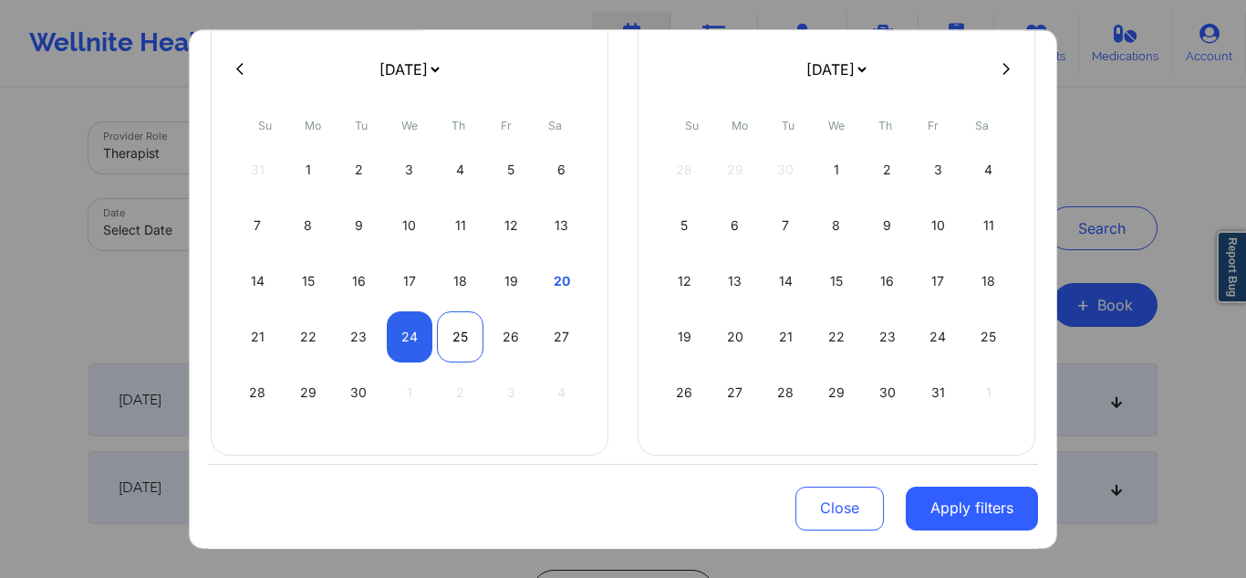
click at [459, 339] on div "25" at bounding box center [460, 336] width 47 height 51
select select "2025-8"
select select "2025-9"
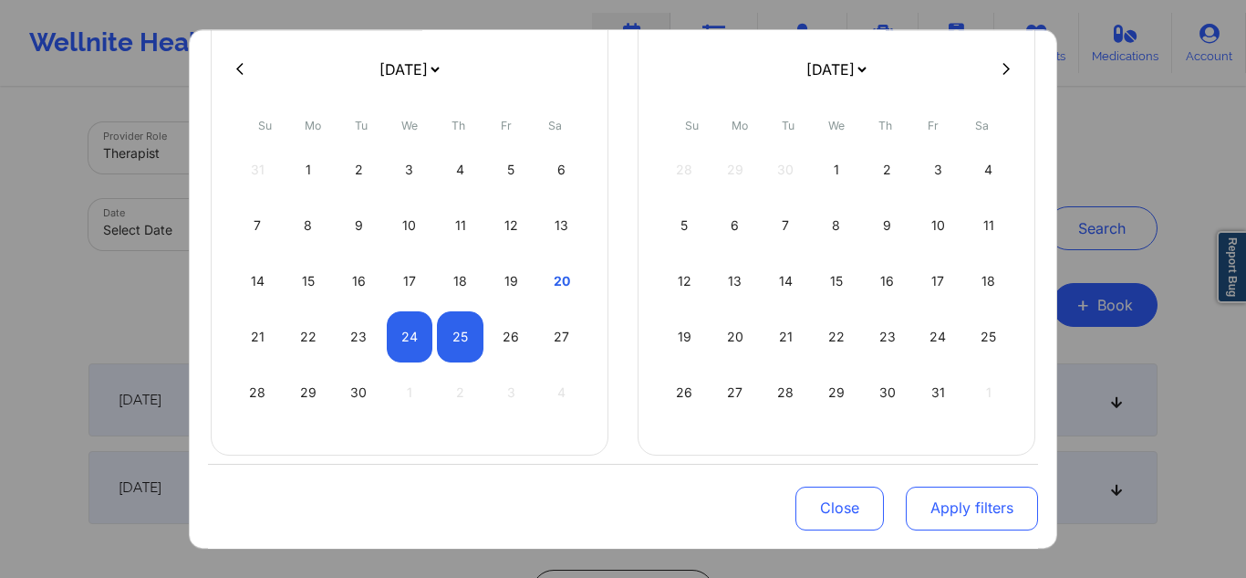
click at [945, 516] on button "Apply filters" at bounding box center [972, 507] width 132 height 44
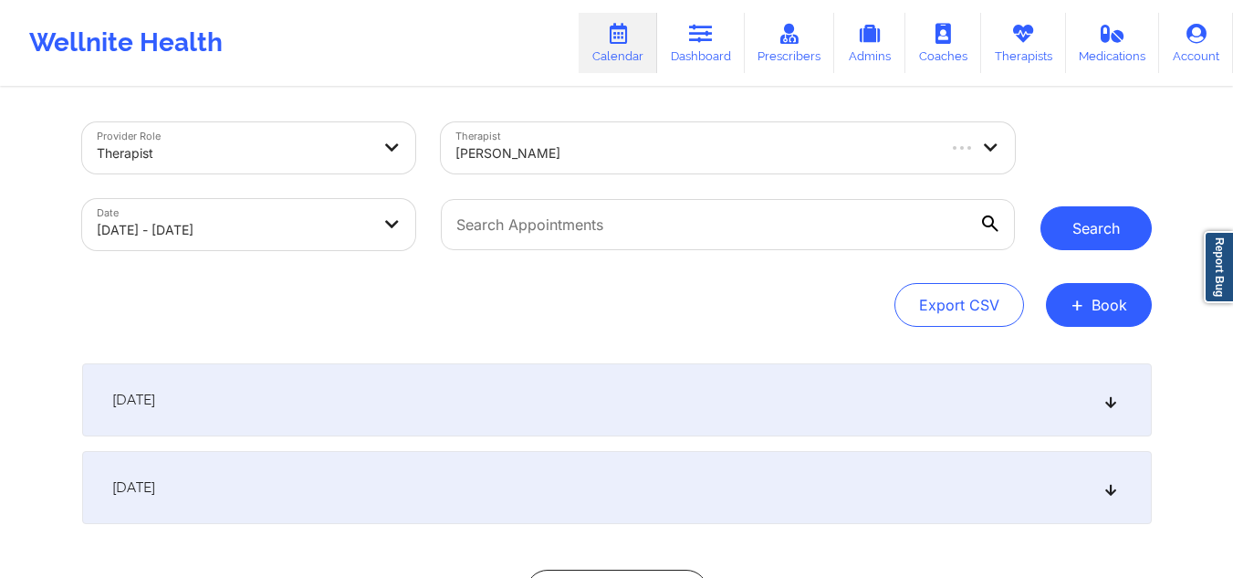
click at [1109, 209] on button "Search" at bounding box center [1095, 228] width 111 height 44
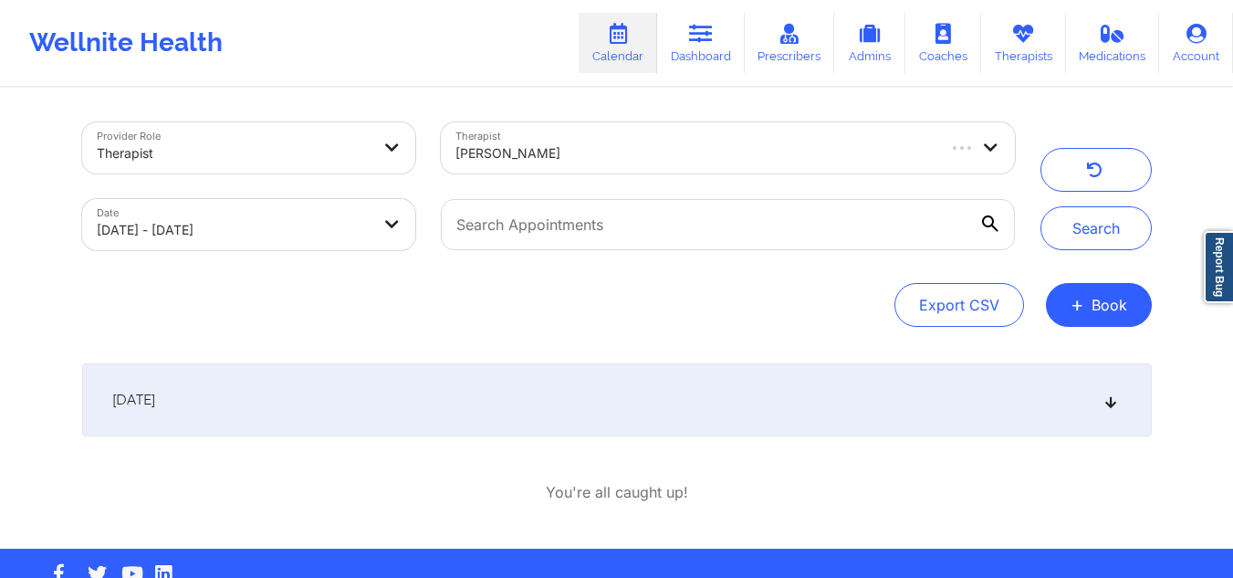
click at [1105, 398] on icon at bounding box center [1110, 399] width 16 height 13
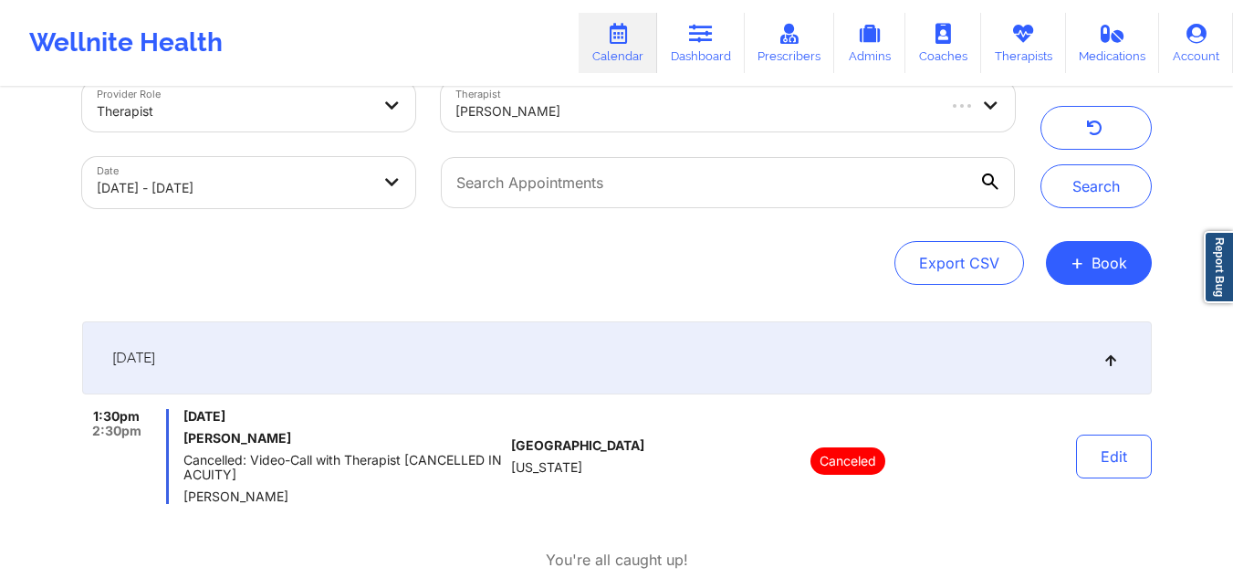
scroll to position [40, 0]
